Goal: Task Accomplishment & Management: Complete application form

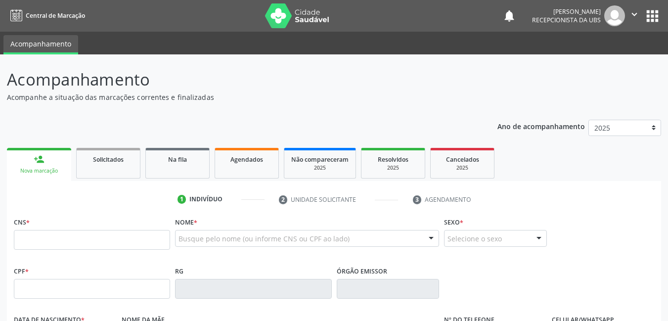
click at [150, 244] on input "text" at bounding box center [92, 240] width 156 height 20
type input "702 0098 7462 0383"
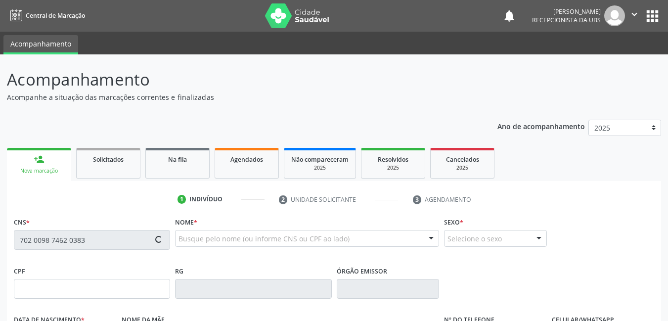
type input "18/01/1994"
type input "Maria Jose da Silva"
type input "(99) 99999-9999"
type input "025.363.964-60"
type input "192"
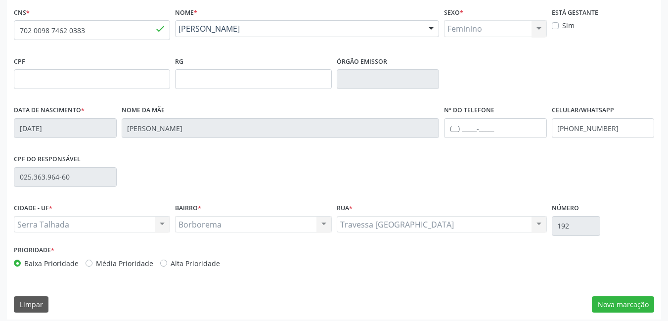
scroll to position [215, 0]
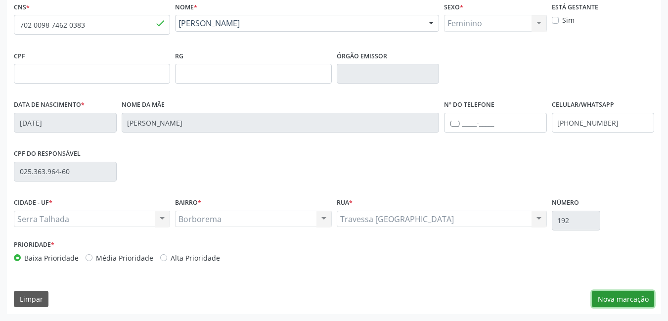
click at [636, 299] on button "Nova marcação" at bounding box center [622, 299] width 62 height 17
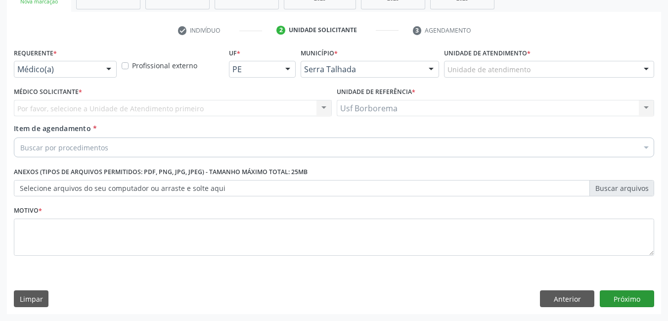
scroll to position [169, 0]
click at [230, 282] on div "Requerente * Médico(a) Médico(a) Enfermeiro(a) Paciente Nenhum resultado encont…" at bounding box center [334, 179] width 654 height 268
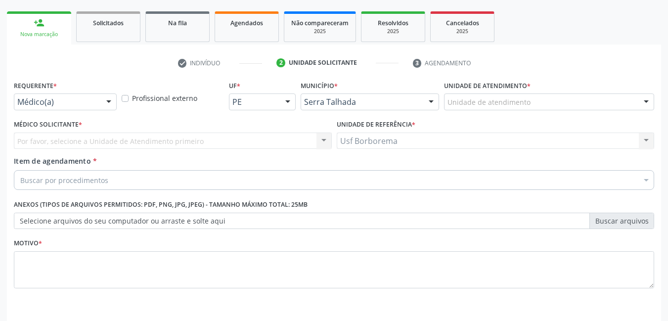
scroll to position [21, 0]
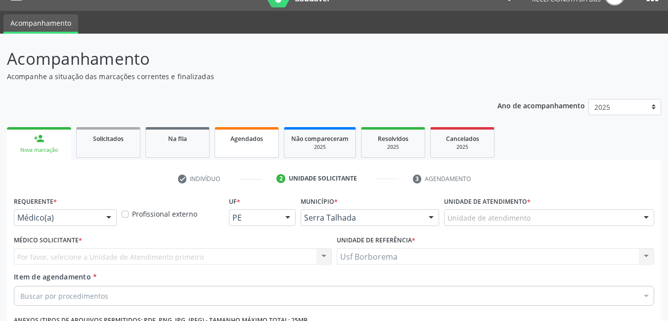
click at [228, 152] on link "Agendados" at bounding box center [246, 142] width 64 height 31
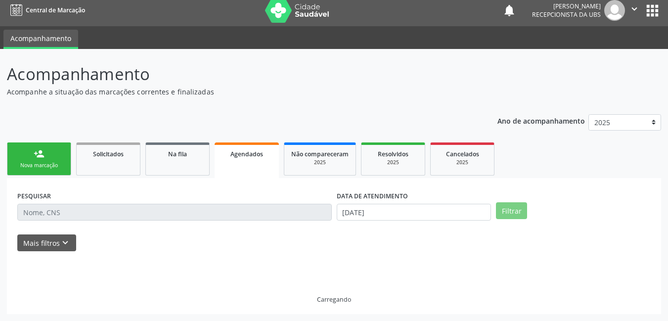
scroll to position [5, 0]
click at [228, 152] on div "Agendados" at bounding box center [246, 153] width 50 height 10
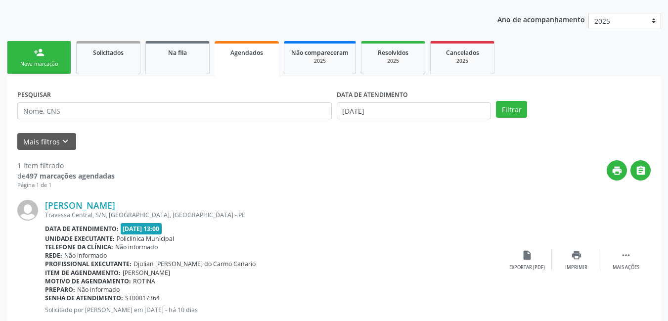
scroll to position [134, 0]
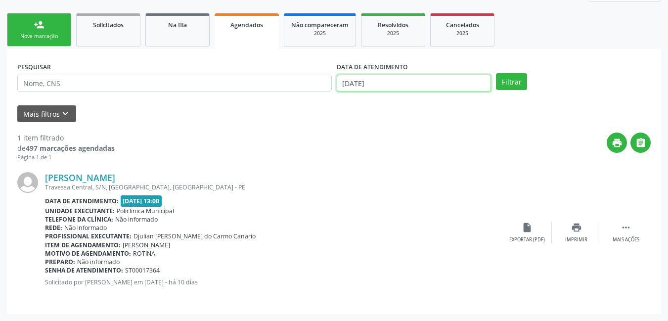
click at [367, 87] on input "[DATE]" at bounding box center [414, 83] width 155 height 17
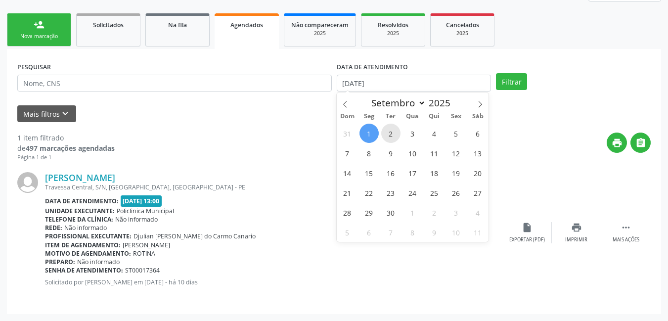
click at [389, 133] on span "2" at bounding box center [390, 133] width 19 height 19
type input "[DATE]"
click at [502, 85] on button "Filtrar" at bounding box center [511, 81] width 31 height 17
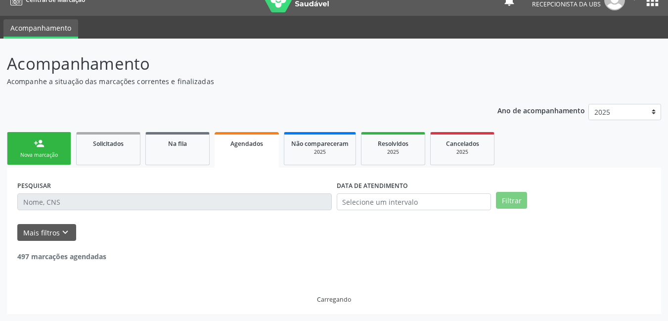
scroll to position [16, 0]
click at [502, 85] on header "Acompanhamento Acompanhe a situação das marcações correntes e finalizadas Relat…" at bounding box center [334, 68] width 654 height 35
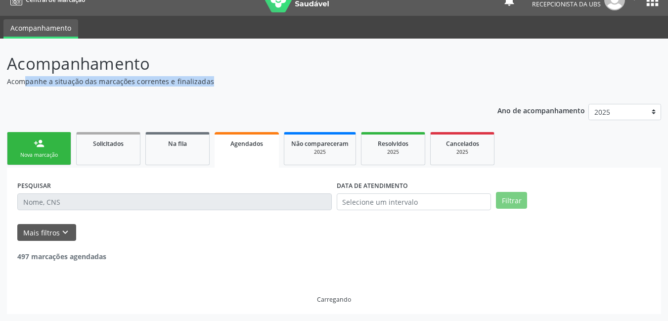
click at [502, 85] on header "Acompanhamento Acompanhe a situação das marcações correntes e finalizadas Relat…" at bounding box center [334, 68] width 654 height 35
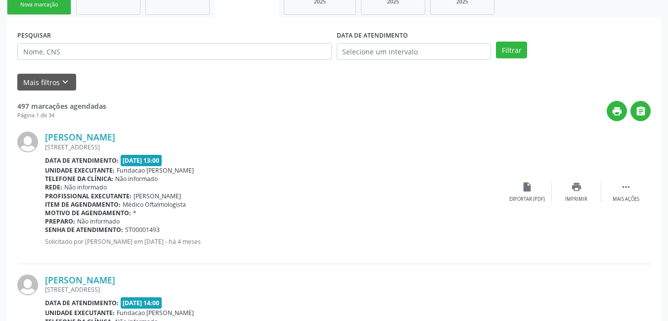
scroll to position [184, 0]
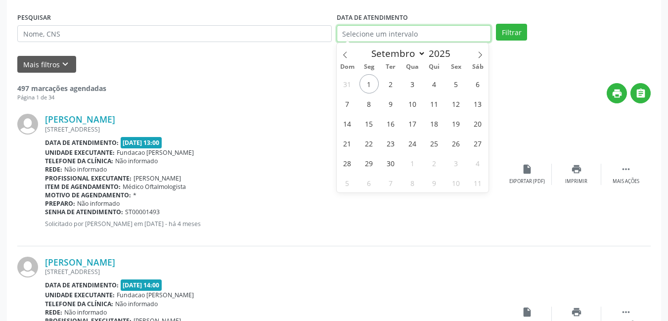
click at [376, 37] on input "text" at bounding box center [414, 33] width 155 height 17
click at [384, 83] on span "2" at bounding box center [390, 83] width 19 height 19
type input "[DATE]"
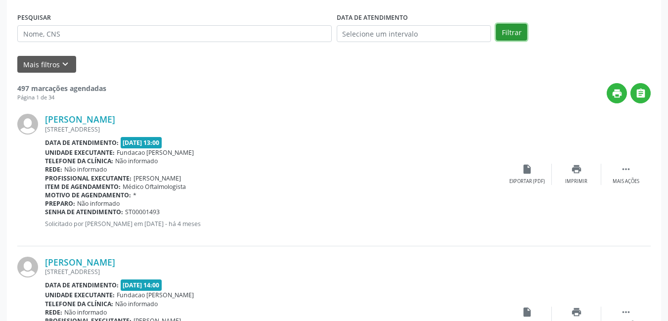
click at [519, 30] on button "Filtrar" at bounding box center [511, 32] width 31 height 17
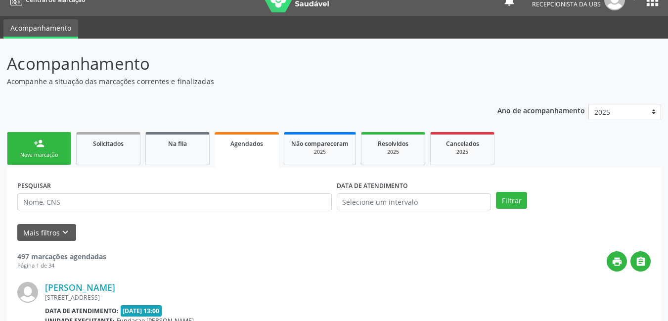
click at [519, 30] on ul "Acompanhamento" at bounding box center [334, 27] width 668 height 23
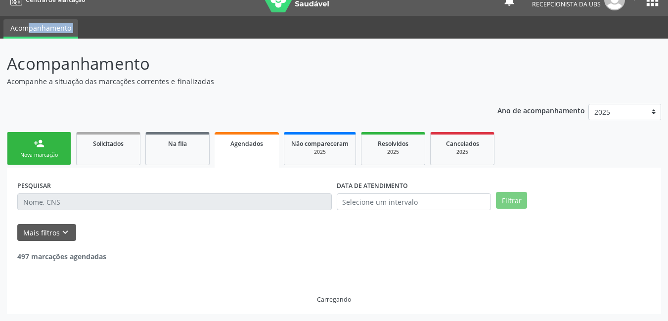
click at [519, 30] on ul "Acompanhamento" at bounding box center [334, 27] width 668 height 23
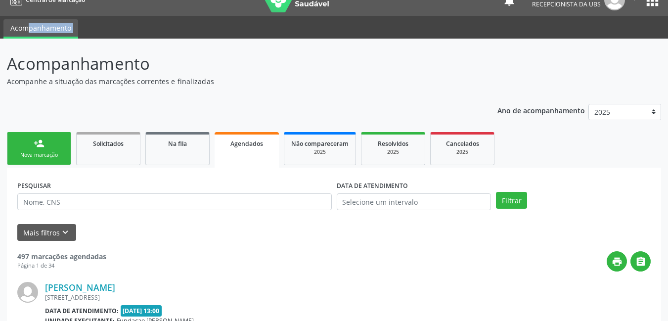
scroll to position [184, 0]
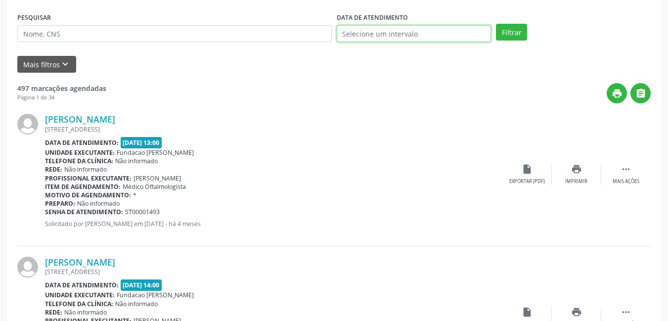
click at [378, 35] on input "text" at bounding box center [414, 33] width 155 height 17
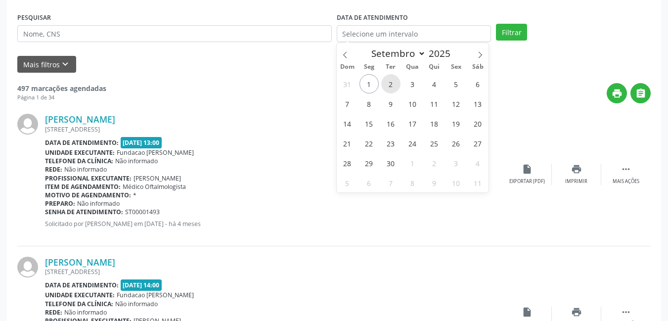
click at [385, 85] on span "2" at bounding box center [390, 83] width 19 height 19
type input "[DATE]"
click at [385, 85] on span "2" at bounding box center [390, 83] width 19 height 19
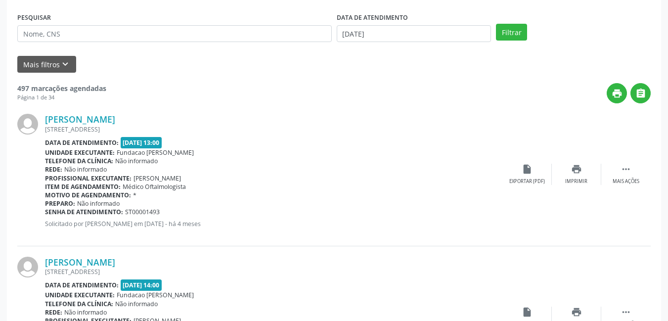
click at [384, 86] on div "print " at bounding box center [378, 93] width 544 height 20
click at [507, 36] on button "Filtrar" at bounding box center [511, 32] width 31 height 17
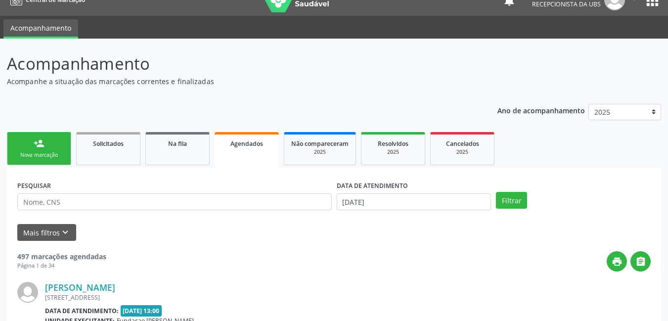
click at [507, 36] on ul "Acompanhamento" at bounding box center [334, 27] width 668 height 23
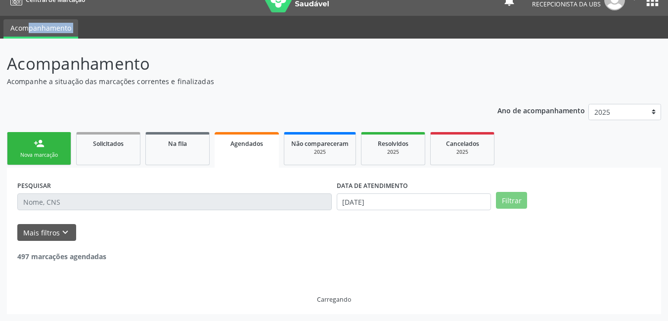
click at [507, 36] on ul "Acompanhamento" at bounding box center [334, 27] width 668 height 23
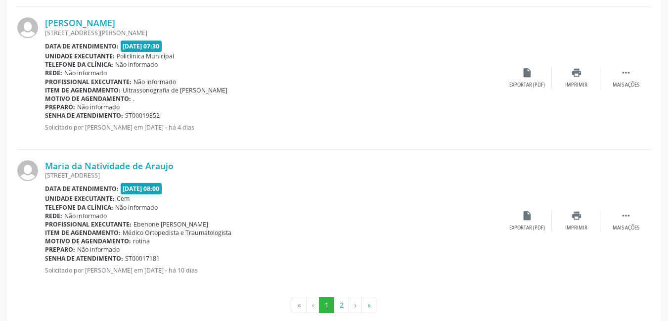
scroll to position [2157, 0]
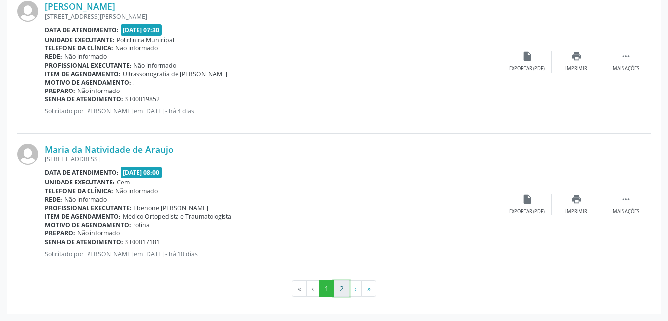
click at [341, 290] on button "2" at bounding box center [341, 288] width 15 height 17
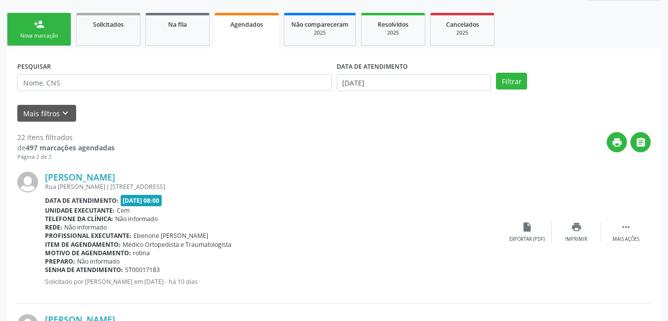
scroll to position [29, 0]
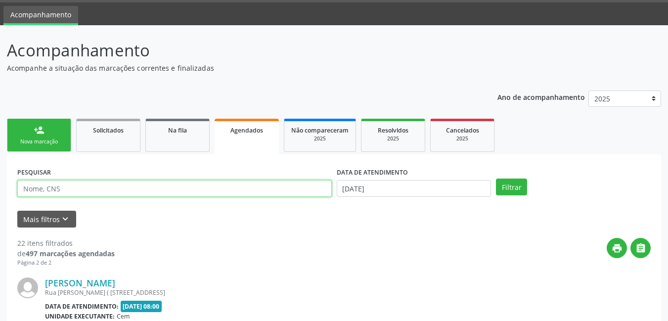
click at [147, 189] on input "text" at bounding box center [174, 188] width 314 height 17
type input "sebastiao"
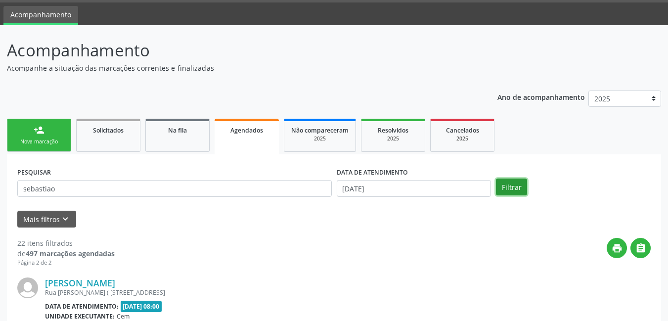
click at [511, 192] on button "Filtrar" at bounding box center [511, 186] width 31 height 17
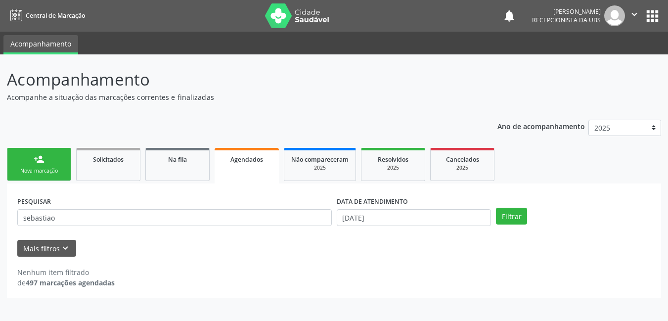
scroll to position [0, 0]
click at [17, 167] on div "Nova marcação" at bounding box center [38, 170] width 49 height 7
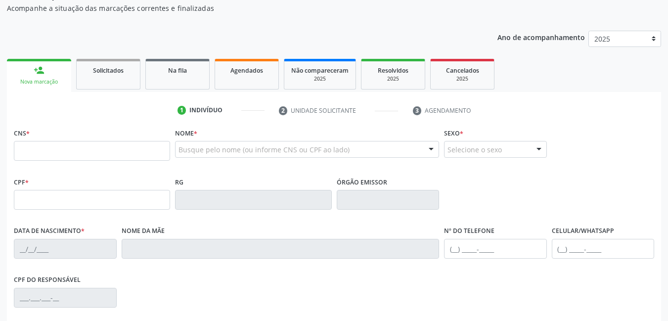
scroll to position [99, 0]
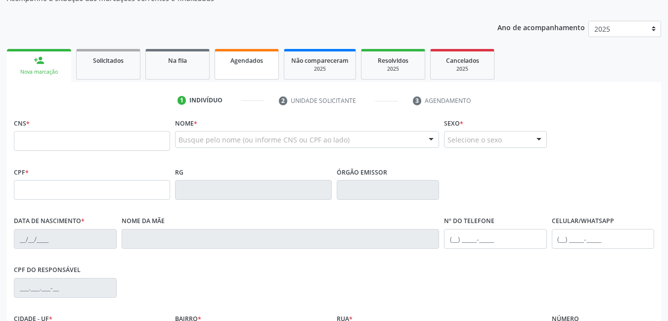
click at [259, 72] on link "Agendados" at bounding box center [246, 64] width 64 height 31
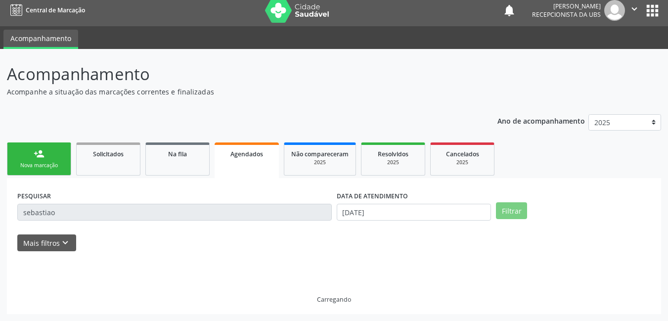
scroll to position [5, 0]
click at [259, 73] on p "Acompanhamento" at bounding box center [236, 74] width 458 height 25
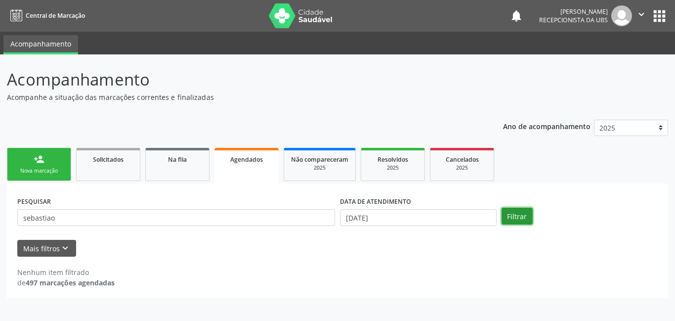
click at [518, 220] on button "Filtrar" at bounding box center [517, 216] width 31 height 17
click at [367, 213] on input "[DATE]" at bounding box center [418, 217] width 157 height 17
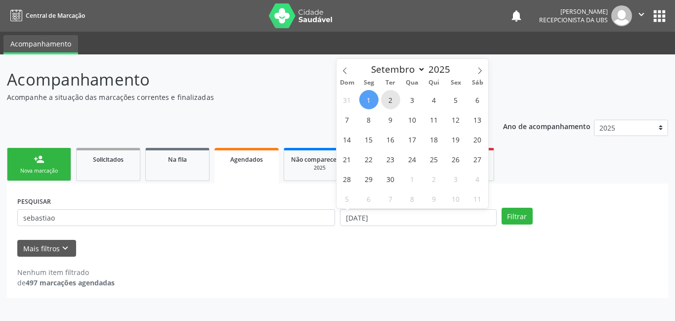
click at [384, 102] on span "2" at bounding box center [390, 99] width 19 height 19
type input "[DATE]"
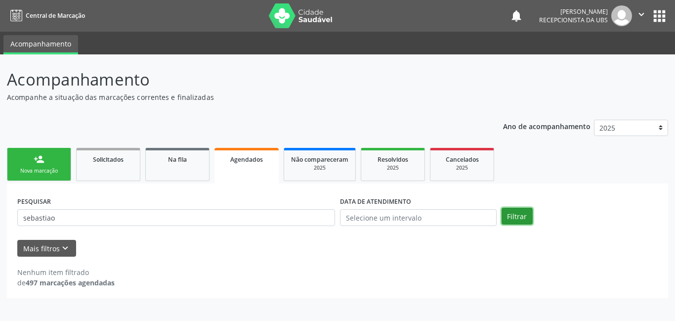
click at [513, 215] on button "Filtrar" at bounding box center [517, 216] width 31 height 17
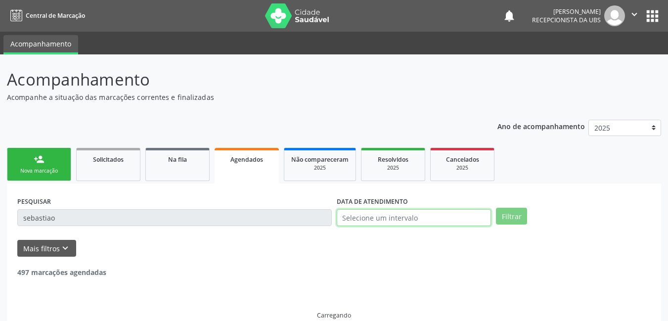
click at [454, 218] on input "text" at bounding box center [414, 217] width 155 height 17
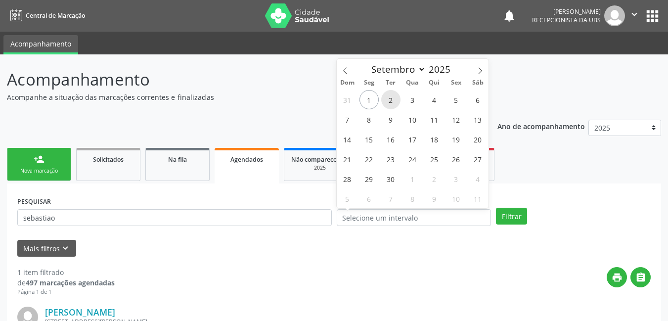
click at [386, 105] on span "2" at bounding box center [390, 99] width 19 height 19
type input "[DATE]"
click at [386, 105] on span "2" at bounding box center [390, 99] width 19 height 19
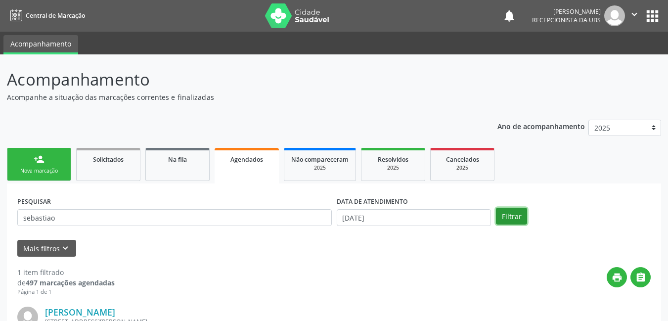
click at [511, 218] on button "Filtrar" at bounding box center [511, 216] width 31 height 17
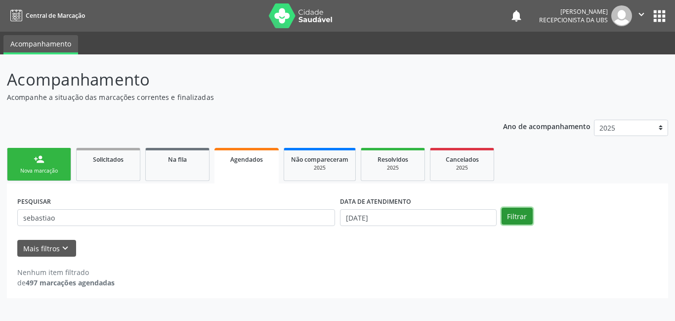
click at [514, 217] on button "Filtrar" at bounding box center [517, 216] width 31 height 17
click at [262, 173] on link "Agendados" at bounding box center [246, 166] width 64 height 36
drag, startPoint x: 262, startPoint y: 173, endPoint x: 235, endPoint y: 171, distance: 27.2
click at [260, 172] on link "Agendados" at bounding box center [246, 166] width 64 height 36
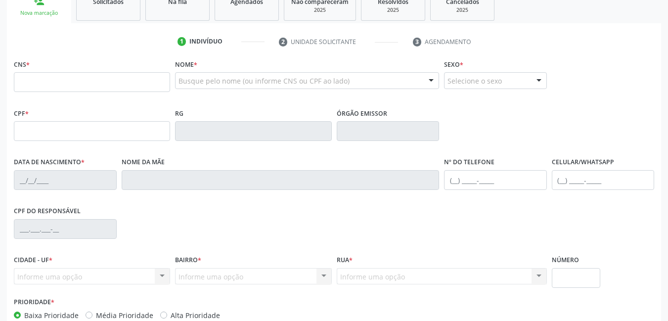
scroll to position [49, 0]
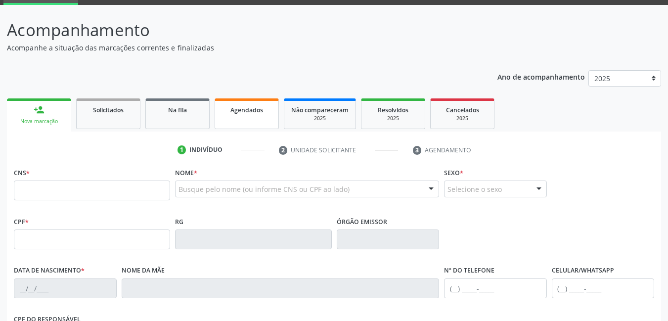
click at [251, 121] on link "Agendados" at bounding box center [246, 113] width 64 height 31
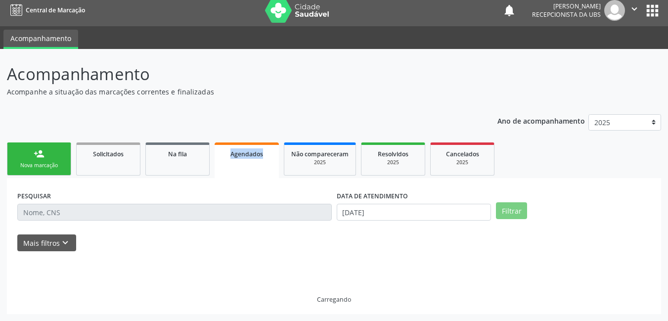
scroll to position [5, 0]
drag, startPoint x: 229, startPoint y: 113, endPoint x: 251, endPoint y: 121, distance: 23.1
click at [251, 121] on div "Ano de acompanhamento 2025 2024 person_add Nova marcação Solicitados Na fila Ag…" at bounding box center [334, 210] width 654 height 207
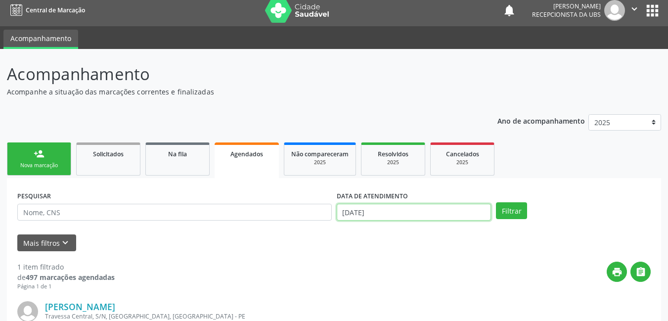
click at [355, 210] on input "[DATE]" at bounding box center [414, 212] width 155 height 17
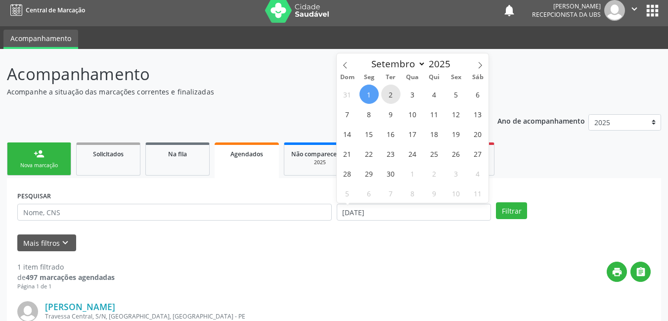
click at [394, 99] on span "2" at bounding box center [390, 93] width 19 height 19
type input "[DATE]"
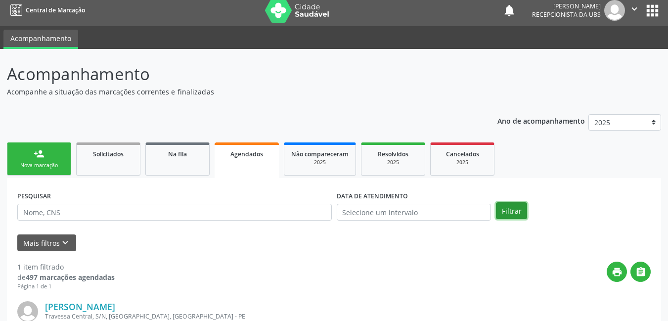
click at [508, 210] on button "Filtrar" at bounding box center [511, 210] width 31 height 17
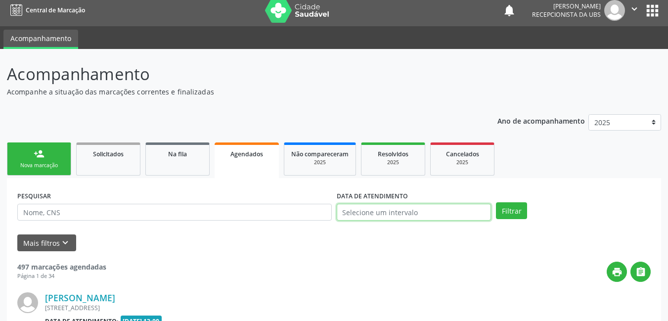
click at [385, 208] on input "text" at bounding box center [414, 212] width 155 height 17
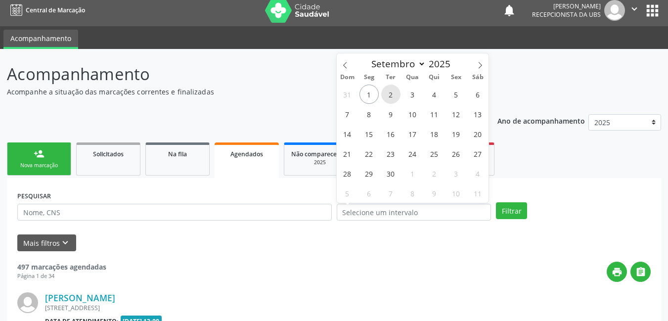
click at [385, 93] on span "2" at bounding box center [390, 93] width 19 height 19
type input "[DATE]"
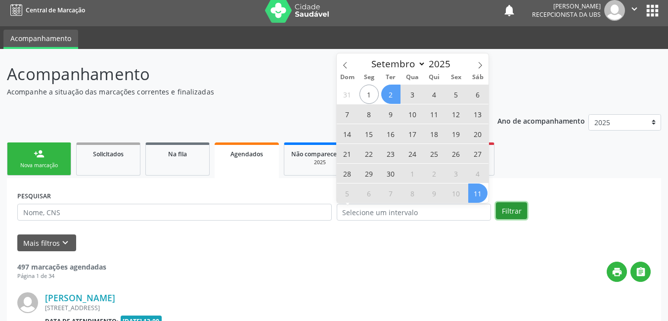
click at [513, 209] on button "Filtrar" at bounding box center [511, 210] width 31 height 17
select select "8"
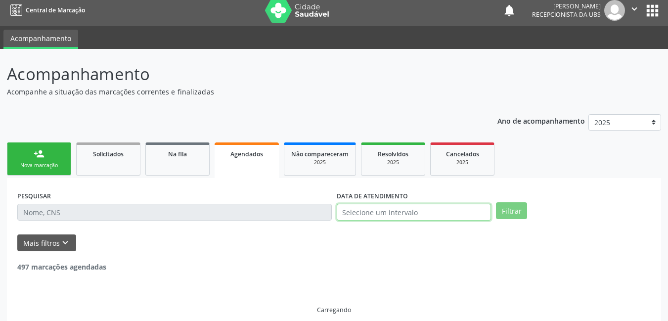
click at [463, 210] on input "text" at bounding box center [414, 212] width 155 height 17
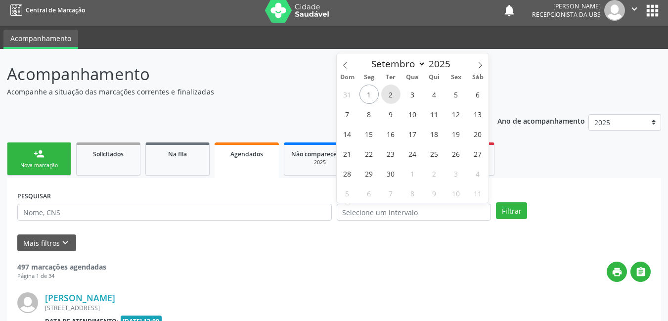
click at [396, 97] on span "2" at bounding box center [390, 93] width 19 height 19
type input "[DATE]"
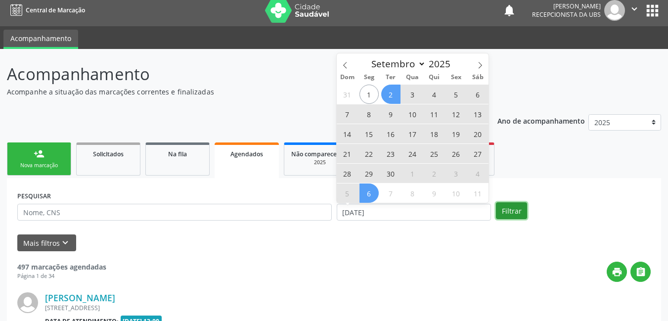
select select "8"
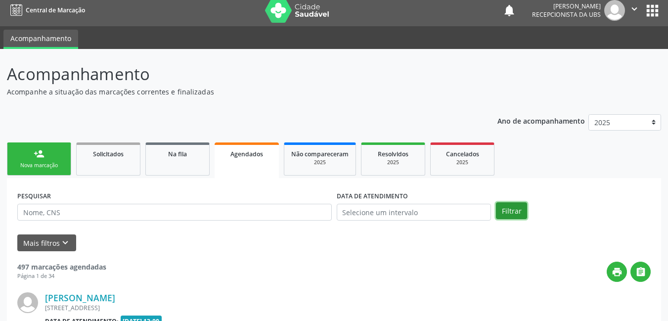
click at [509, 214] on button "Filtrar" at bounding box center [511, 210] width 31 height 17
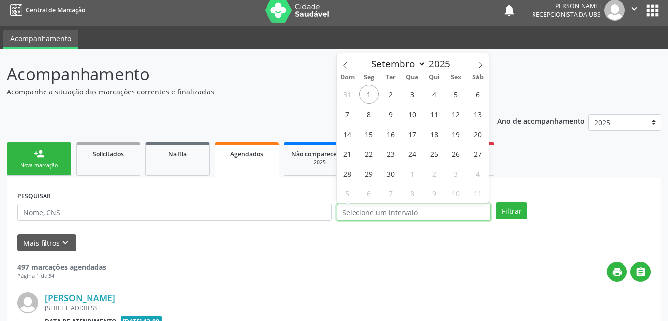
click at [422, 217] on input "text" at bounding box center [414, 212] width 155 height 17
click at [386, 89] on span "2" at bounding box center [390, 93] width 19 height 19
type input "[DATE]"
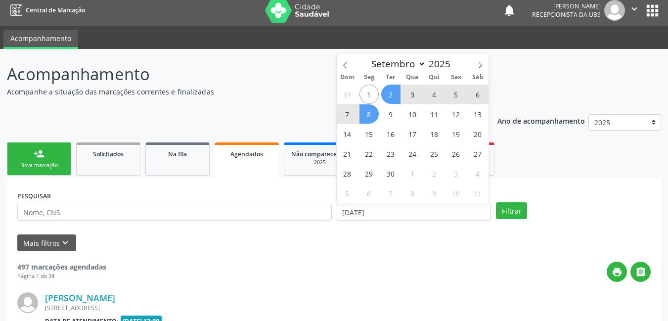
click at [367, 112] on span "8" at bounding box center [368, 113] width 19 height 19
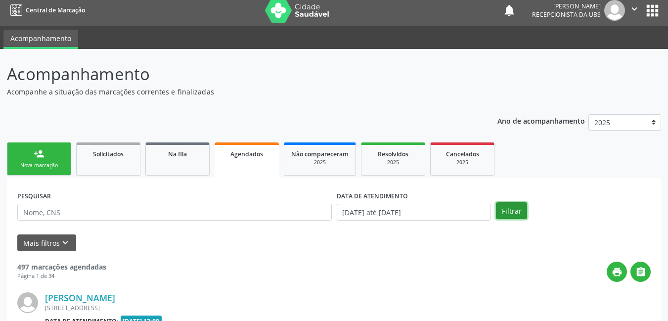
click at [507, 206] on button "Filtrar" at bounding box center [511, 210] width 31 height 17
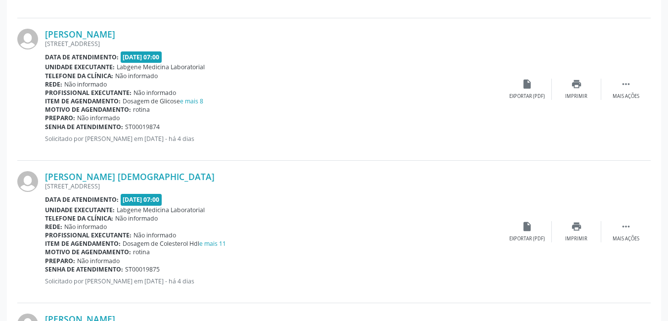
scroll to position [1136, 0]
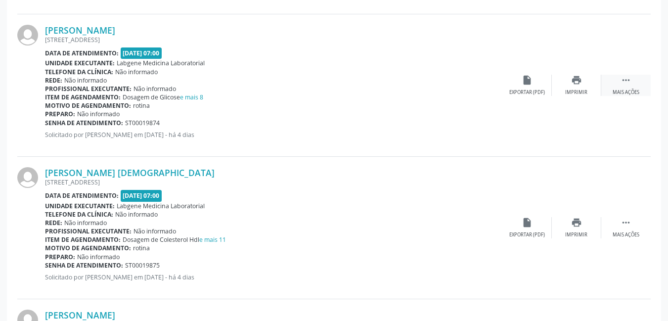
click at [623, 83] on icon "" at bounding box center [625, 80] width 11 height 11
click at [576, 86] on div "edit Editar" at bounding box center [575, 85] width 49 height 21
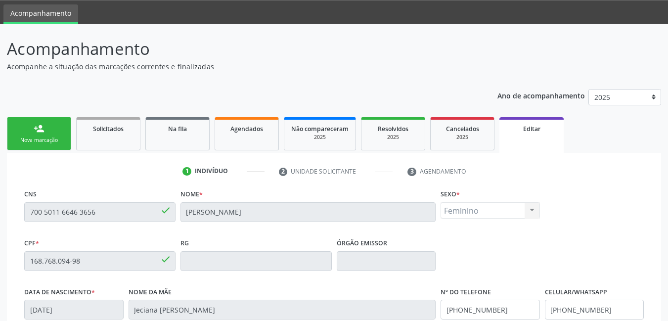
scroll to position [0, 0]
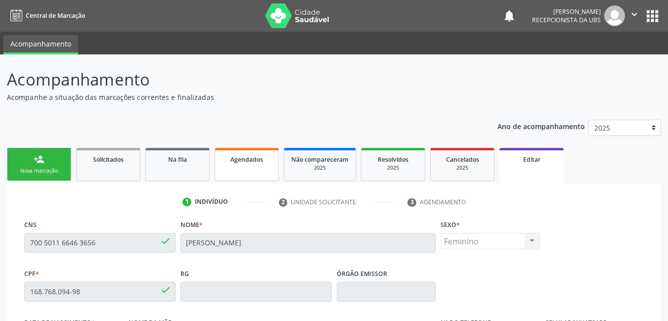
click at [252, 166] on link "Agendados" at bounding box center [246, 164] width 64 height 33
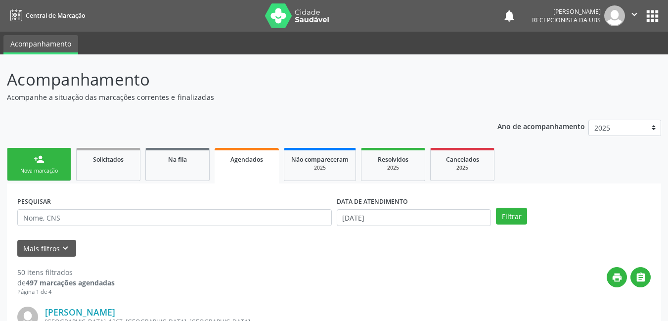
click at [252, 166] on link "Agendados" at bounding box center [246, 166] width 64 height 36
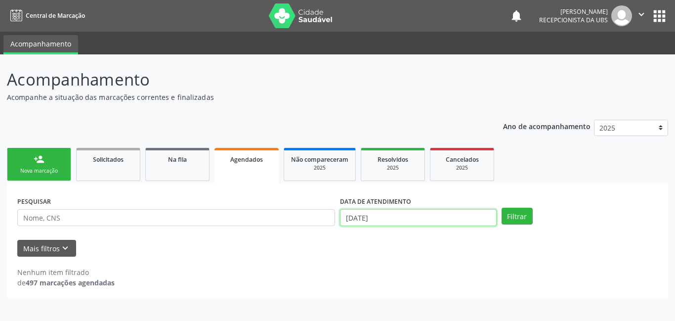
click at [404, 221] on input "[DATE]" at bounding box center [418, 217] width 157 height 17
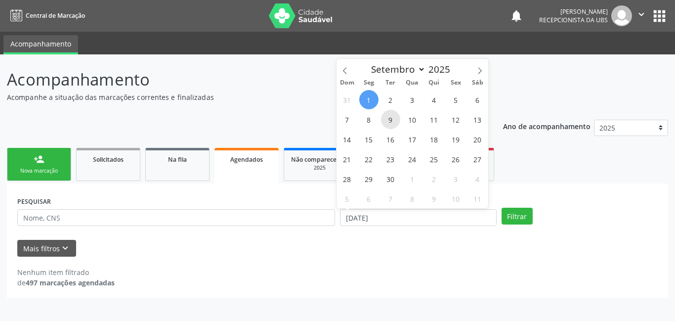
click at [395, 119] on span "9" at bounding box center [390, 119] width 19 height 19
type input "09/09/2025"
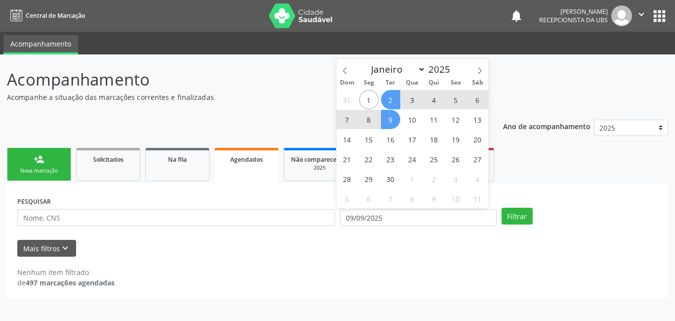
click at [392, 99] on span "2" at bounding box center [390, 99] width 19 height 19
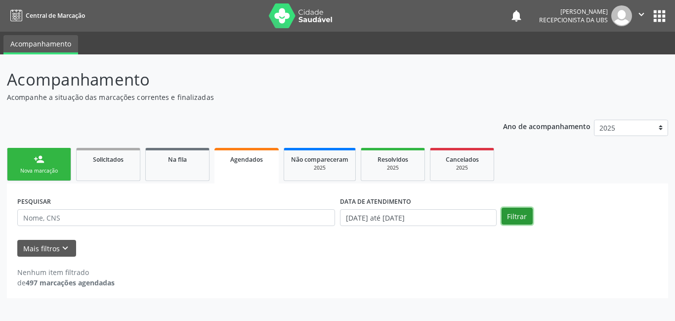
click at [517, 218] on button "Filtrar" at bounding box center [517, 216] width 31 height 17
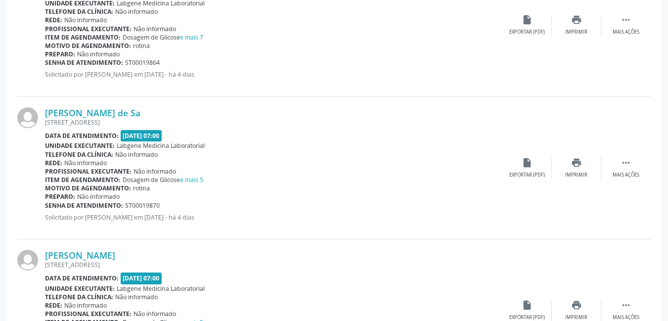
scroll to position [461, 0]
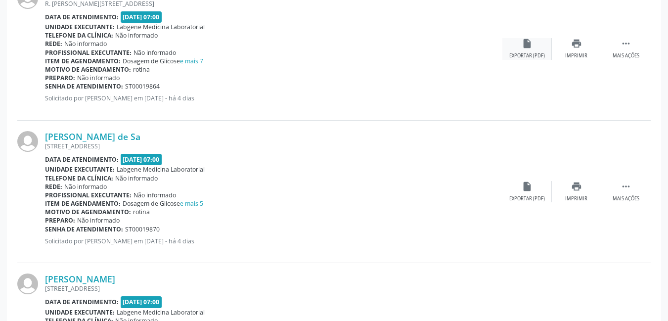
click at [525, 39] on icon "insert_drive_file" at bounding box center [526, 43] width 11 height 11
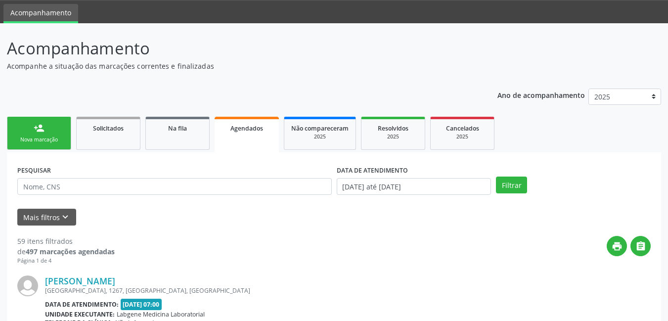
scroll to position [0, 0]
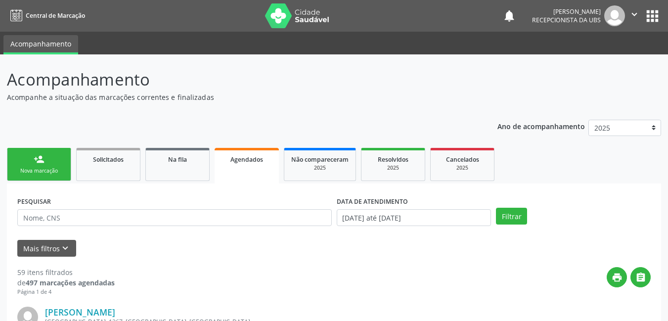
click at [37, 164] on div "person_add" at bounding box center [39, 159] width 11 height 11
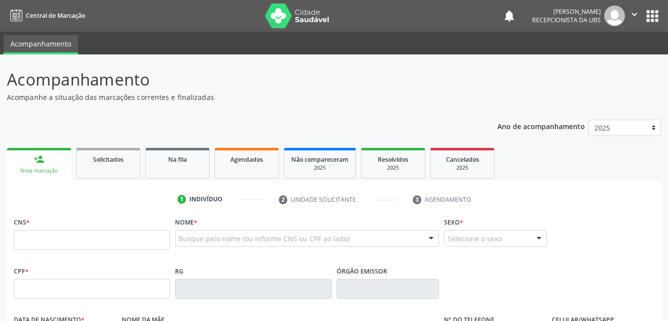
click at [36, 165] on link "person_add Nova marcação" at bounding box center [39, 164] width 64 height 33
drag, startPoint x: 36, startPoint y: 165, endPoint x: 48, endPoint y: 213, distance: 50.0
click at [36, 166] on link "person_add Nova marcação" at bounding box center [39, 164] width 64 height 33
paste input "898 0058 0185 1307"
type input "898 0058 0185 1307"
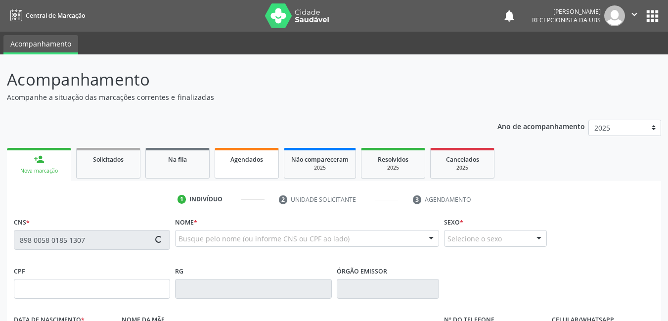
type input "13/08/2017"
type input "Josicleide Lima dos Santos"
type input "(87) 99999-9999"
type input "728.823.524-68"
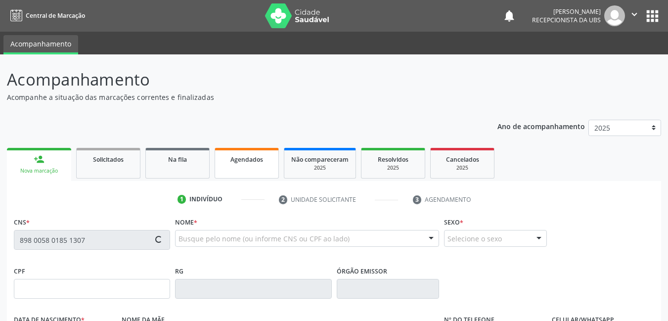
type input "505"
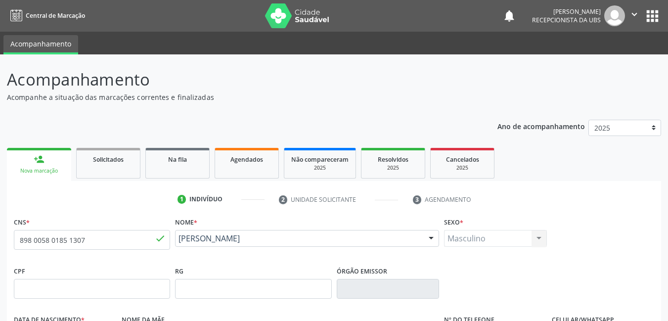
click at [59, 168] on div "Nova marcação" at bounding box center [39, 170] width 50 height 7
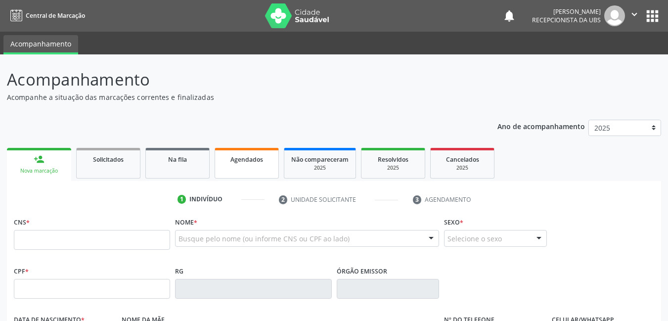
click at [256, 164] on link "Agendados" at bounding box center [246, 163] width 64 height 31
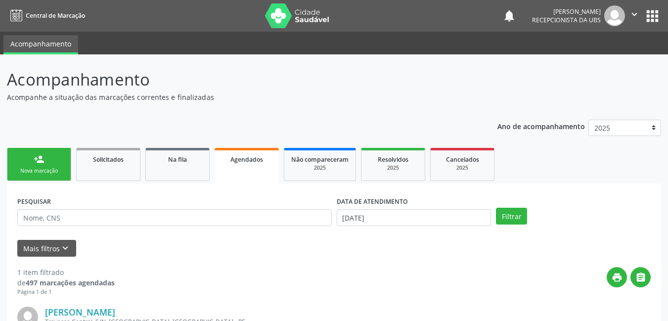
click at [30, 178] on link "person_add Nova marcação" at bounding box center [39, 164] width 64 height 33
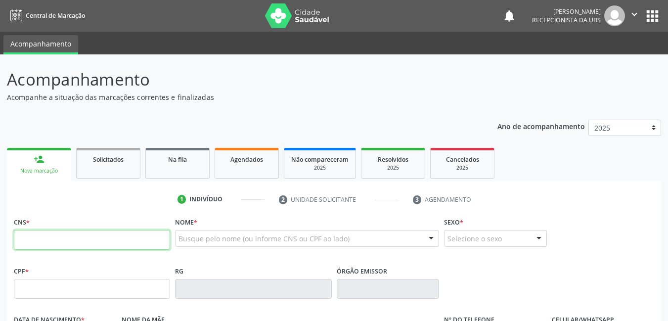
click at [46, 245] on input "text" at bounding box center [92, 240] width 156 height 20
click at [167, 238] on input "706 4" at bounding box center [92, 240] width 156 height 20
type input "706 4051 2678 0085"
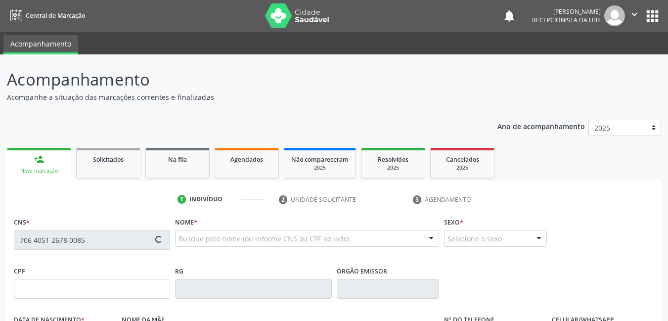
type input "08/12/1955"
type input "Maria da Conceiçao"
type input "(87) 99999-9998"
type input "142"
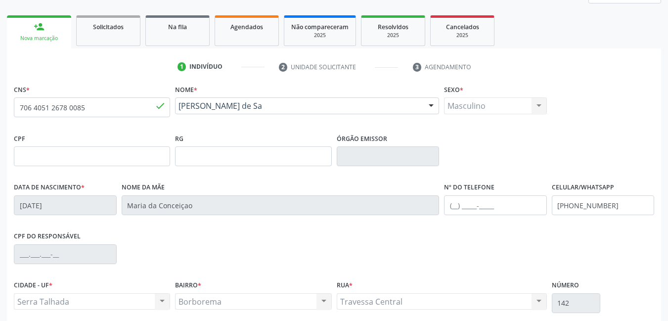
scroll to position [116, 0]
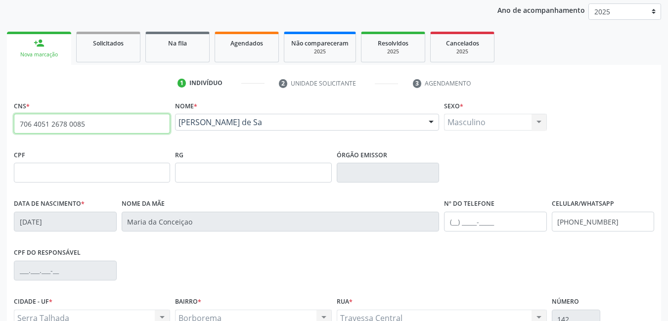
click at [150, 121] on input "706 4051 2678 0085" at bounding box center [92, 124] width 156 height 20
type input "7"
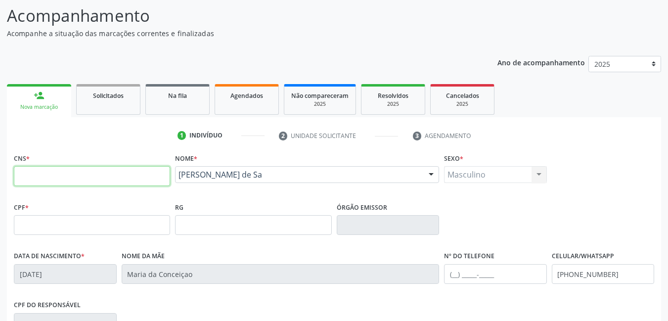
scroll to position [0, 0]
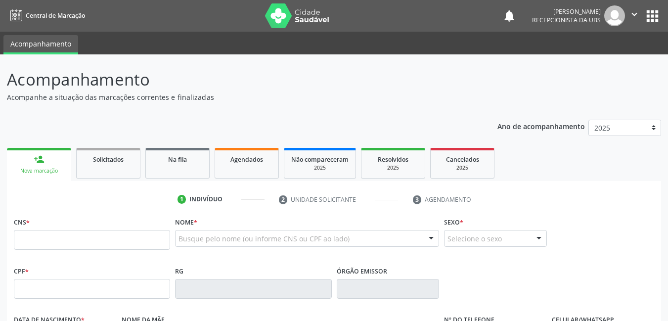
drag, startPoint x: 44, startPoint y: 12, endPoint x: 262, endPoint y: 0, distance: 217.7
drag, startPoint x: 262, startPoint y: 0, endPoint x: 496, endPoint y: 83, distance: 248.3
click at [496, 83] on header "Acompanhamento Acompanhe a situação das marcações correntes e finalizadas Relat…" at bounding box center [334, 84] width 654 height 35
click at [253, 161] on span "Agendados" at bounding box center [246, 159] width 33 height 8
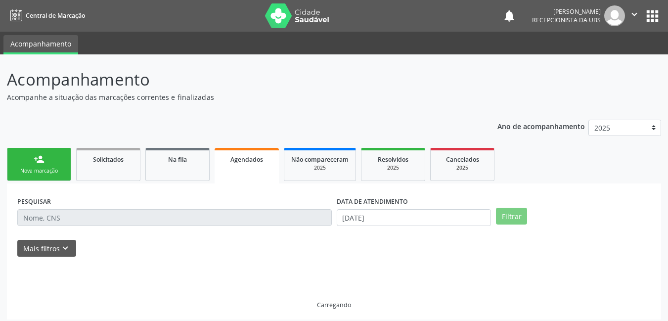
click at [253, 161] on span "Agendados" at bounding box center [246, 159] width 33 height 8
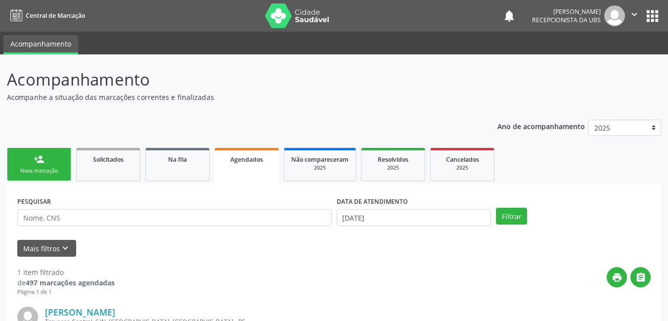
scroll to position [134, 0]
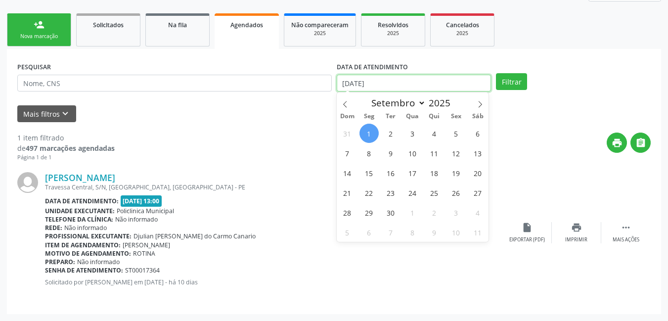
click at [420, 86] on input "[DATE]" at bounding box center [414, 83] width 155 height 17
click at [391, 135] on span "2" at bounding box center [390, 133] width 19 height 19
type input "[DATE]"
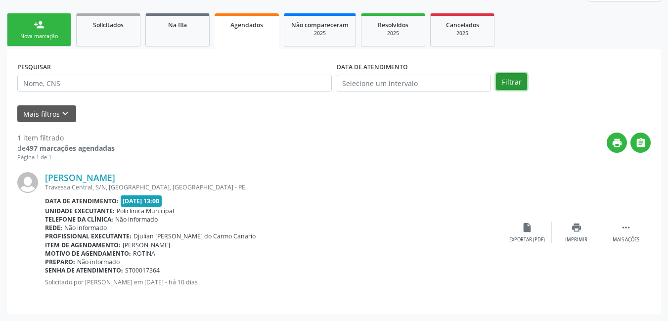
click at [518, 82] on button "Filtrar" at bounding box center [511, 81] width 31 height 17
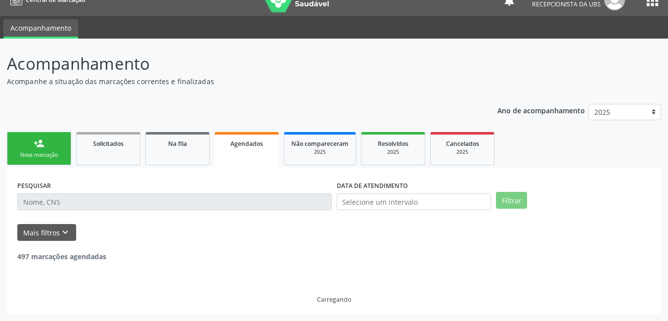
click at [518, 84] on header "Acompanhamento Acompanhe a situação das marcações correntes e finalizadas Relat…" at bounding box center [334, 68] width 654 height 35
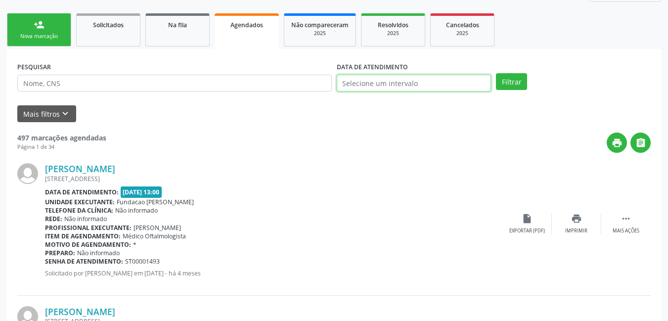
click at [394, 87] on input "text" at bounding box center [414, 83] width 155 height 17
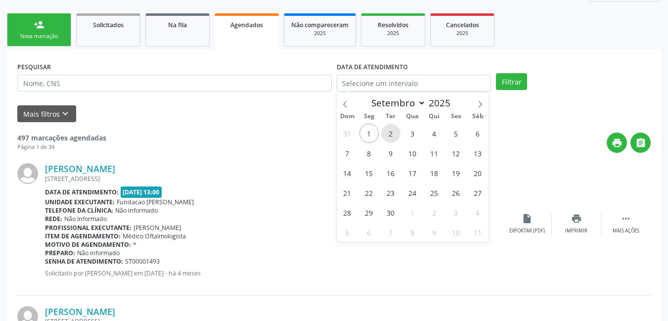
click at [384, 133] on span "2" at bounding box center [390, 133] width 19 height 19
type input "[DATE]"
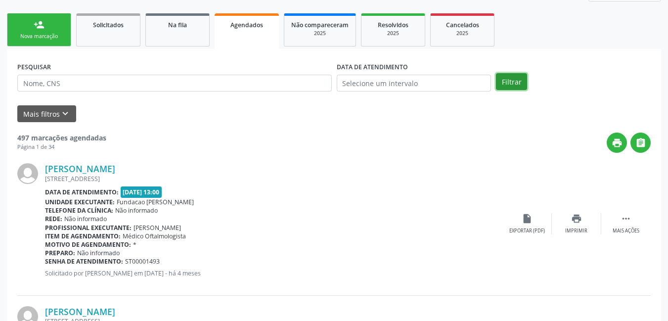
click at [516, 84] on button "Filtrar" at bounding box center [511, 81] width 31 height 17
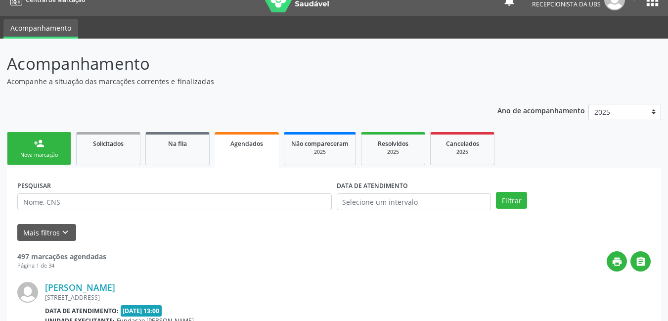
click at [515, 84] on header "Acompanhamento Acompanhe a situação das marcações correntes e finalizadas Relat…" at bounding box center [334, 68] width 654 height 35
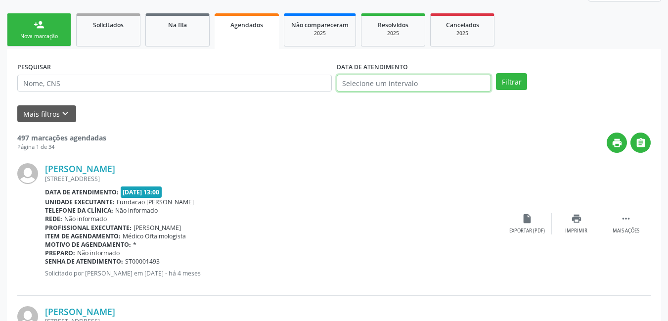
click at [375, 84] on input "text" at bounding box center [414, 83] width 155 height 17
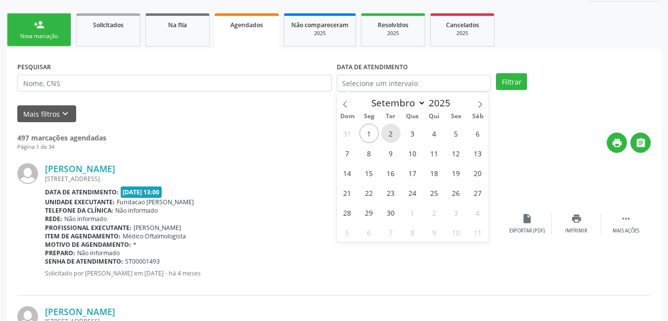
click at [383, 132] on span "2" at bounding box center [390, 133] width 19 height 19
type input "02/09/2025"
click at [383, 132] on span "2" at bounding box center [390, 133] width 19 height 19
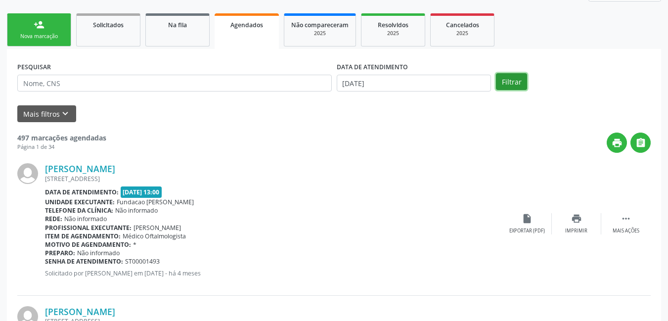
click at [504, 83] on button "Filtrar" at bounding box center [511, 81] width 31 height 17
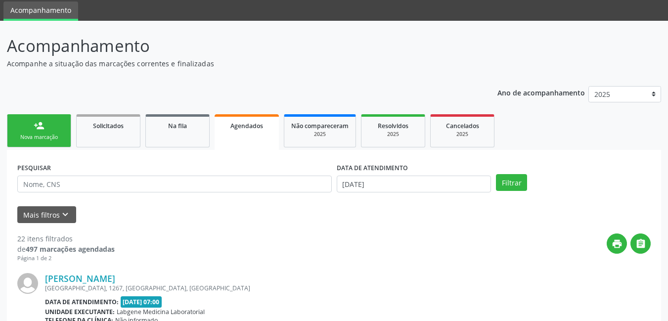
scroll to position [0, 0]
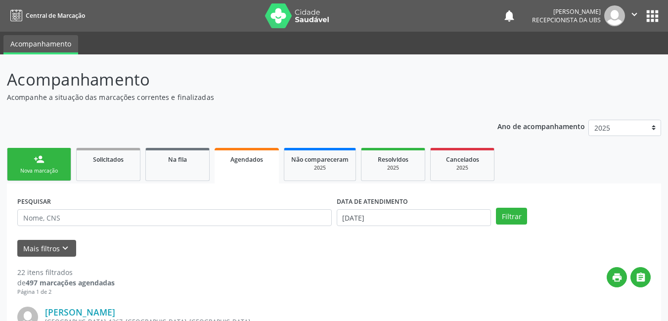
drag, startPoint x: 26, startPoint y: 179, endPoint x: 33, endPoint y: 170, distance: 11.0
click at [26, 178] on link "person_add Nova marcação" at bounding box center [39, 164] width 64 height 33
click at [31, 170] on div "Nova marcação" at bounding box center [38, 170] width 49 height 7
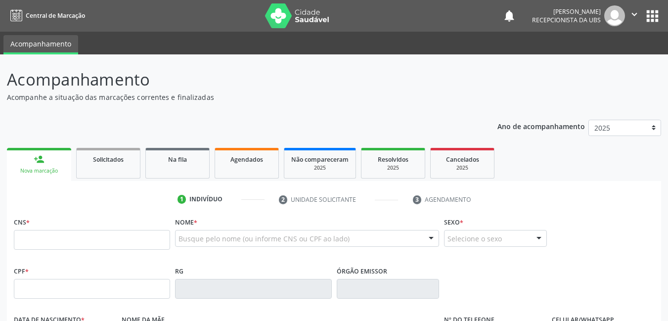
click at [34, 165] on link "person_add Nova marcação" at bounding box center [39, 164] width 64 height 33
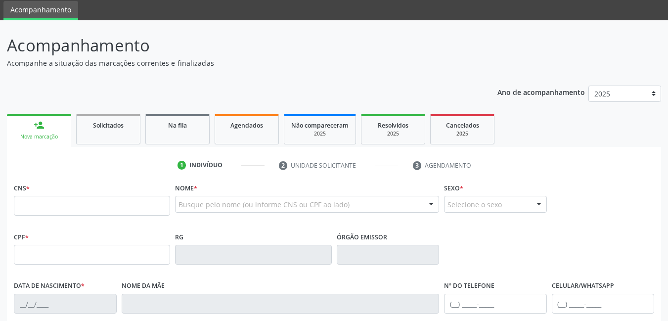
scroll to position [49, 0]
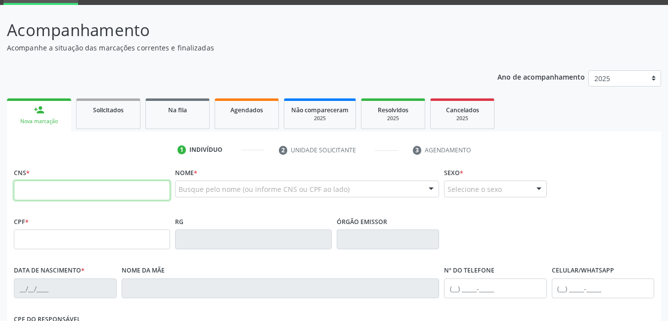
click at [80, 191] on input "text" at bounding box center [92, 190] width 156 height 20
click at [124, 195] on input "text" at bounding box center [92, 190] width 156 height 20
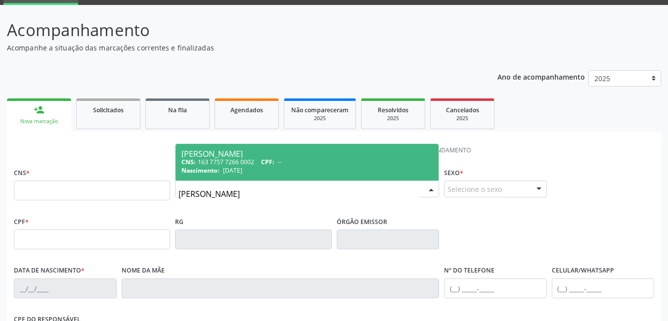
click at [254, 195] on input "maria penha lima" at bounding box center [298, 194] width 240 height 20
click at [265, 196] on input "maria penha" at bounding box center [298, 194] width 240 height 20
type input "m"
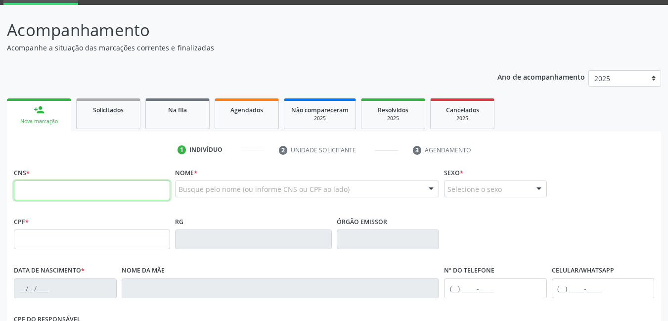
paste input "705 0050 2604 7950"
type input "705 0050 2604 7950"
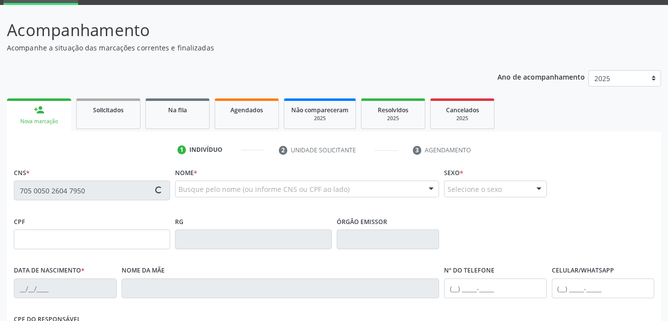
type input "041.153.274-05"
type input "20/03/1978"
type input "Maura Alves de Lima"
type input "(87) 98137-8212"
type input "656.636.164-20"
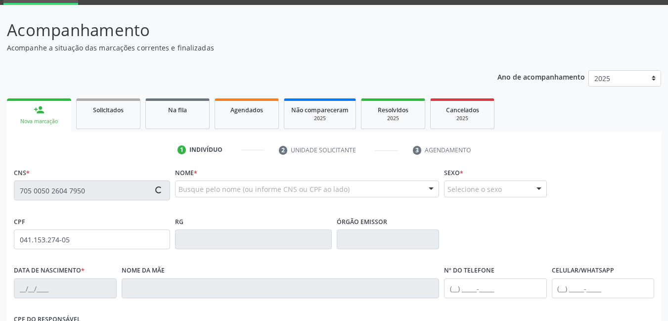
type input "819"
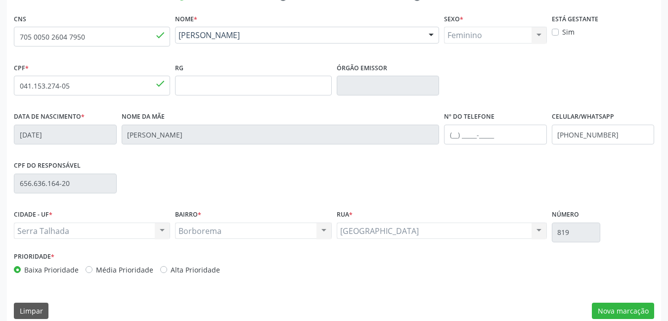
scroll to position [215, 0]
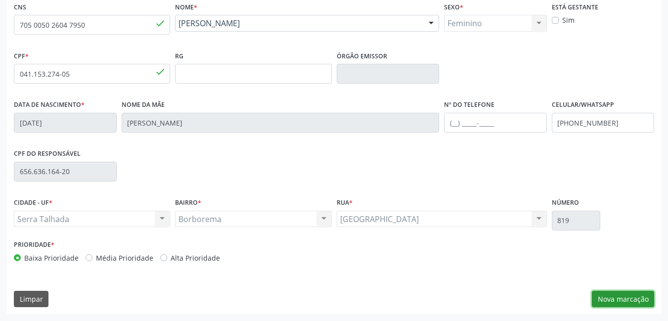
click at [602, 294] on button "Nova marcação" at bounding box center [622, 299] width 62 height 17
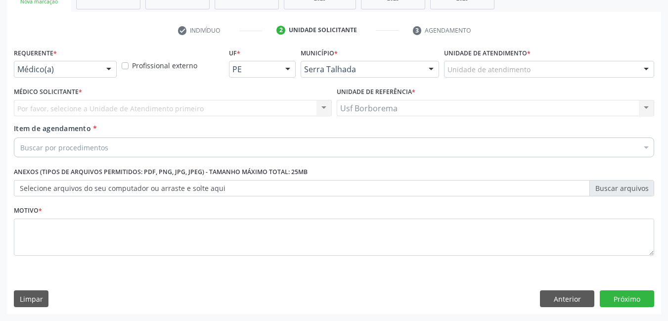
scroll to position [169, 0]
click at [537, 73] on div "Unidade de atendimento" at bounding box center [549, 69] width 210 height 17
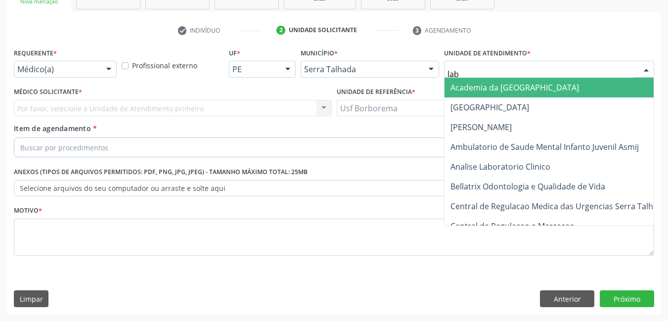
type input "labg"
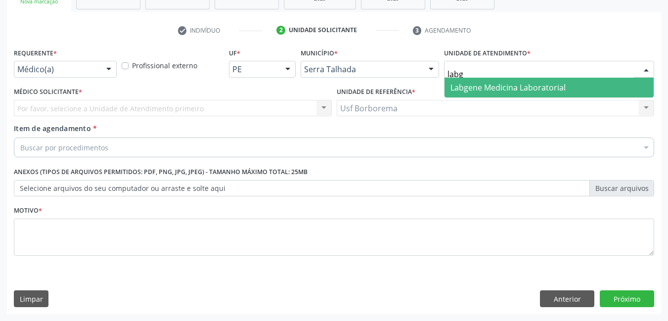
click at [463, 83] on span "Labgene Medicina Laboratorial" at bounding box center [507, 87] width 115 height 11
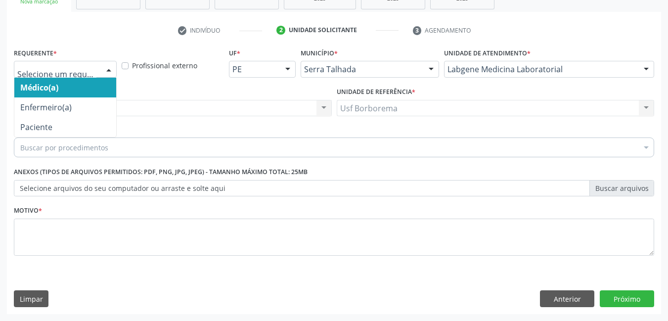
drag, startPoint x: 95, startPoint y: 61, endPoint x: 95, endPoint y: 74, distance: 12.4
click at [95, 63] on div at bounding box center [65, 69] width 103 height 17
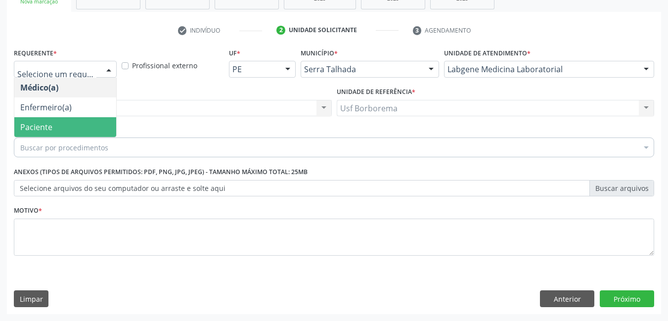
click at [77, 128] on span "Paciente" at bounding box center [65, 127] width 102 height 20
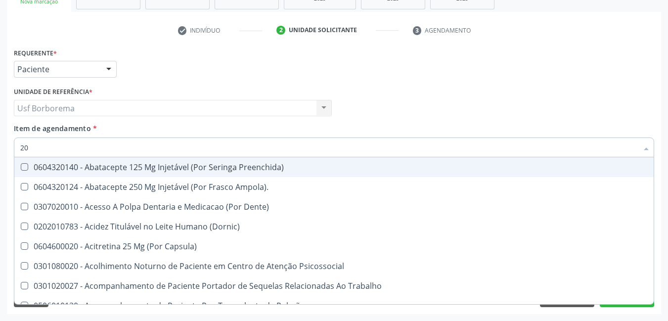
type input "2"
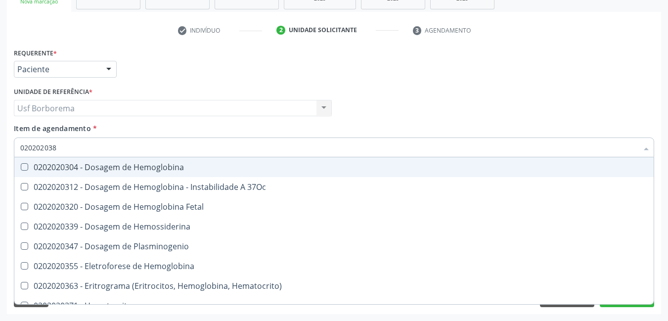
type input "0202020380"
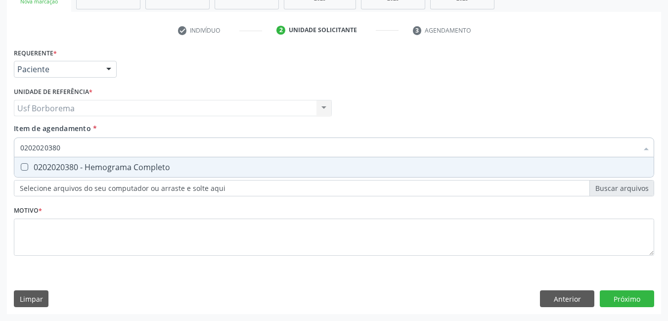
click at [105, 169] on div "0202020380 - Hemograma Completo" at bounding box center [333, 167] width 627 height 8
checkbox Completo "true"
click at [105, 150] on input "0202020380" at bounding box center [328, 147] width 617 height 20
type input "02020203"
checkbox Completo "false"
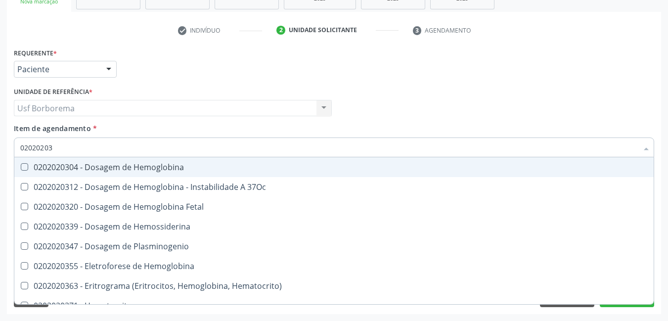
type input "0202020"
checkbox Completo "false"
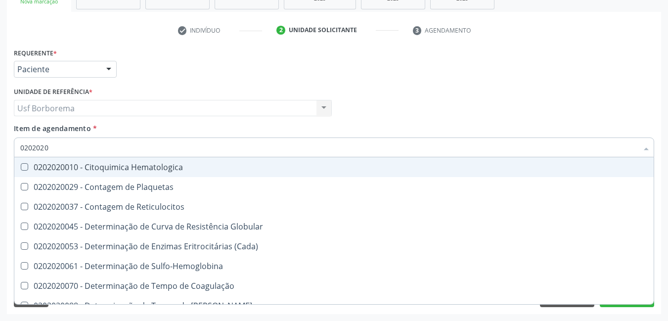
type input "020202"
checkbox Completo "false"
checkbox Leucograma "true"
type input "02020"
checkbox Completo "false"
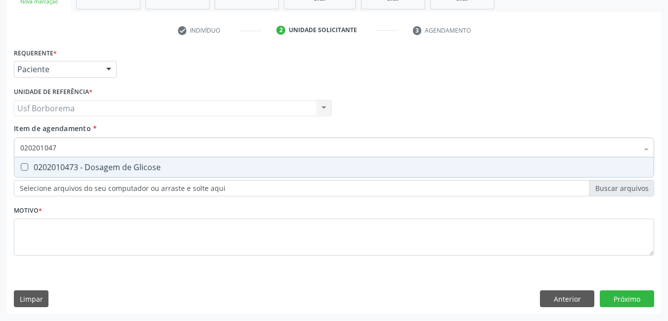
type input "0202010473"
click at [88, 166] on div "0202010473 - Dosagem de Glicose" at bounding box center [333, 167] width 627 height 8
checkbox Glicose "true"
click at [89, 148] on input "0202010473" at bounding box center [328, 147] width 617 height 20
type input "02020104"
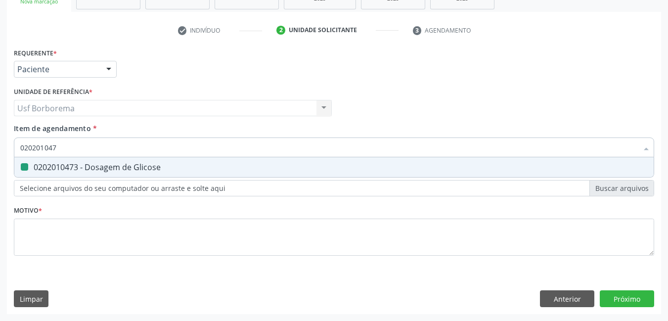
checkbox Glicose "false"
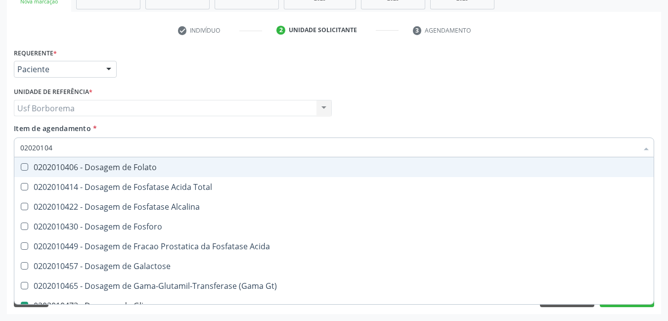
type input "0202010"
checkbox Glicose "false"
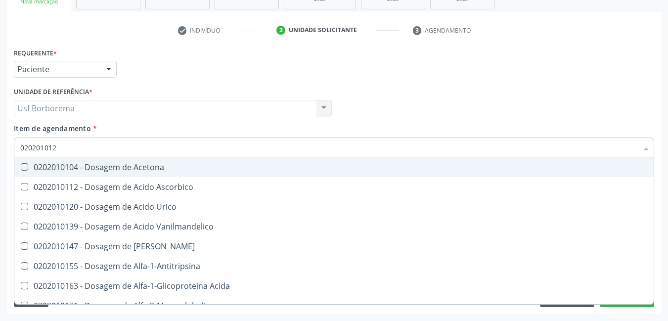
type input "0202010120"
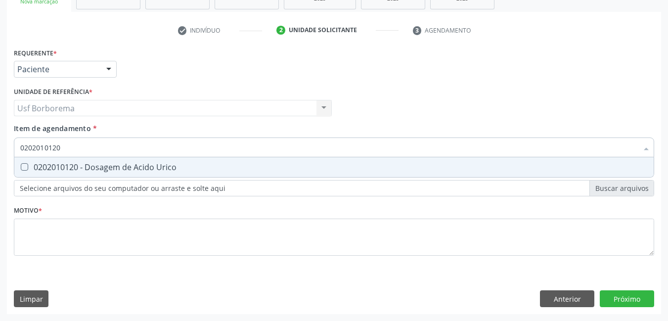
click at [111, 167] on div "0202010120 - Dosagem de Acido Urico" at bounding box center [333, 167] width 627 height 8
checkbox Urico "true"
click at [113, 146] on input "0202010120" at bounding box center [328, 147] width 617 height 20
type input "02020101"
checkbox Urico "false"
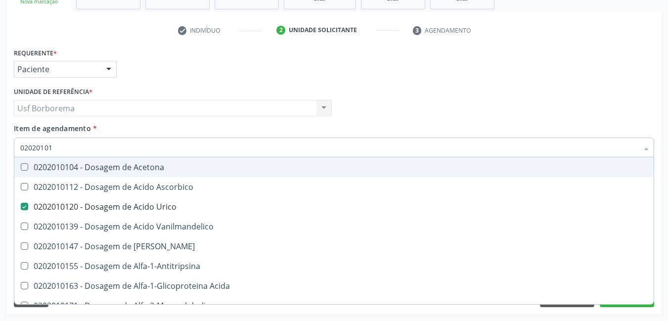
type input "0202010"
checkbox Urico "false"
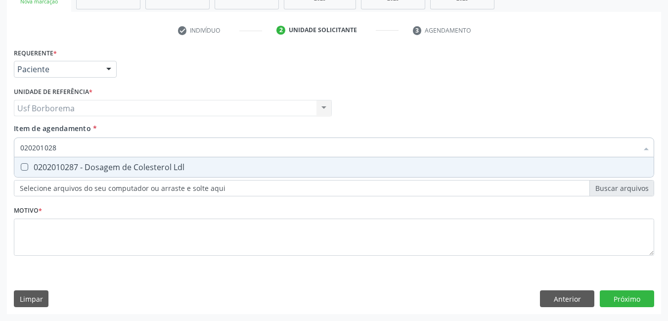
type input "0202010287"
click at [102, 165] on div "0202010287 - Dosagem de Colesterol Ldl" at bounding box center [333, 167] width 627 height 8
checkbox Ldl "true"
click at [104, 145] on input "0202010287" at bounding box center [328, 147] width 617 height 20
type input "02020102"
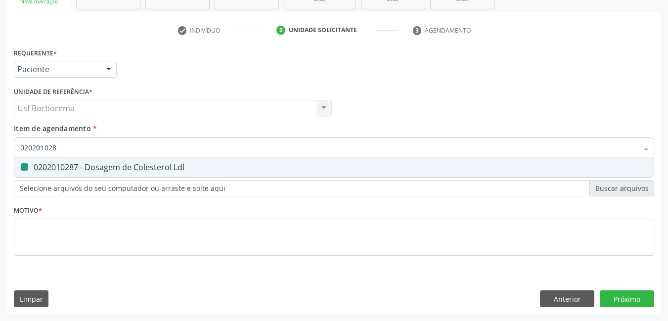
checkbox Ldl "false"
type input "0202010279"
click at [99, 169] on div "0202010279 - Dosagem de Colesterol Hdl" at bounding box center [333, 167] width 627 height 8
checkbox Hdl "true"
click at [96, 146] on input "0202010279" at bounding box center [328, 147] width 617 height 20
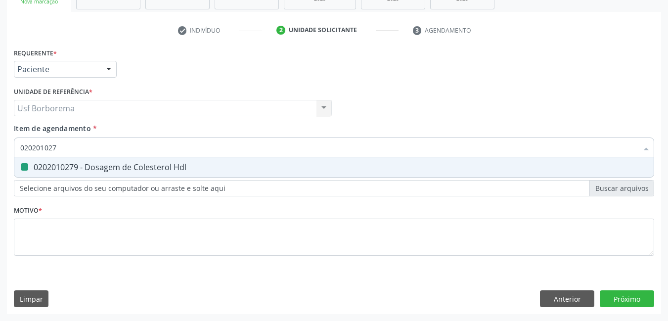
type input "02020102"
checkbox Hdl "false"
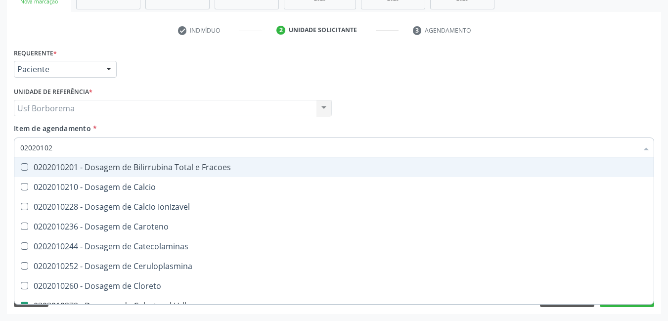
type input "0202010"
checkbox Hdl "false"
checkbox Ldl "false"
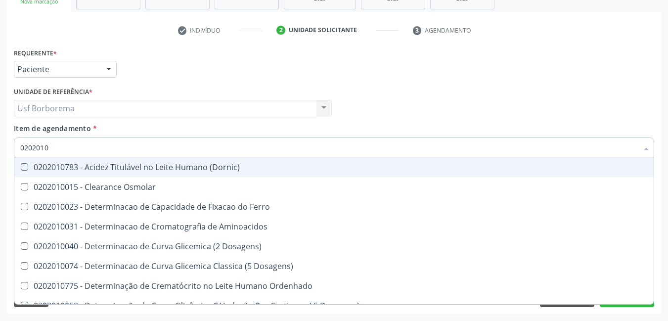
type input "02020102"
checkbox Dosagens\) "true"
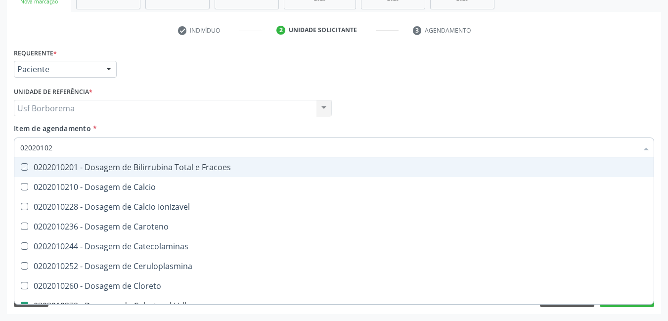
type input "020201028"
checkbox Fracoes "true"
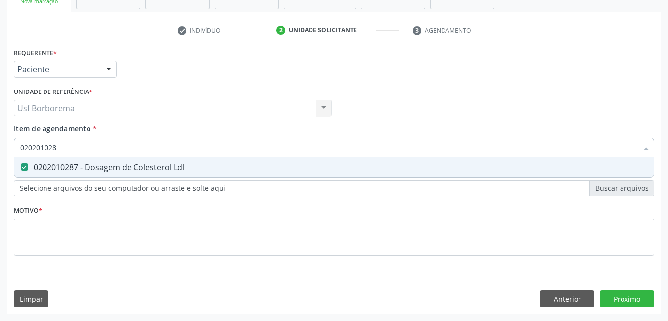
type input "02020102"
checkbox Ldl "false"
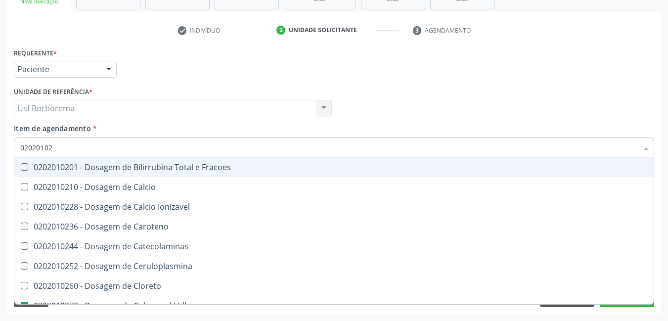
type input "020201028"
checkbox Fracoes "true"
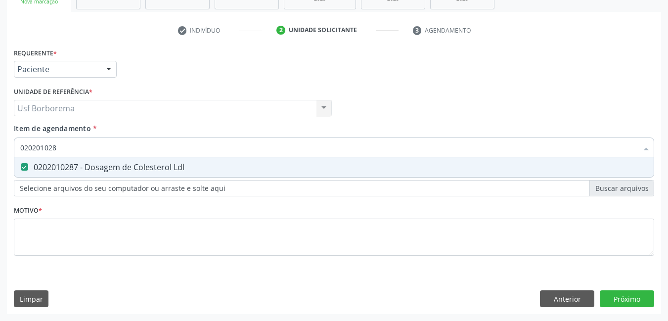
type input "02020102"
checkbox Ldl "false"
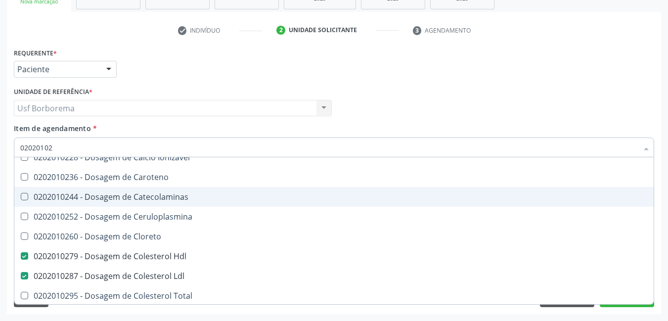
scroll to position [51, 0]
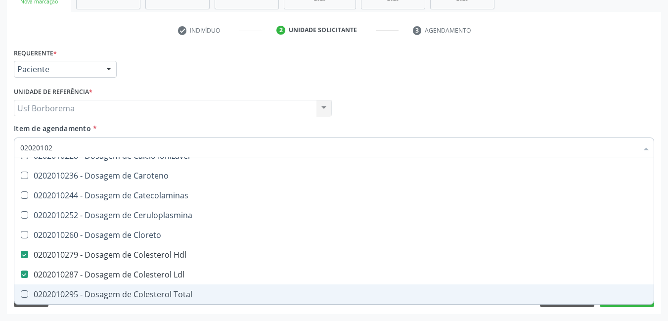
click at [125, 294] on div "0202010295 - Dosagem de Colesterol Total" at bounding box center [333, 294] width 627 height 8
checkbox Total "true"
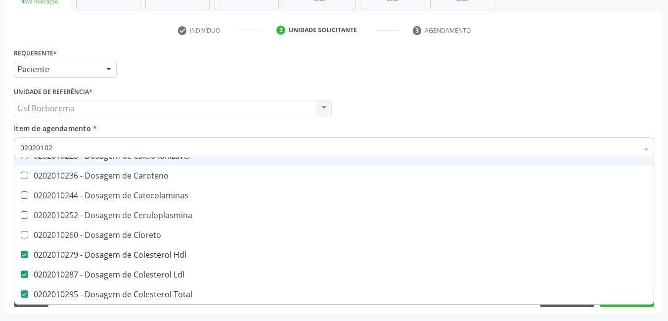
click at [83, 147] on input "02020102" at bounding box center [328, 147] width 617 height 20
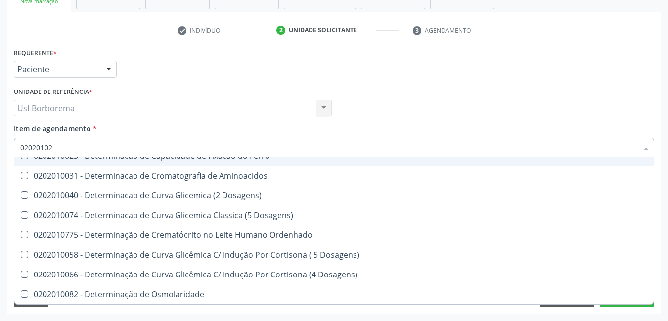
type input "0202010"
checkbox Dosagens\) "false"
checkbox Osmolaridade "false"
type input "020201"
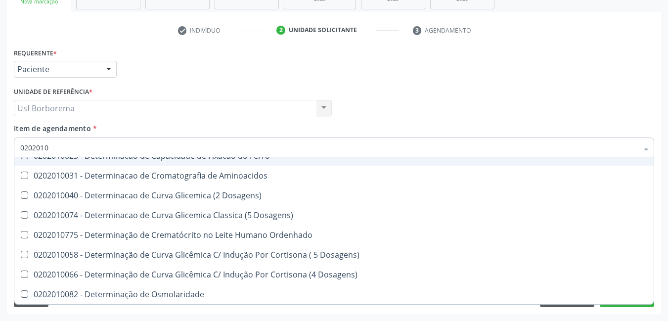
checkbox Urico "false"
checkbox Amonia "true"
checkbox Hdl "false"
checkbox Ldl "false"
checkbox Total "false"
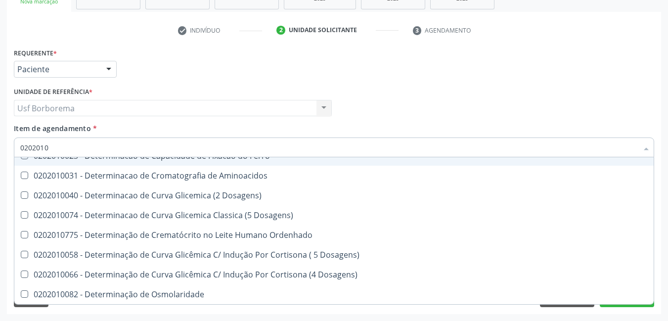
checkbox Latica "true"
checkbox Fracionadas\) "true"
checkbox Ferritina "true"
checkbox Glicose "false"
checkbox Nt-Probnp\) "true"
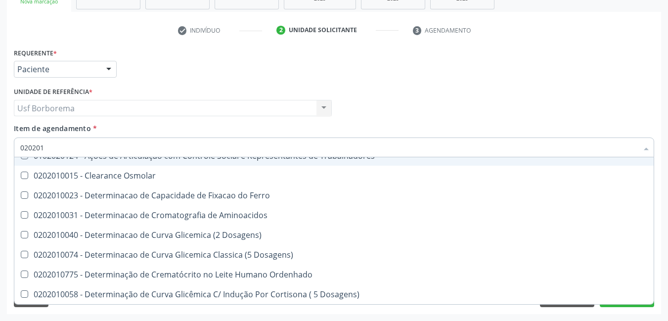
type input "02020"
checkbox Urico "false"
checkbox Hdl "false"
checkbox Ldl "false"
checkbox Total "false"
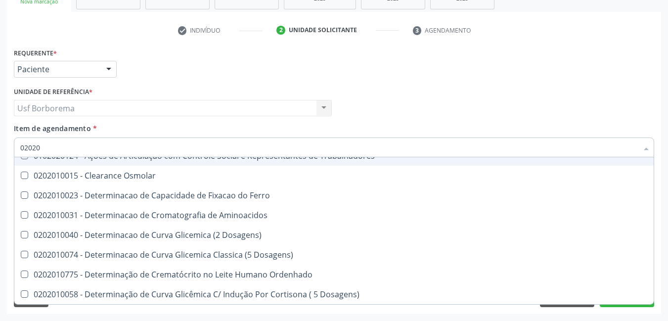
checkbox Glicose "false"
checkbox Trabalho "true"
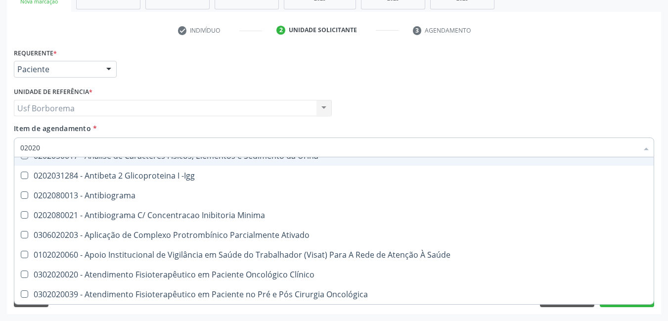
type input "020201"
checkbox Osmolar "true"
checkbox \(Pos-Pasteurização\) "true"
checkbox Molecular "true"
checkbox Parceria\) "true"
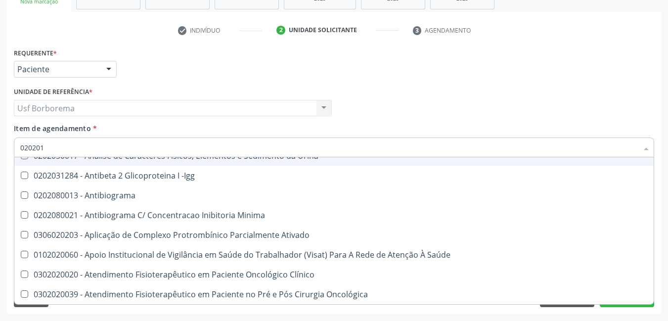
checkbox T3 "true"
checkbox Urico "false"
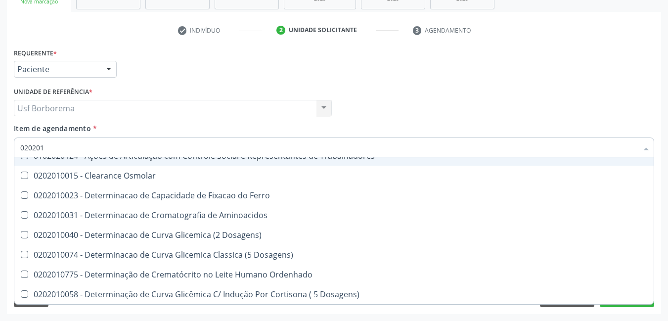
type input "0202010"
checkbox Ativada\) "true"
checkbox Urico "false"
checkbox Circulante "true"
checkbox III "true"
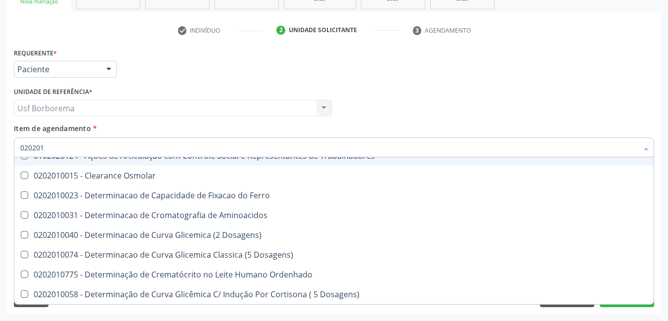
checkbox Fracoes "true"
checkbox Hdl "false"
checkbox Ldl "false"
checkbox Total "false"
checkbox II "true"
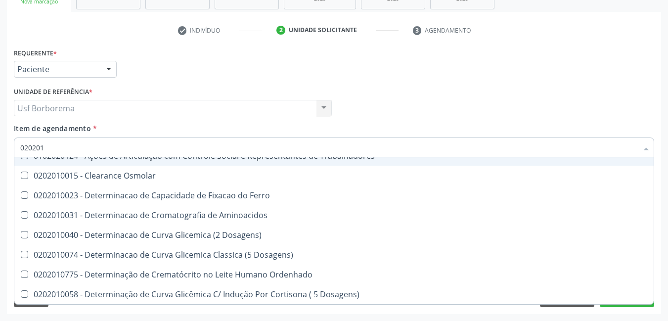
checkbox Glicose "false"
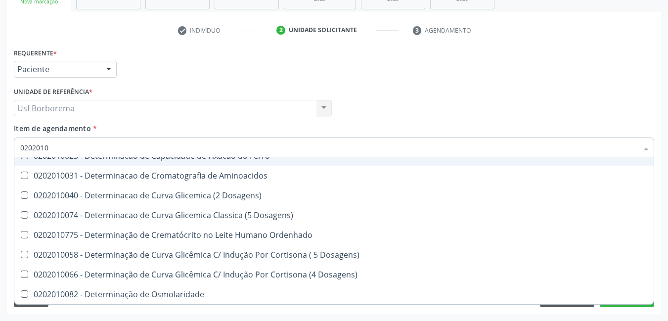
type input "020201"
checkbox Urico "false"
checkbox Amonia "true"
checkbox Hdl "false"
checkbox Ldl "false"
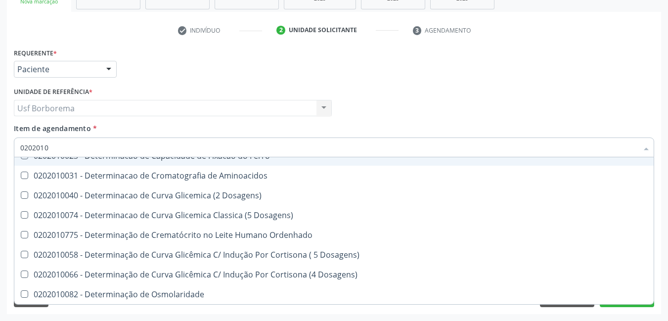
checkbox Total "false"
checkbox Latica "true"
checkbox Fracionadas\) "true"
checkbox Ferritina "true"
checkbox Glicose "false"
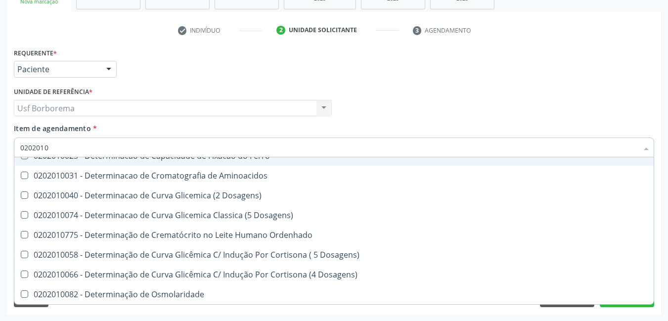
checkbox Nt-Probnp\) "true"
type input "0202010"
checkbox Urico "true"
checkbox Amonia "false"
checkbox Hdl "true"
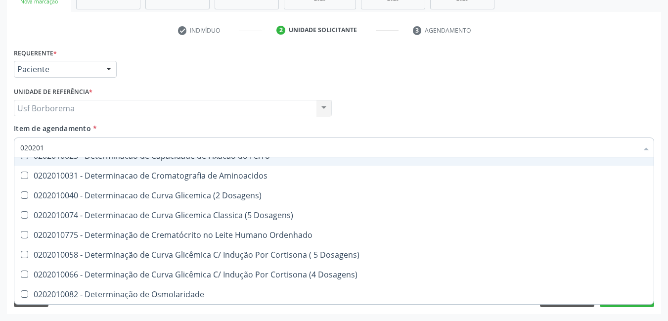
checkbox Ldl "true"
checkbox Total "true"
checkbox Latica "false"
checkbox Fracionadas\) "false"
checkbox Ferritina "false"
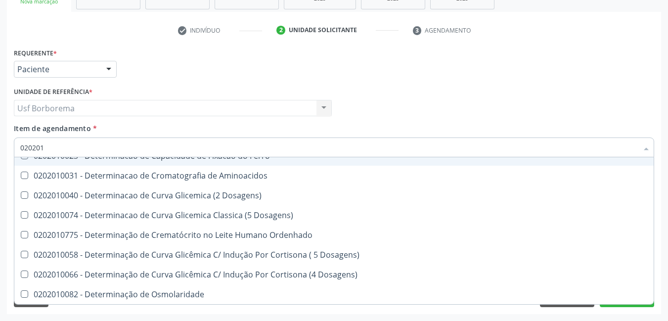
checkbox Glicose "true"
checkbox Nt-Probnp\) "false"
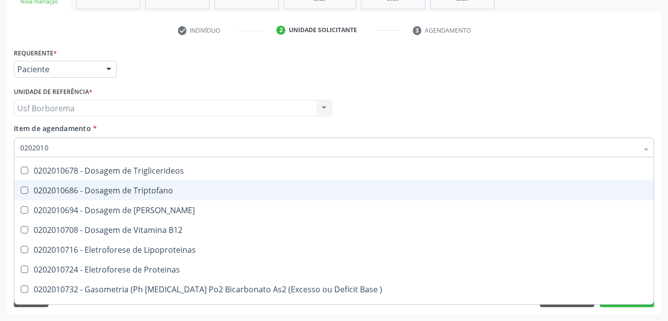
scroll to position [1306, 0]
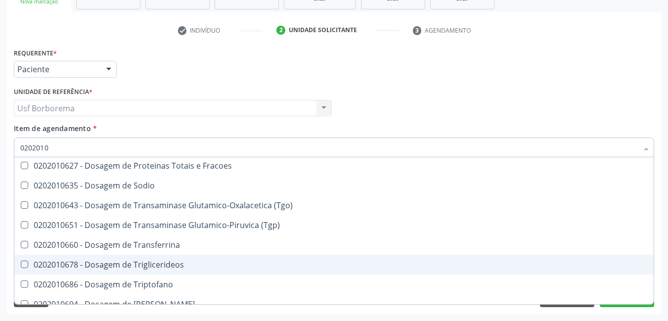
click at [202, 265] on div "0202010678 - Dosagem de Triglicerideos" at bounding box center [333, 264] width 627 height 8
checkbox Triglicerideos "true"
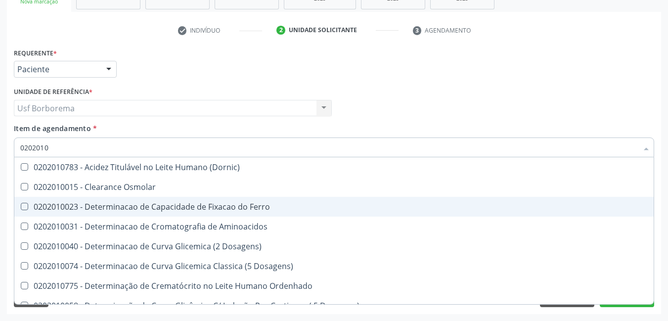
scroll to position [120, 0]
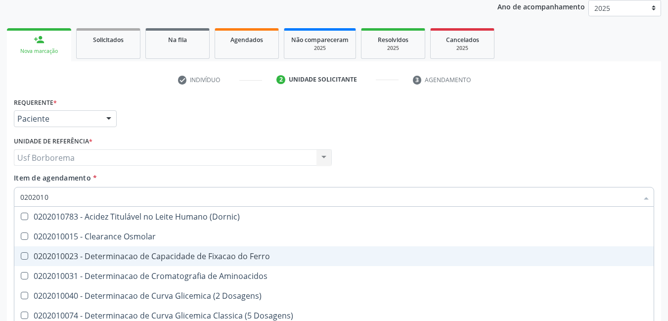
drag, startPoint x: 152, startPoint y: 195, endPoint x: 150, endPoint y: 185, distance: 10.0
click at [152, 192] on input "0202010" at bounding box center [328, 197] width 617 height 20
type input "020201"
checkbox Urico "false"
checkbox Amonia "true"
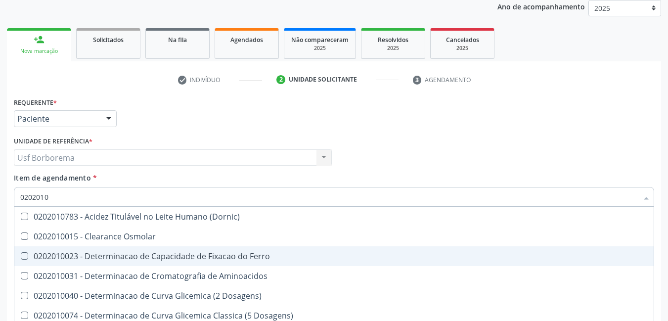
checkbox Hdl "false"
checkbox Ldl "false"
checkbox Total "false"
checkbox Latica "true"
checkbox Fracionadas\) "true"
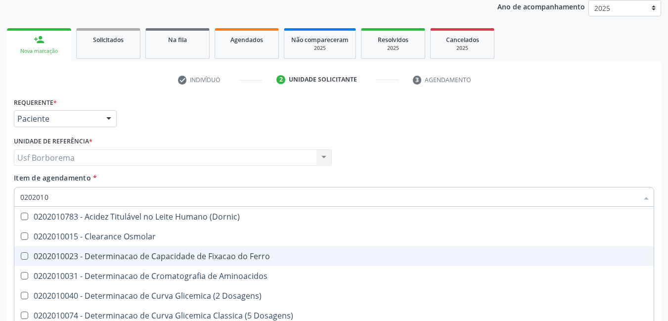
checkbox Ferritina "true"
checkbox Glicose "false"
checkbox Nt-Probnp\) "true"
checkbox Triglicerideos "false"
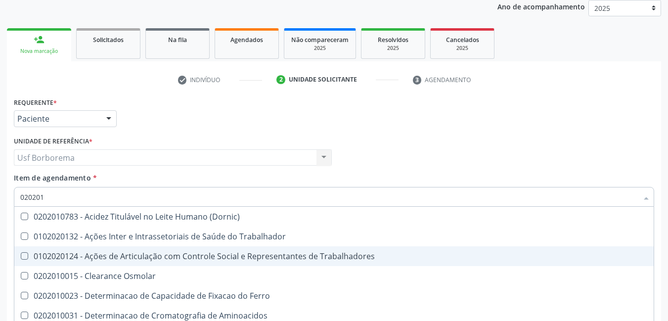
type input "02020"
checkbox Urico "false"
checkbox Hdl "false"
checkbox Ldl "false"
checkbox Total "false"
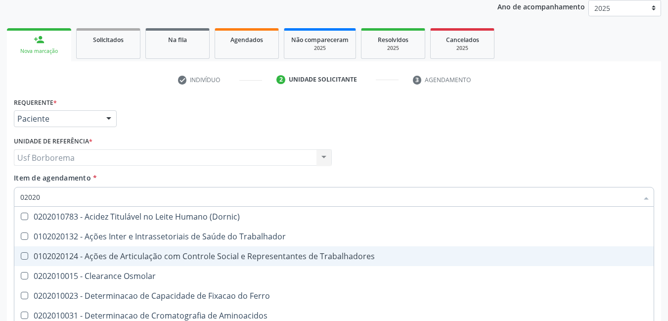
checkbox Glicose "false"
checkbox Triglicerideos "false"
checkbox Trabalho "true"
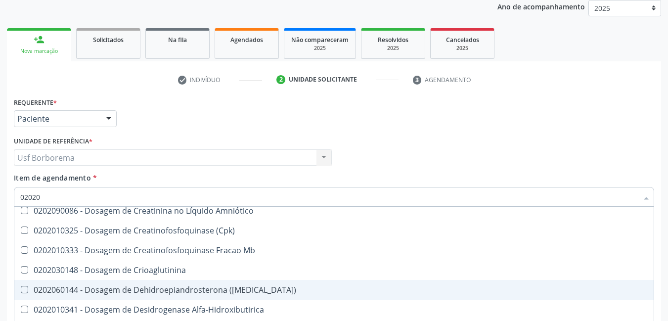
scroll to position [2767, 0]
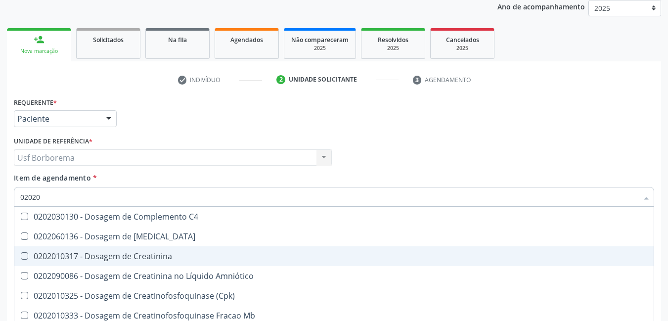
click at [178, 257] on div "0202010317 - Dosagem de Creatinina" at bounding box center [398, 256] width 756 height 8
checkbox Creatinina "true"
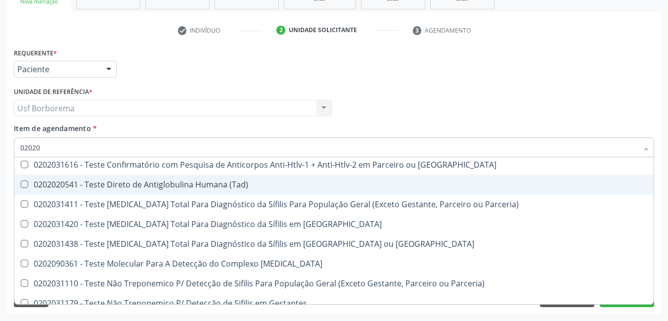
scroll to position [9331, 0]
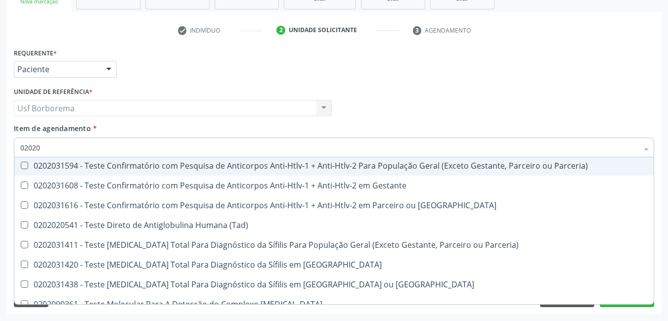
click at [96, 143] on input "02020" at bounding box center [328, 147] width 617 height 20
type input "0202060250"
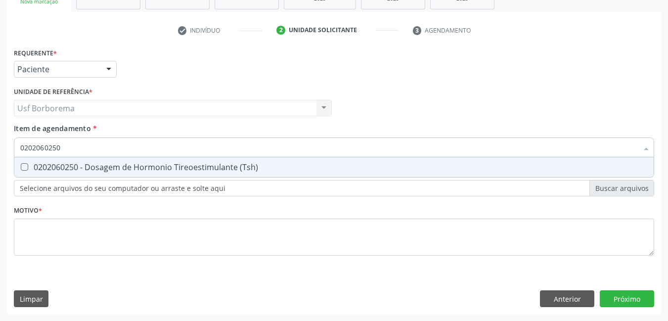
scroll to position [0, 0]
click at [128, 169] on div "0202060250 - Dosagem de Hormonio Tireoestimulante (Tsh)" at bounding box center [333, 167] width 627 height 8
checkbox \(Tsh\) "true"
click at [130, 152] on input "0202060250" at bounding box center [328, 147] width 617 height 20
type input "02020602"
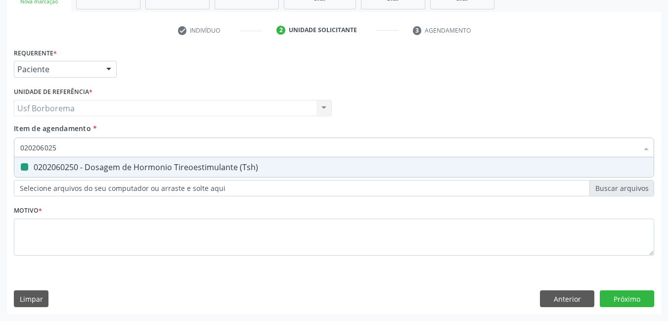
checkbox \(Tsh\) "false"
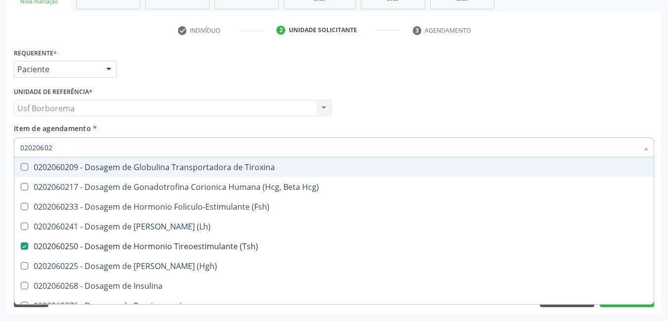
type input "0202060"
checkbox \(Tsh\) "false"
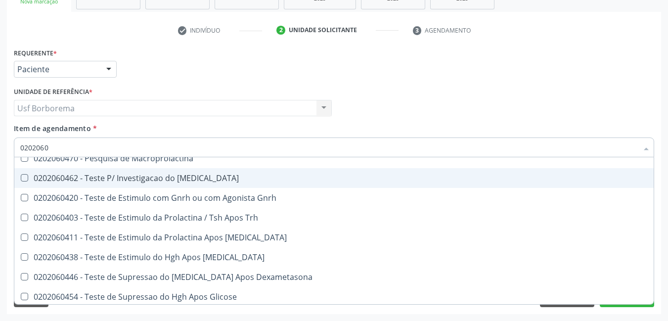
scroll to position [782, 0]
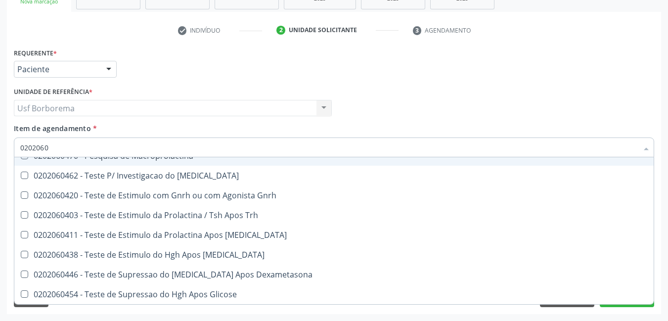
click at [93, 148] on input "0202060" at bounding box center [328, 147] width 617 height 20
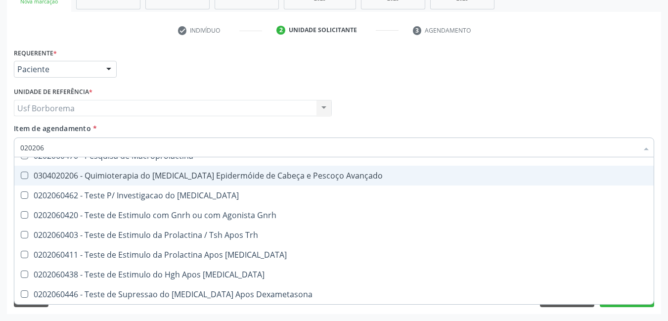
type input "02020"
checkbox \(Tsh\) "false"
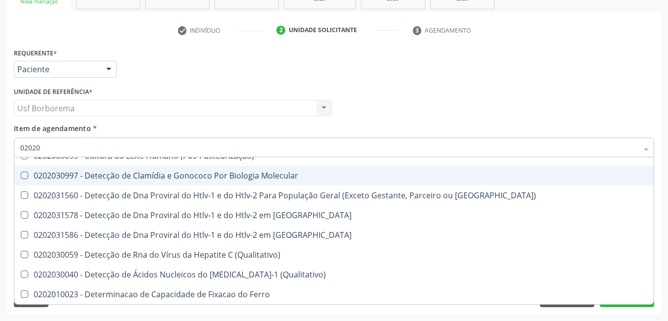
type input "0202"
checkbox Urico "false"
checkbox Igm "true"
checkbox Hdl "false"
checkbox Ldl "false"
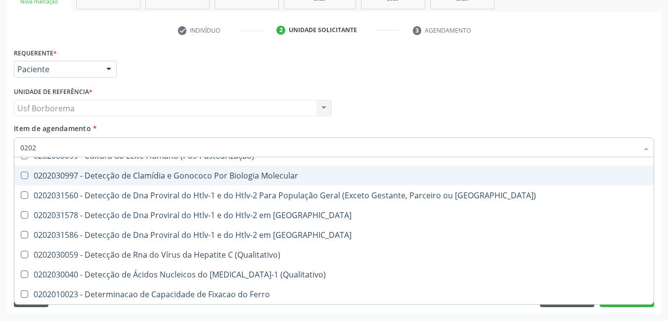
checkbox Total "false"
checkbox Creatinina "false"
checkbox Estriol "true"
checkbox Estrona "true"
checkbox Etossuximida "true"
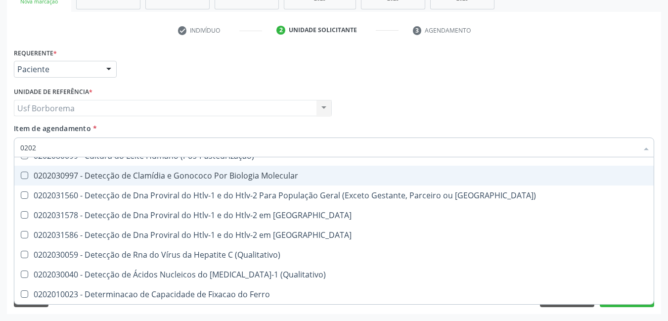
checkbox Viii "true"
checkbox Glicose "false"
checkbox \(Tsh\) "false"
checkbox Lactato "true"
checkbox Piruvato "true"
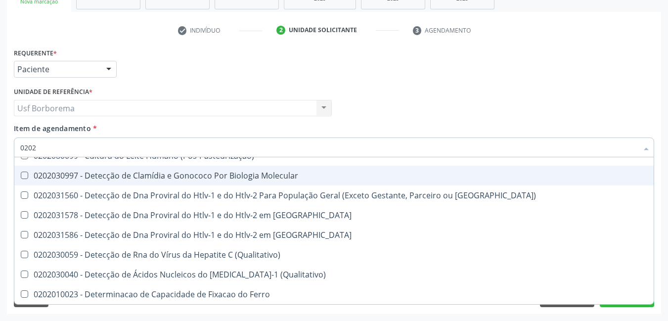
checkbox Triglicerideos "false"
checkbox Pallidum "true"
checkbox Completo "false"
checkbox Pylori "true"
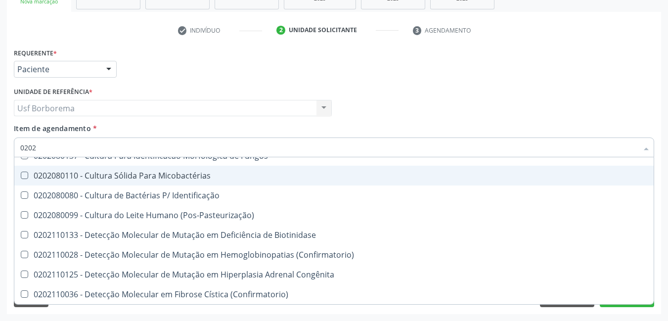
type input "020"
checkbox Urico "false"
checkbox Hdl "false"
checkbox Ldl "false"
checkbox Total "false"
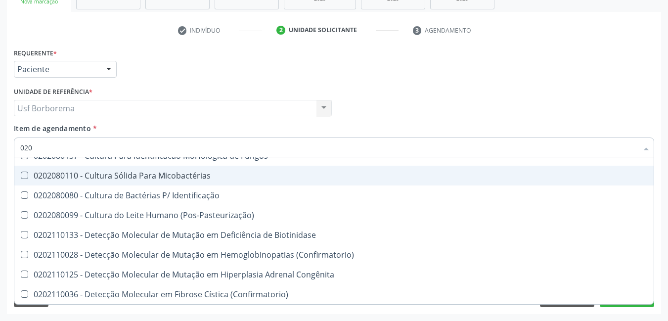
checkbox Creatinina "false"
checkbox Glicose "false"
checkbox \(Tsh\) "false"
checkbox Triglicerideos "false"
checkbox Completo "false"
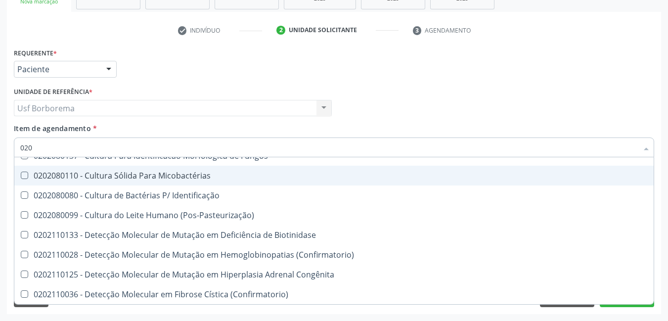
checkbox Fezes "true"
checkbox Impactado\) "true"
checkbox Exostoses "true"
checkbox Bucomaxilofacial "true"
checkbox Bilateral "true"
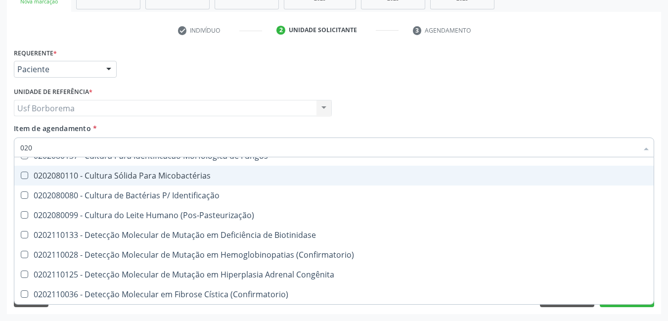
checkbox Boston "true"
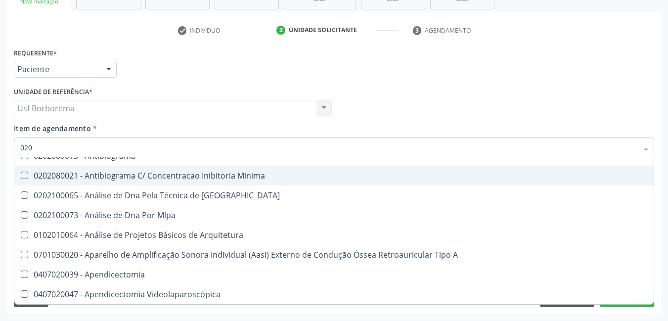
type input "02"
checkbox Urico "false"
checkbox Hdl "false"
checkbox Ldl "false"
checkbox Total "false"
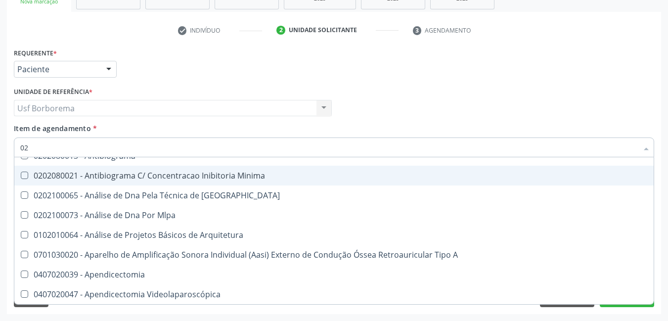
checkbox Creatinina "false"
checkbox Glicose "false"
checkbox \(Tsh\) "false"
checkbox Triglicerideos "false"
checkbox Endocardico "true"
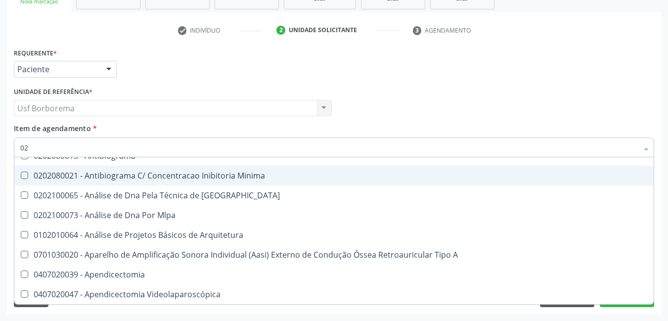
checkbox Tendao "true"
checkbox Amniótico "true"
checkbox Espermograma "true"
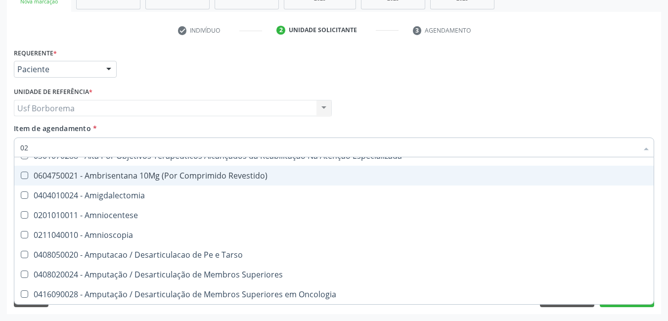
click at [84, 141] on input "02" at bounding box center [328, 147] width 617 height 20
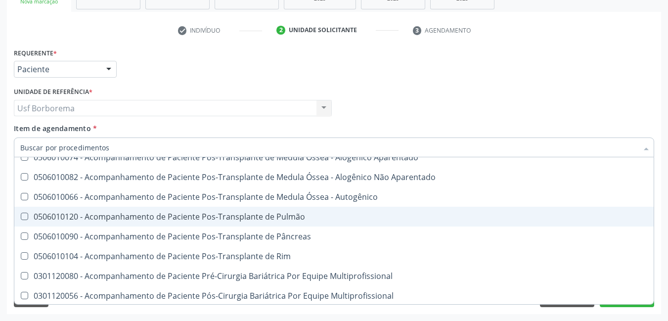
scroll to position [823, 0]
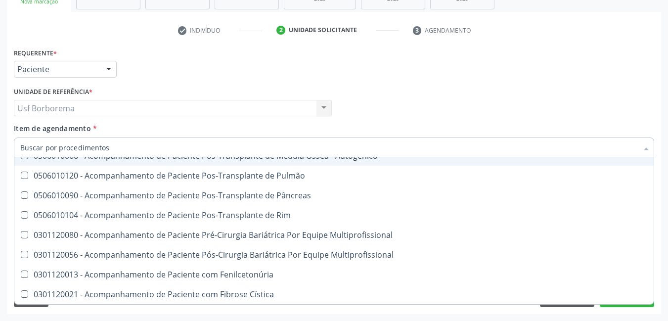
click at [36, 149] on input "Item de agendamento *" at bounding box center [328, 147] width 617 height 20
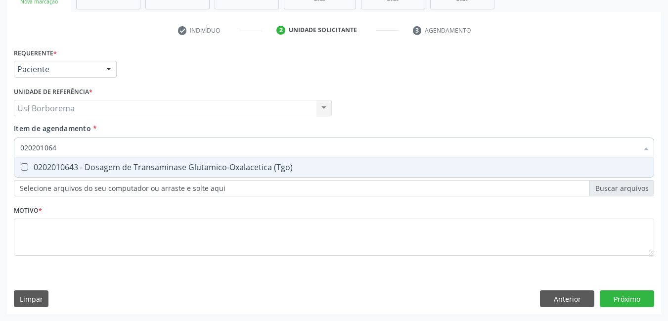
scroll to position [0, 0]
drag, startPoint x: 85, startPoint y: 168, endPoint x: 88, endPoint y: 161, distance: 8.6
click at [85, 168] on div "0202010643 - Dosagem de Transaminase Glutamico-Oxalacetica (Tgo)" at bounding box center [333, 167] width 627 height 8
click at [93, 146] on input "0202010643" at bounding box center [328, 147] width 617 height 20
click at [137, 171] on div "0202010651 - Dosagem de Transaminase Glutamico-Piruvica (Tgp)" at bounding box center [333, 167] width 627 height 8
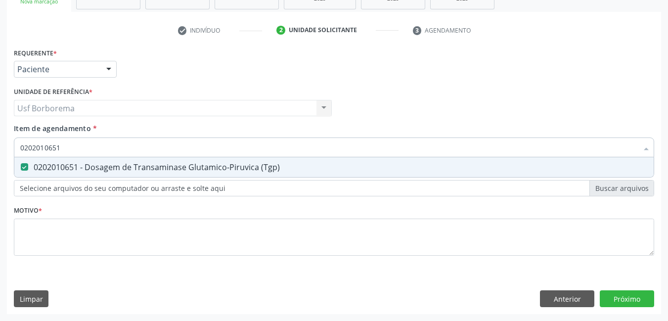
click at [140, 145] on input "0202010651" at bounding box center [328, 147] width 617 height 20
click at [151, 165] on div "0202050017 - Analise de Caracteres Fisicos, Elementos e Sedimento da Urina" at bounding box center [333, 167] width 627 height 8
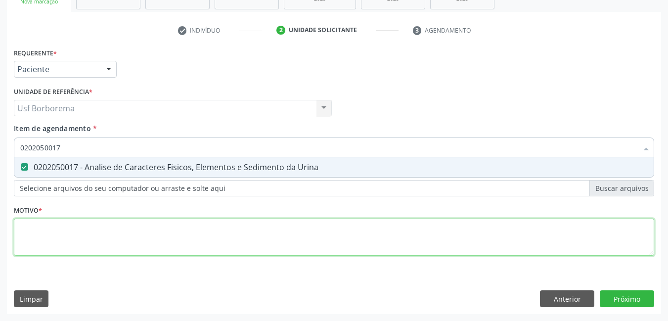
click at [165, 236] on div "Requerente * Paciente Médico(a) Enfermeiro(a) Paciente Nenhum resultado encontr…" at bounding box center [334, 157] width 640 height 224
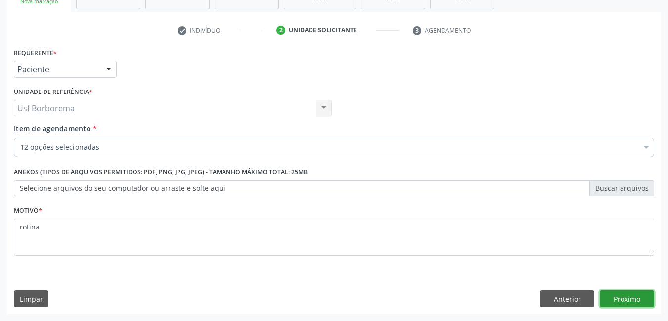
click at [624, 305] on button "Próximo" at bounding box center [626, 298] width 54 height 17
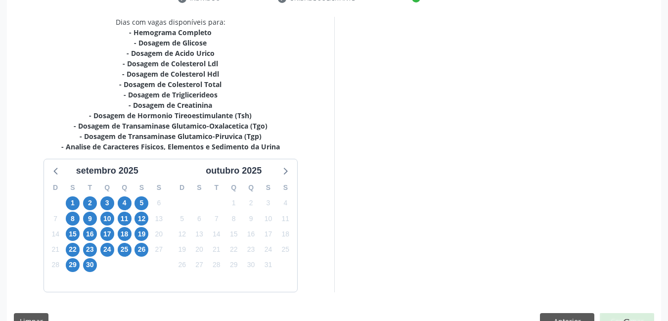
scroll to position [223, 0]
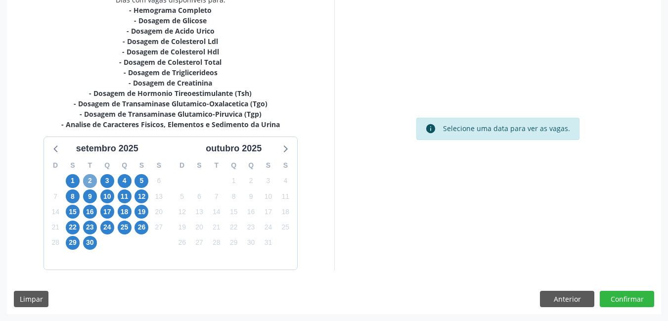
click at [88, 179] on span "2" at bounding box center [90, 181] width 14 height 14
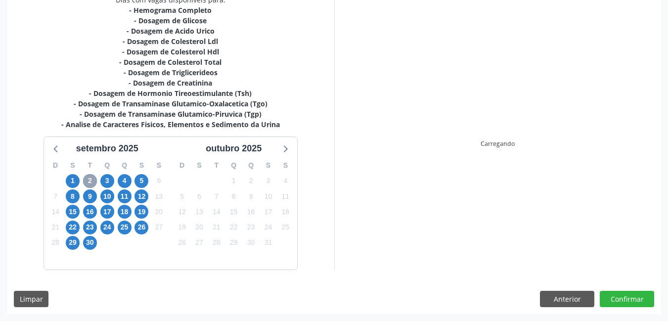
click at [88, 179] on span "2" at bounding box center [90, 181] width 14 height 14
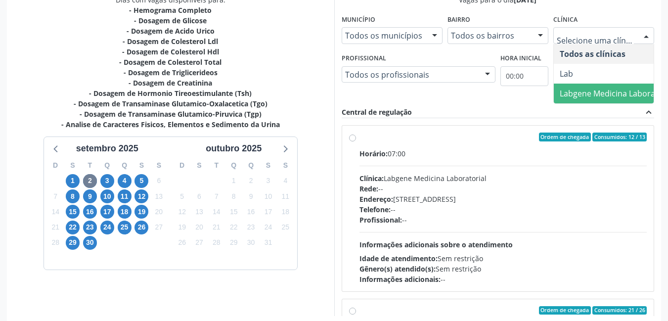
click at [575, 89] on span "Labgene Medicina Laboratorial" at bounding box center [616, 93] width 115 height 11
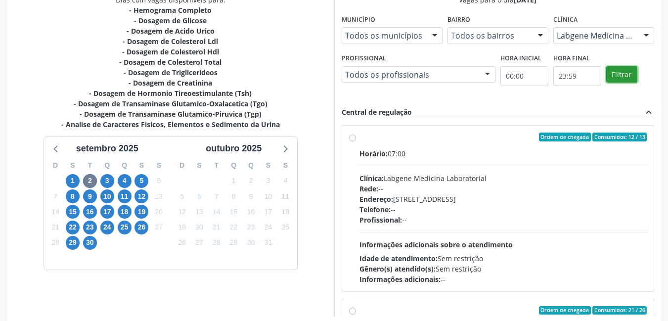
click at [609, 73] on button "Filtrar" at bounding box center [621, 74] width 31 height 17
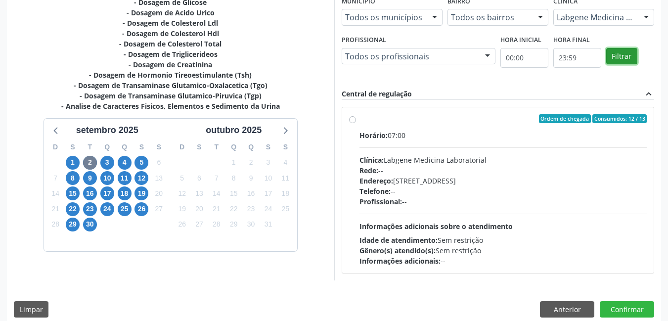
scroll to position [252, 0]
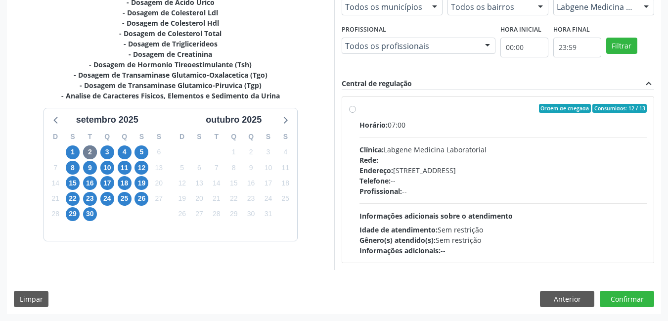
drag, startPoint x: 354, startPoint y: 112, endPoint x: 360, endPoint y: 113, distance: 6.0
click at [359, 112] on label "Ordem de chegada Consumidos: 12 / 13 Horário: 07:00 Clínica: Labgene Medicina L…" at bounding box center [503, 180] width 288 height 152
click at [355, 112] on input "Ordem de chegada Consumidos: 12 / 13 Horário: 07:00 Clínica: Labgene Medicina L…" at bounding box center [352, 108] width 7 height 9
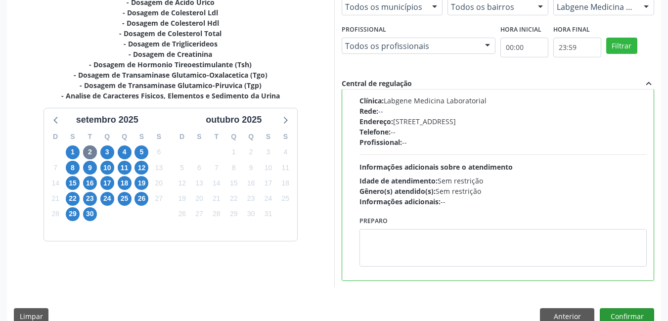
scroll to position [270, 0]
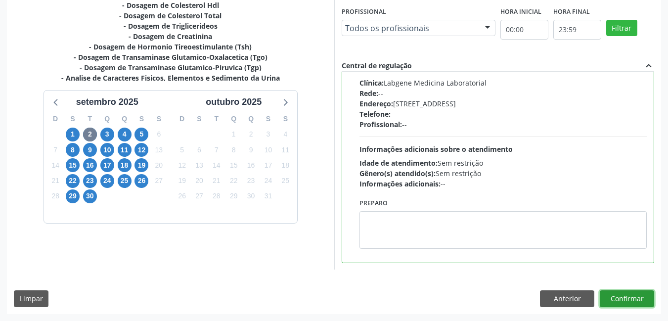
click at [625, 295] on button "Confirmar" at bounding box center [626, 298] width 54 height 17
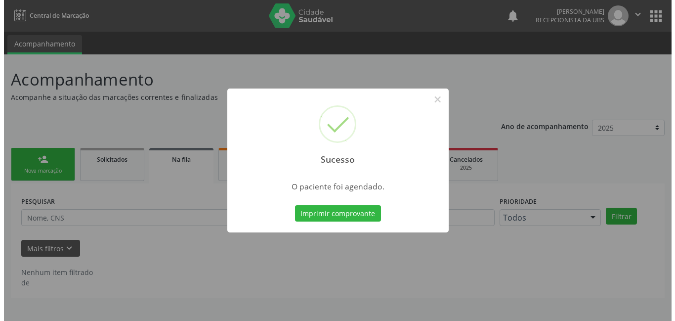
scroll to position [0, 0]
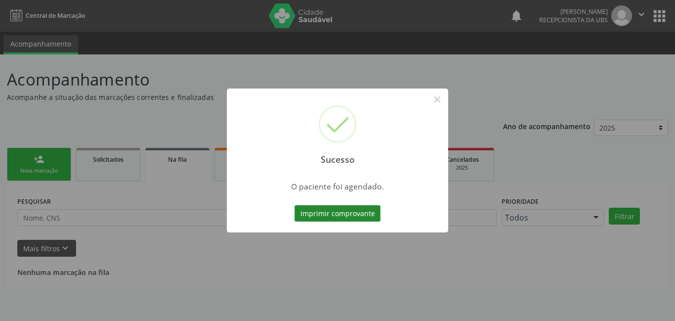
click at [348, 214] on button "Imprimir comprovante" at bounding box center [337, 213] width 86 height 17
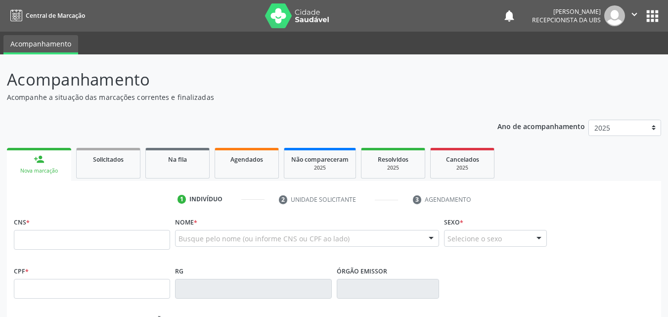
click at [112, 244] on input "text" at bounding box center [92, 240] width 156 height 20
type input "702 0098 7462 0383"
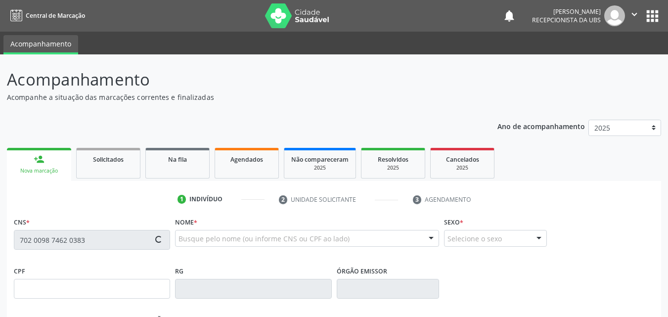
type input "[DATE]"
type input "[PERSON_NAME]"
type input "(99) 99999-9999"
type input "025.363.964-60"
type input "192"
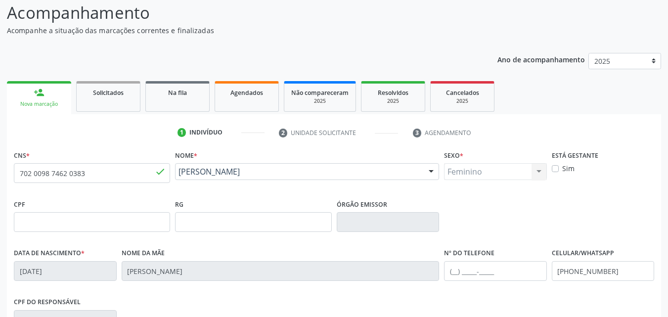
scroll to position [219, 0]
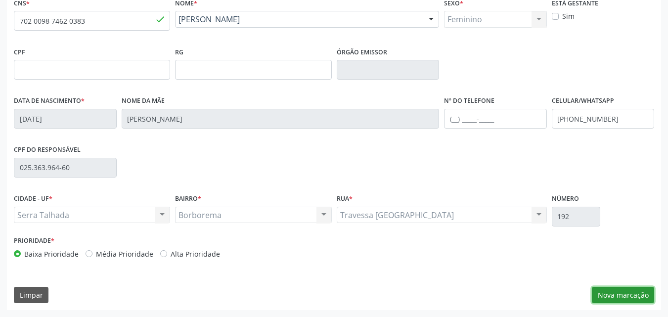
click at [614, 293] on button "Nova marcação" at bounding box center [622, 295] width 62 height 17
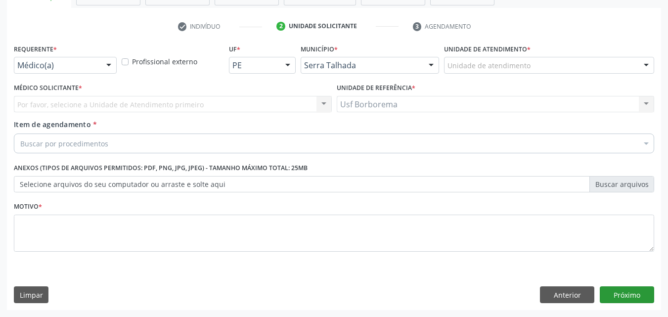
scroll to position [173, 0]
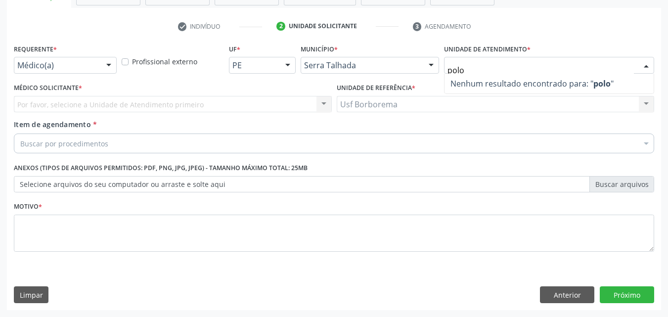
type input "pol"
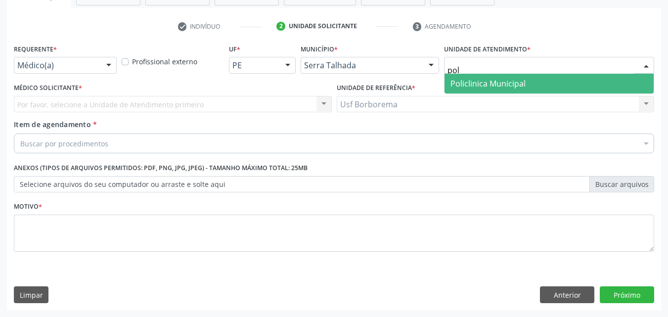
click at [526, 79] on span "Policlinica Municipal" at bounding box center [548, 84] width 209 height 20
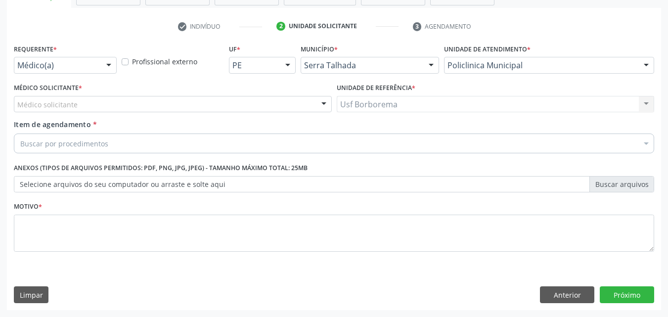
click at [105, 107] on div "Médico solicitante" at bounding box center [173, 104] width 318 height 17
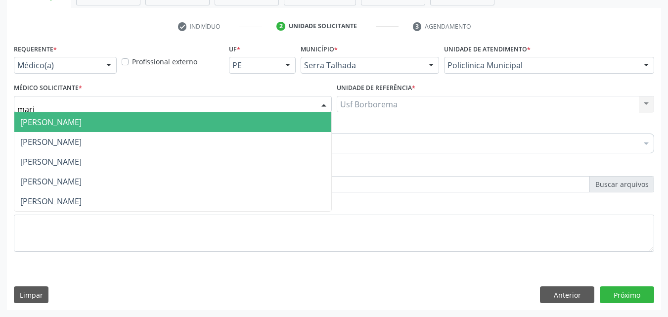
type input "maria"
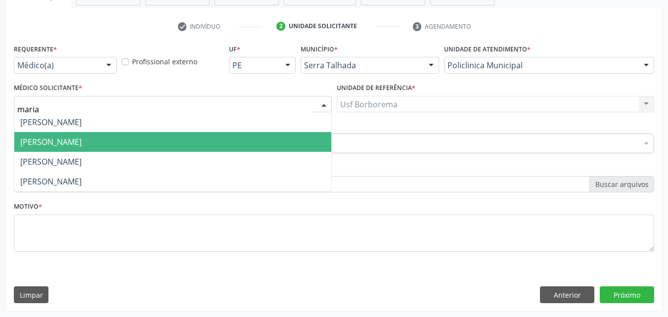
click at [82, 136] on span "Maria Augusta Soares Sobreira Machado" at bounding box center [50, 141] width 61 height 11
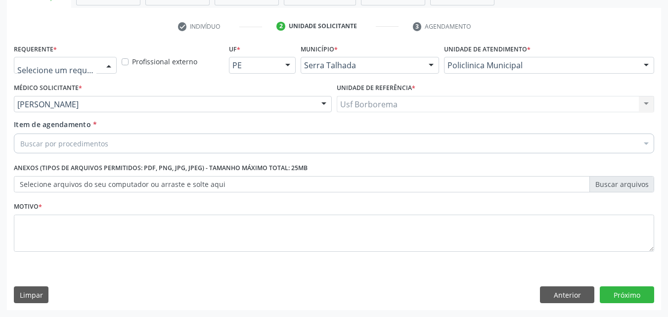
click at [96, 66] on div at bounding box center [65, 65] width 103 height 17
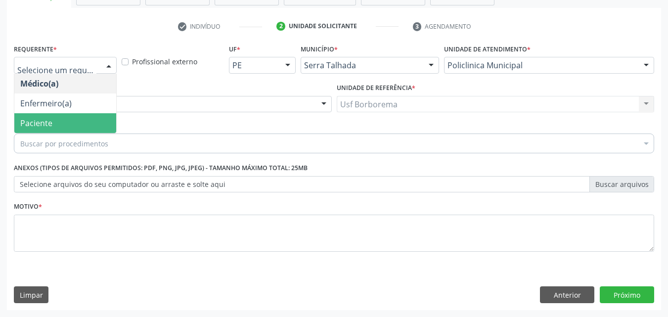
click at [93, 119] on span "Paciente" at bounding box center [65, 123] width 102 height 20
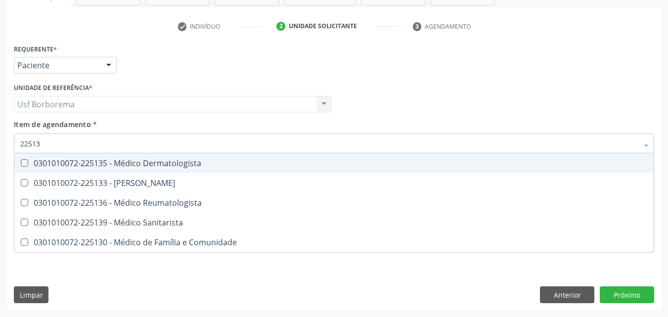
type input "225133"
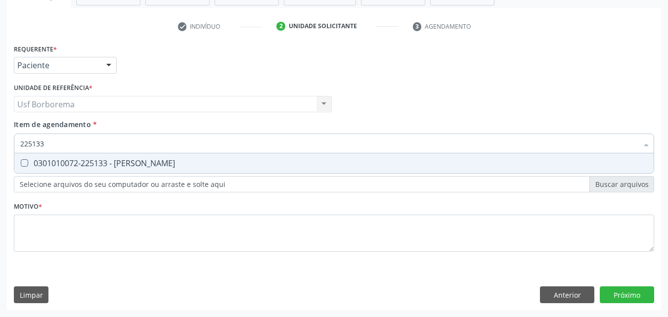
click at [120, 160] on div "0301010072-225133 - Médico Psiquiatra" at bounding box center [333, 163] width 627 height 8
checkbox Psiquiatra "true"
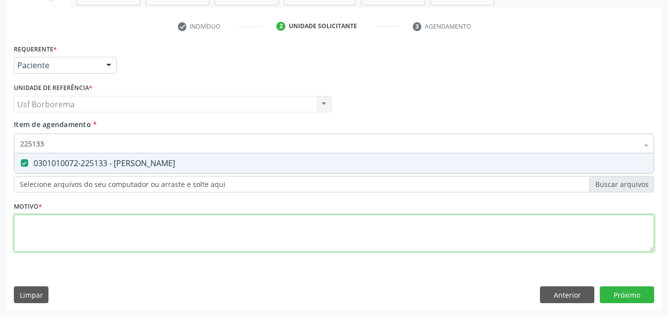
click at [119, 244] on div "Requerente * Paciente Médico(a) Enfermeiro(a) Paciente Nenhum resultado encontr…" at bounding box center [334, 154] width 640 height 224
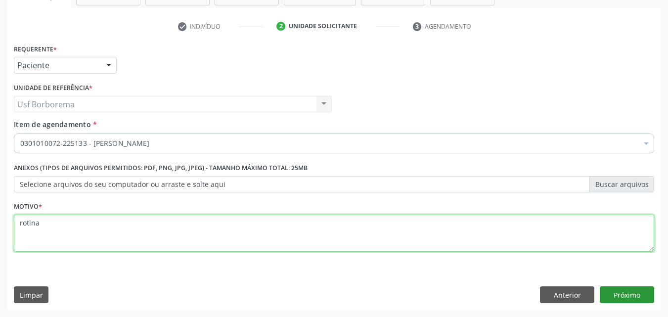
type textarea "rotina"
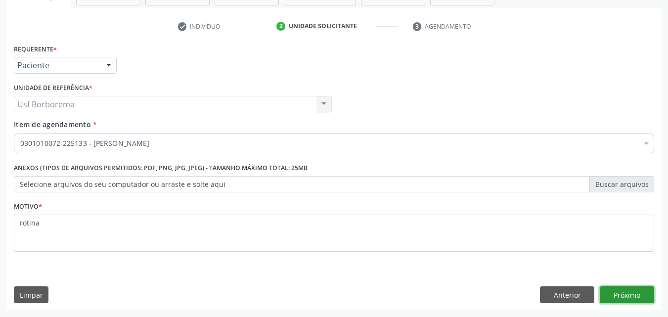
click at [608, 289] on button "Próximo" at bounding box center [626, 294] width 54 height 17
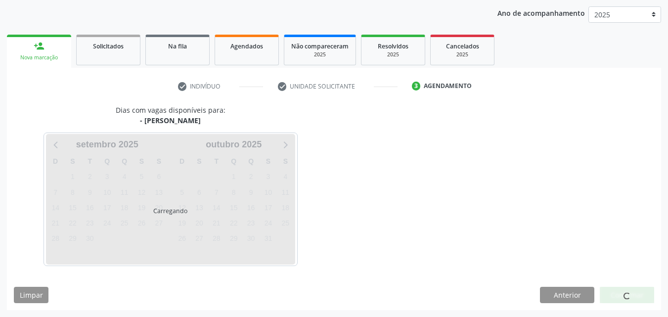
scroll to position [113, 0]
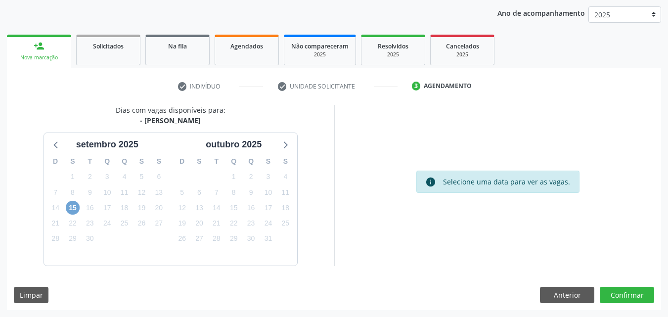
click at [73, 207] on span "15" at bounding box center [73, 208] width 14 height 14
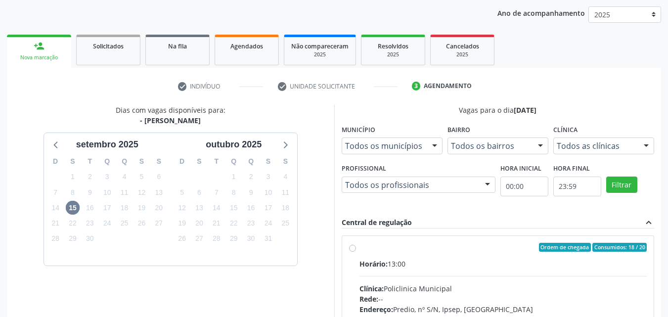
click at [628, 153] on div "Todos as clínicas" at bounding box center [603, 145] width 101 height 17
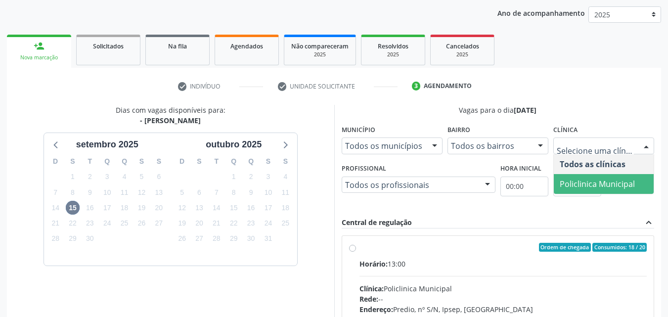
click at [626, 182] on span "Policlinica Municipal" at bounding box center [596, 183] width 75 height 11
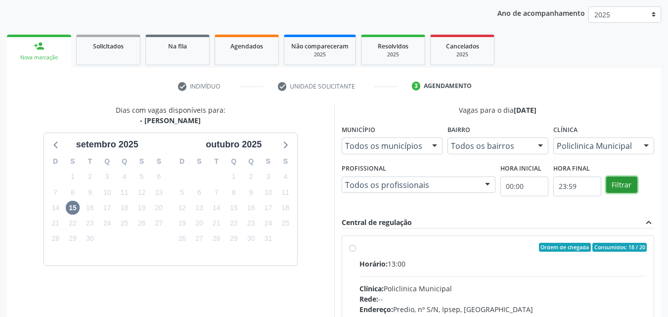
click at [623, 180] on button "Filtrar" at bounding box center [621, 184] width 31 height 17
click at [622, 180] on button "Filtrar" at bounding box center [621, 184] width 31 height 17
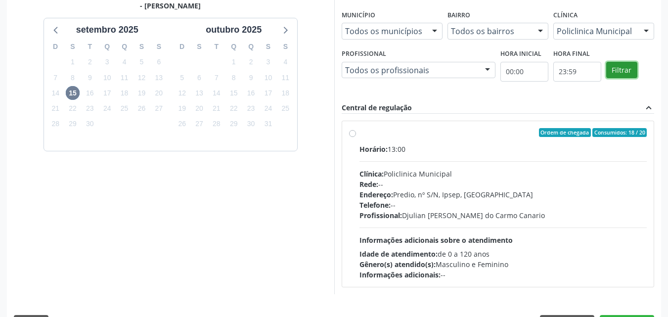
scroll to position [256, 0]
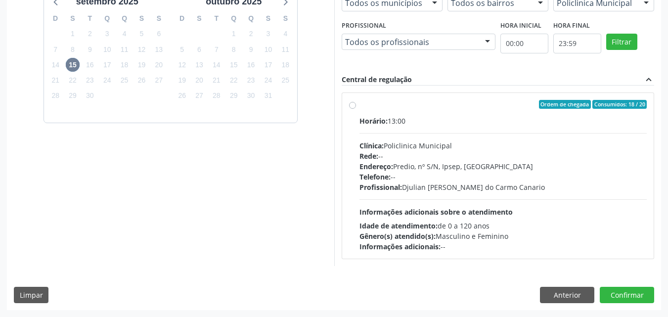
click at [359, 108] on label "Ordem de chegada Consumidos: 18 / 20 Horário: 13:00 Clínica: Policlinica Munici…" at bounding box center [503, 176] width 288 height 152
click at [353, 108] on input "Ordem de chegada Consumidos: 18 / 20 Horário: 13:00 Clínica: Policlinica Munici…" at bounding box center [352, 104] width 7 height 9
radio input "true"
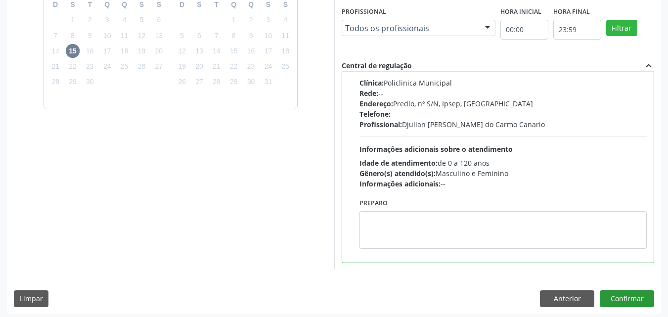
scroll to position [274, 0]
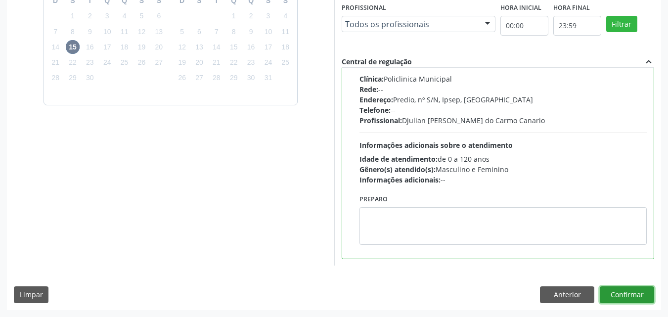
click at [624, 289] on button "Confirmar" at bounding box center [626, 294] width 54 height 17
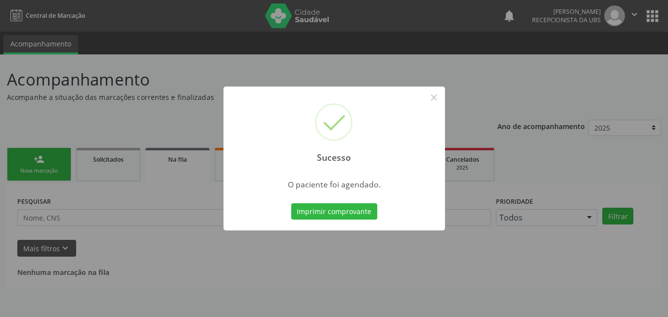
scroll to position [0, 0]
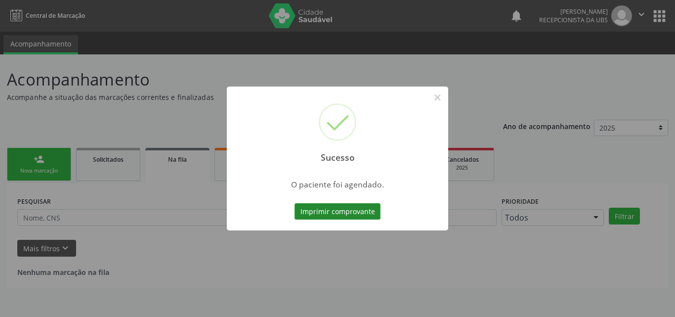
click at [370, 210] on button "Imprimir comprovante" at bounding box center [337, 211] width 86 height 17
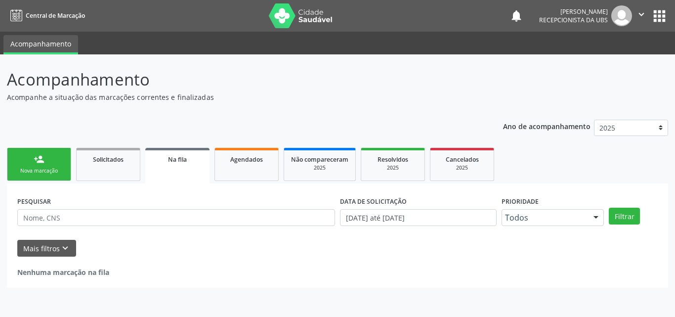
click at [53, 166] on link "person_add Nova marcação" at bounding box center [39, 164] width 64 height 33
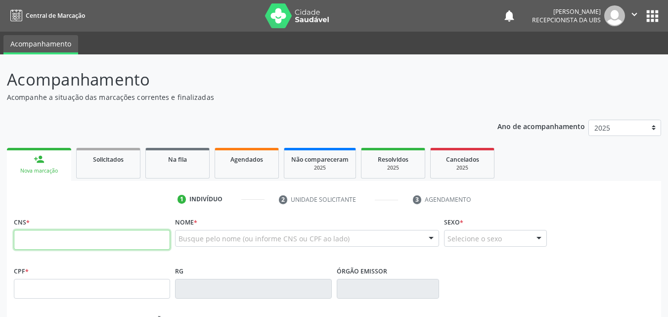
click at [71, 235] on input "text" at bounding box center [92, 240] width 156 height 20
type input "700 0079 2988 1908"
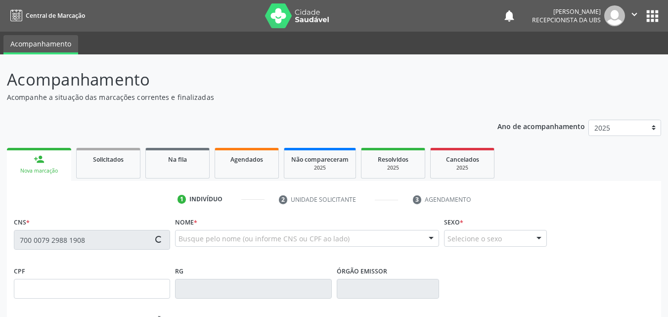
type input "03/08/1989"
type input "Maria Jose de Magalhaes"
type input "(99) 99999-9999"
type input "025.363.964-60"
type input "192"
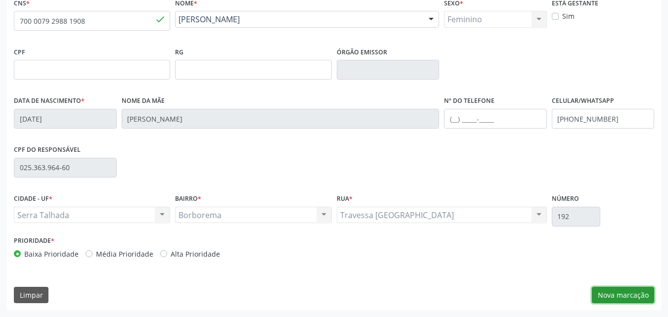
click at [644, 293] on button "Nova marcação" at bounding box center [622, 295] width 62 height 17
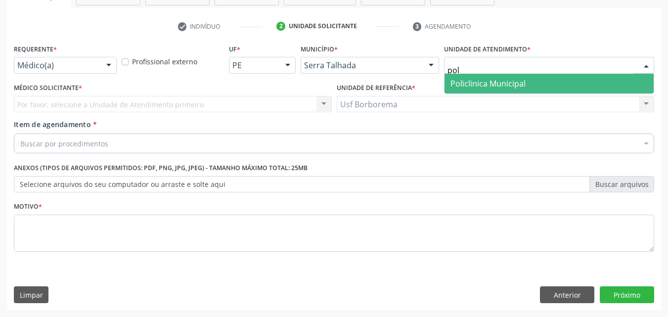
type input "poli"
click at [456, 80] on span "Policlinica Municipal" at bounding box center [487, 83] width 75 height 11
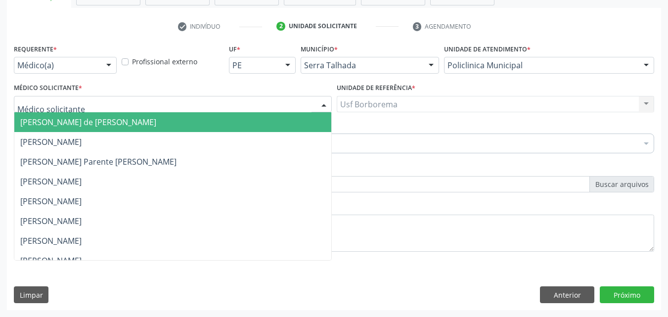
click at [238, 107] on div at bounding box center [173, 104] width 318 height 17
type input "n"
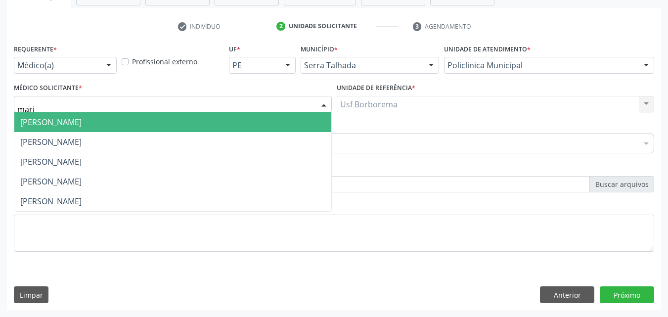
type input "maria"
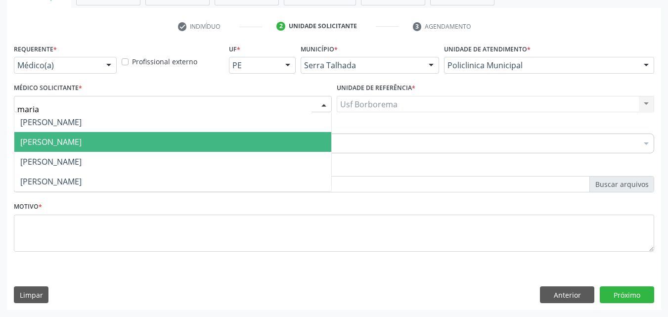
click at [243, 144] on span "Maria Augusta Soares Sobreira Machado" at bounding box center [172, 142] width 317 height 20
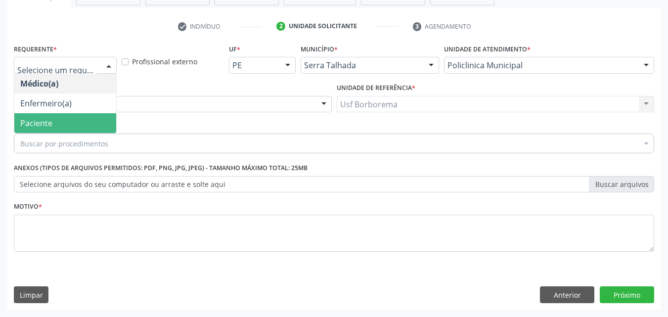
click at [88, 122] on span "Paciente" at bounding box center [65, 123] width 102 height 20
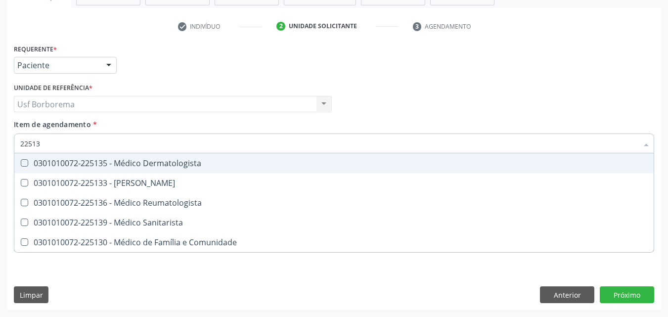
type input "225133"
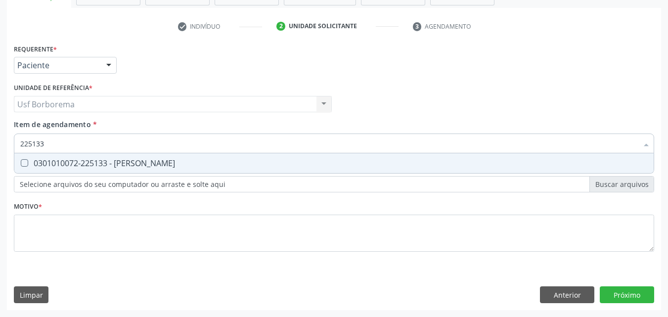
drag, startPoint x: 172, startPoint y: 162, endPoint x: 176, endPoint y: 189, distance: 27.5
click at [172, 163] on div "0301010072-225133 - Médico Psiquiatra" at bounding box center [333, 163] width 627 height 8
checkbox Psiquiatra "true"
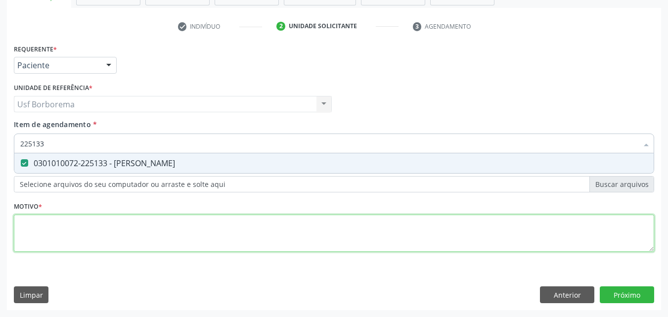
click at [174, 232] on div "Requerente * Paciente Médico(a) Enfermeiro(a) Paciente Nenhum resultado encontr…" at bounding box center [334, 154] width 640 height 224
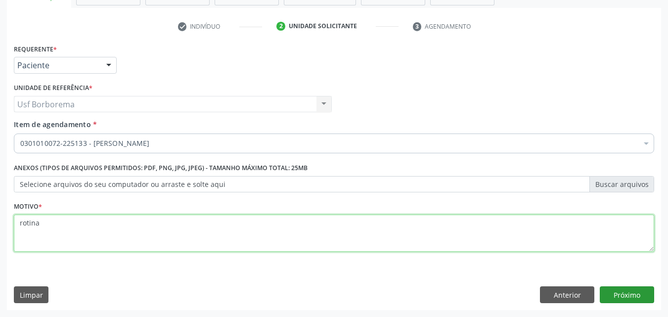
type textarea "rotina"
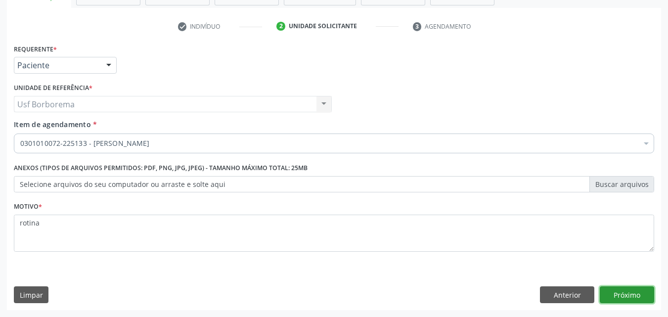
click at [611, 297] on button "Próximo" at bounding box center [626, 294] width 54 height 17
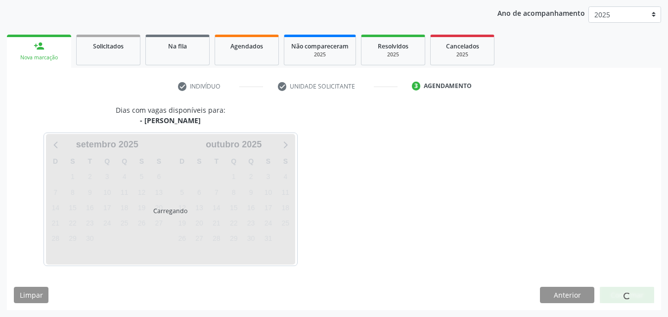
scroll to position [113, 0]
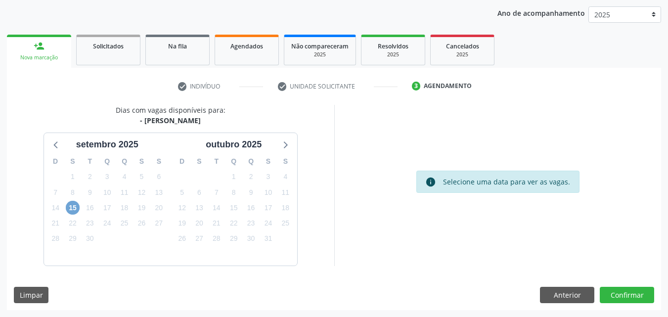
click at [69, 209] on span "15" at bounding box center [73, 208] width 14 height 14
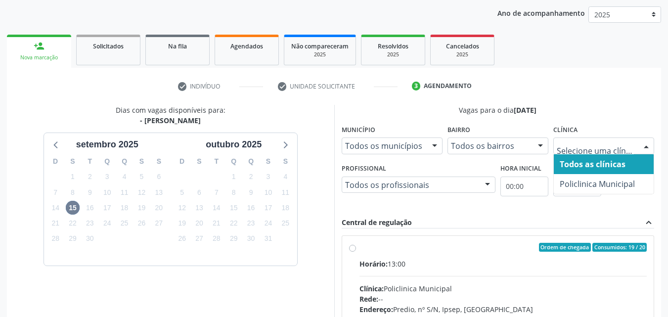
drag, startPoint x: 594, startPoint y: 147, endPoint x: 591, endPoint y: 153, distance: 7.1
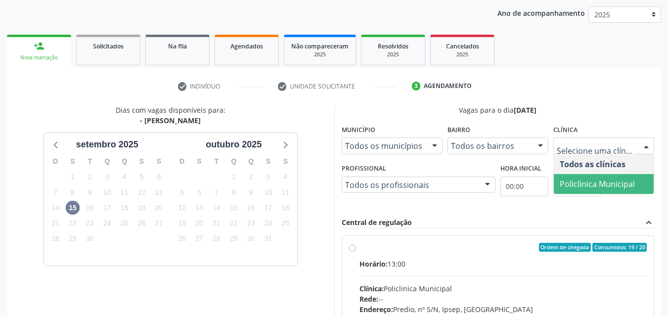
click at [591, 185] on span "Policlinica Municipal" at bounding box center [596, 183] width 75 height 11
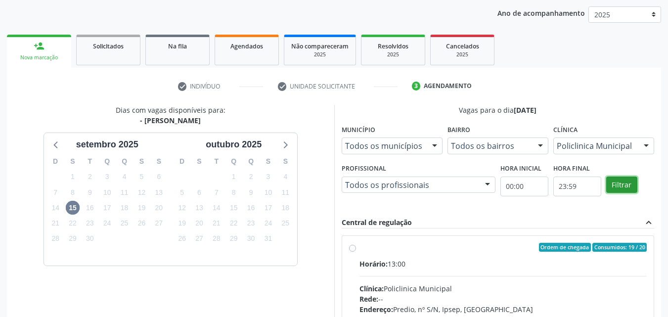
click at [627, 184] on button "Filtrar" at bounding box center [621, 184] width 31 height 17
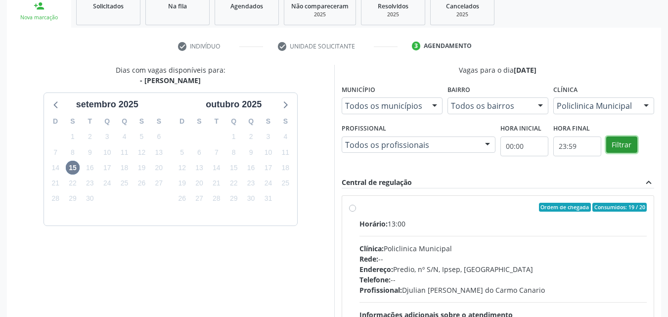
scroll to position [256, 0]
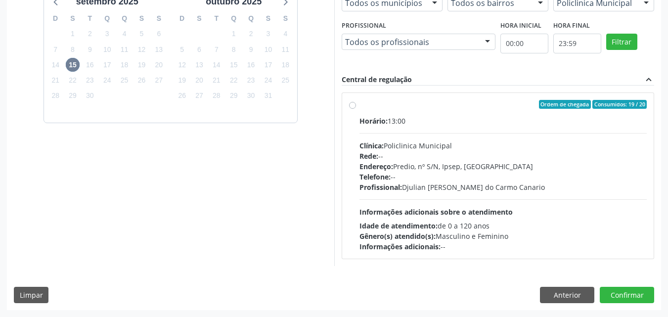
drag, startPoint x: 353, startPoint y: 106, endPoint x: 446, endPoint y: 146, distance: 101.0
click at [359, 107] on label "Ordem de chegada Consumidos: 19 / 20 Horário: 13:00 Clínica: Policlinica Munici…" at bounding box center [503, 176] width 288 height 152
click at [353, 107] on input "Ordem de chegada Consumidos: 19 / 20 Horário: 13:00 Clínica: Policlinica Munici…" at bounding box center [352, 104] width 7 height 9
radio input "true"
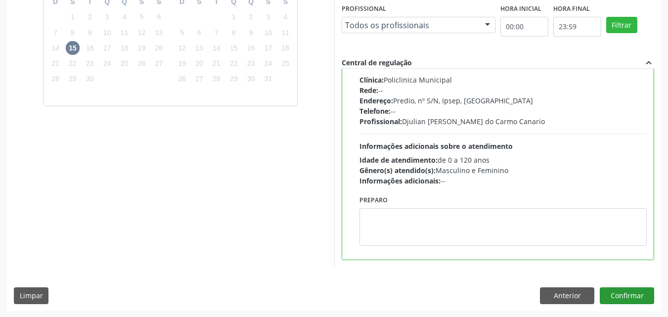
scroll to position [274, 0]
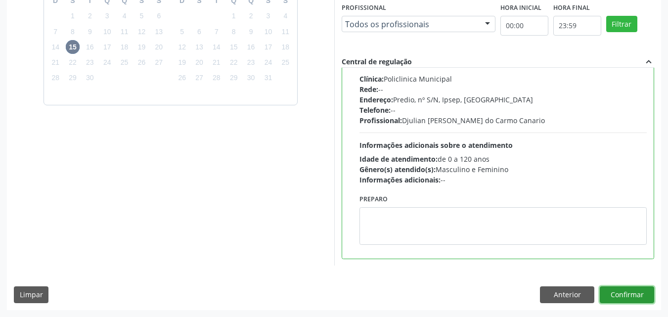
click at [618, 292] on button "Confirmar" at bounding box center [626, 294] width 54 height 17
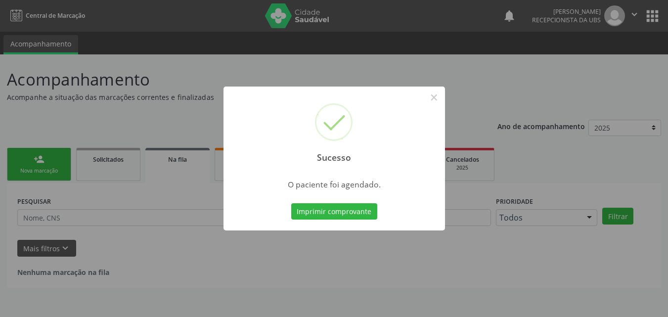
scroll to position [0, 0]
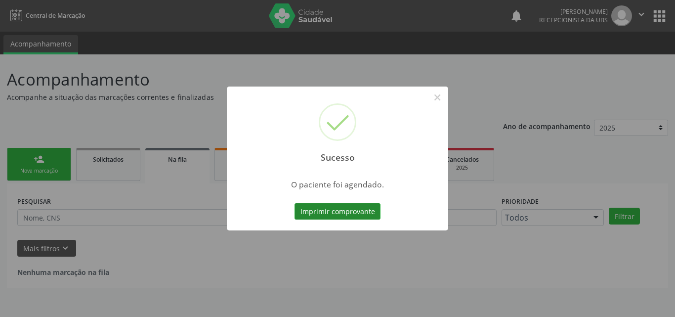
click at [333, 207] on button "Imprimir comprovante" at bounding box center [337, 211] width 86 height 17
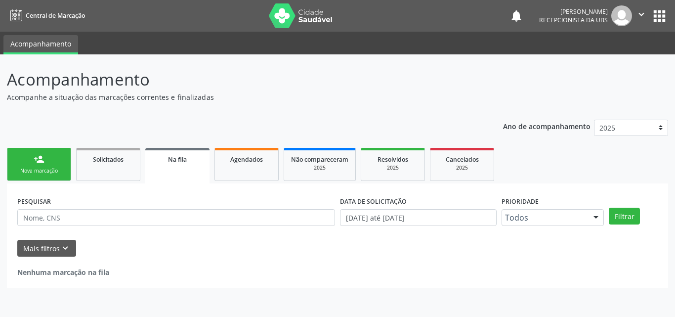
drag, startPoint x: 32, startPoint y: 178, endPoint x: 37, endPoint y: 168, distance: 10.6
click at [33, 179] on link "person_add Nova marcação" at bounding box center [39, 164] width 64 height 33
click at [34, 175] on link "person_add Nova marcação" at bounding box center [39, 164] width 64 height 33
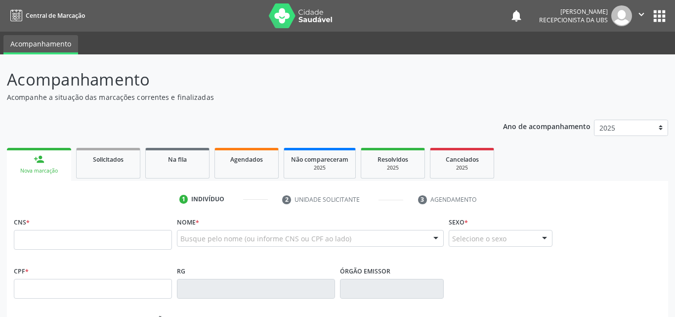
click at [37, 168] on div "Nova marcação" at bounding box center [39, 170] width 50 height 7
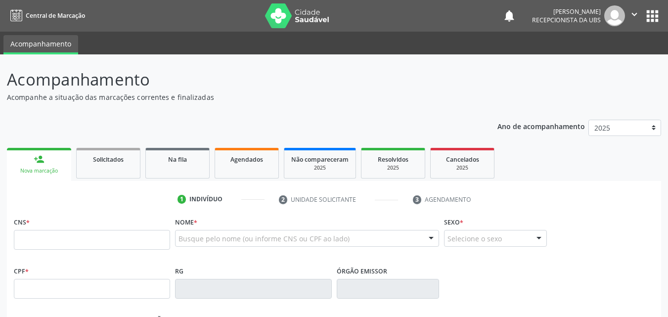
click at [38, 168] on div "Nova marcação" at bounding box center [39, 170] width 50 height 7
click at [54, 241] on input "text" at bounding box center [92, 240] width 156 height 20
click at [33, 236] on input "text" at bounding box center [92, 240] width 156 height 20
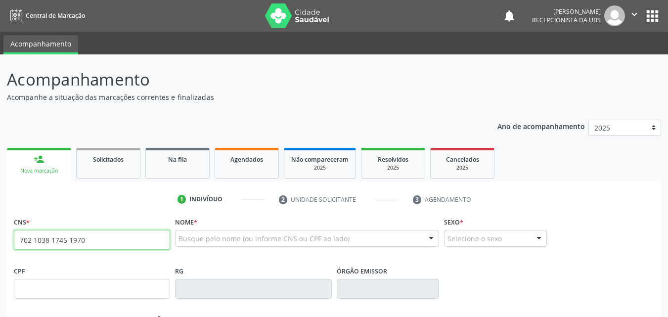
type input "702 1038 1745 1970"
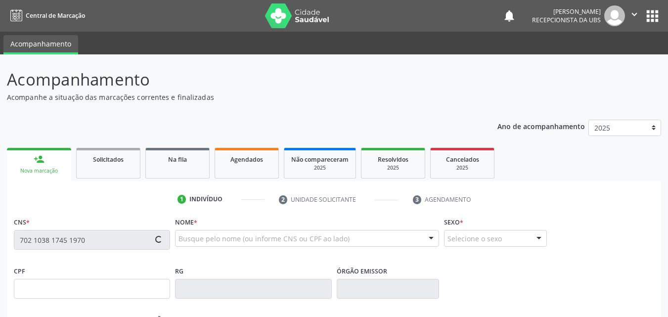
type input "148.120.004-67"
type input "27/09/2017"
type input "Maria Rosemery da Silva"
type input "(87) 99946-4328"
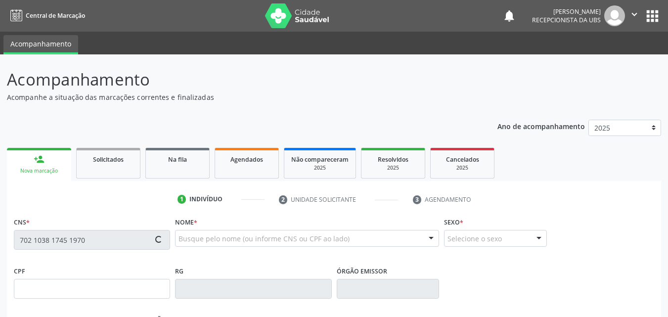
type input "107.982.094-96"
type input "403"
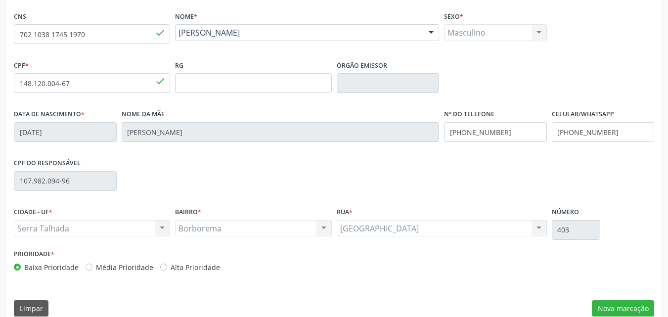
scroll to position [219, 0]
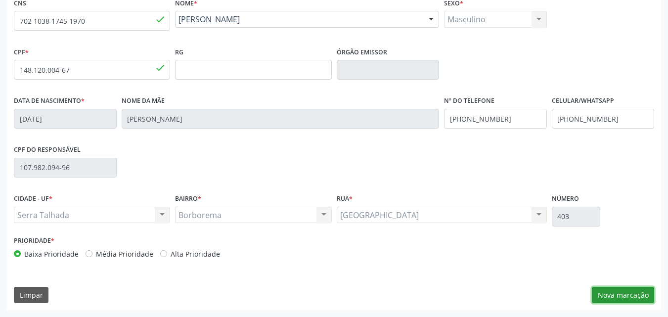
click at [609, 292] on button "Nova marcação" at bounding box center [622, 295] width 62 height 17
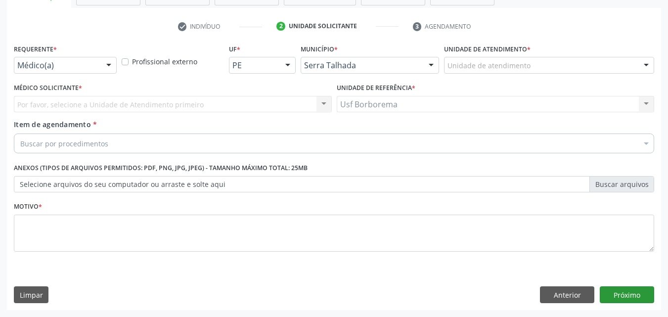
scroll to position [173, 0]
click at [530, 59] on div "Unidade de atendimento" at bounding box center [549, 65] width 210 height 17
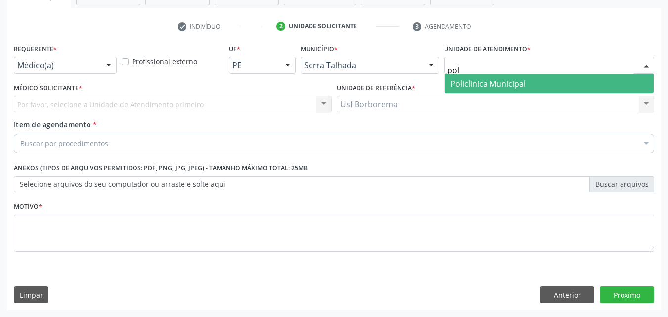
type input "poli"
click at [503, 80] on span "Policlinica Municipal" at bounding box center [487, 83] width 75 height 11
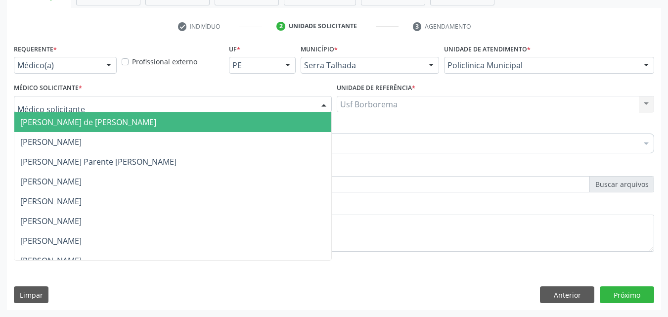
click at [170, 104] on div at bounding box center [173, 104] width 318 height 17
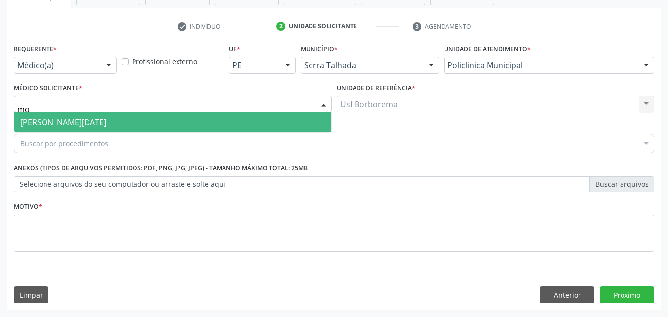
type input "m"
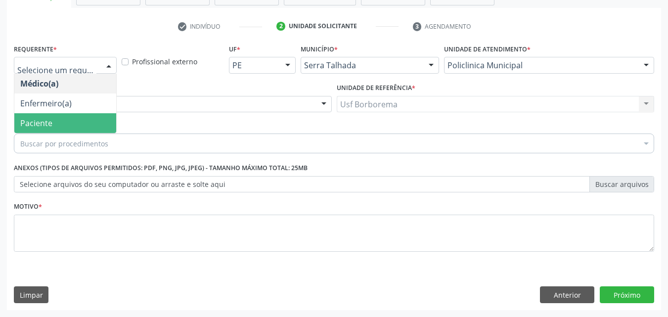
click at [42, 126] on span "Paciente" at bounding box center [36, 123] width 32 height 11
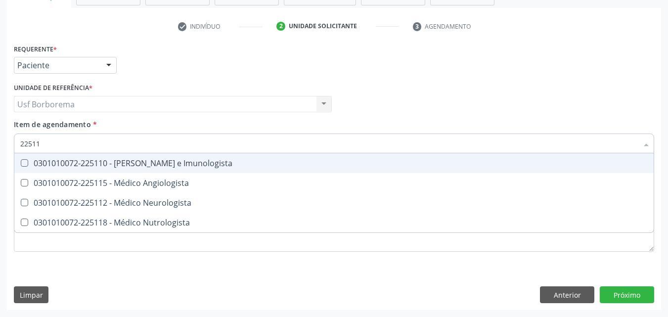
type input "225112"
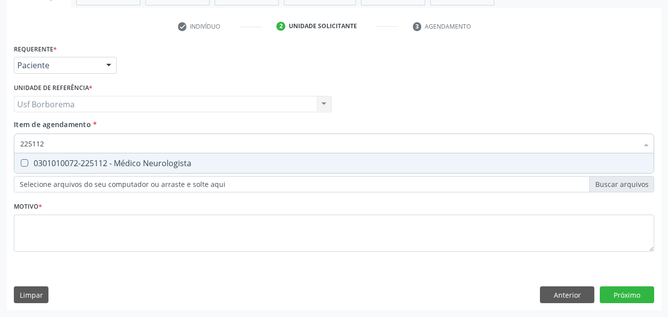
click at [65, 162] on div "0301010072-225112 - Médico Neurologista" at bounding box center [333, 163] width 627 height 8
checkbox Neurologista "true"
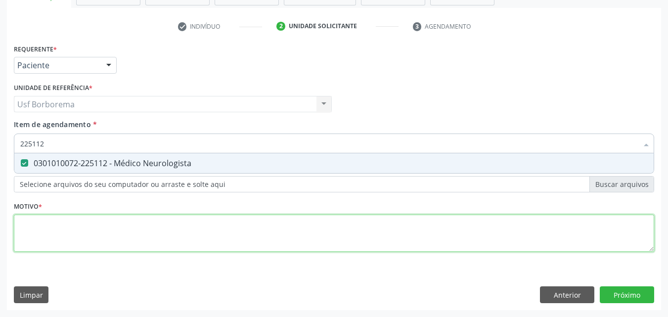
click at [59, 233] on div "Requerente * Paciente Médico(a) Enfermeiro(a) Paciente Nenhum resultado encontr…" at bounding box center [334, 154] width 640 height 224
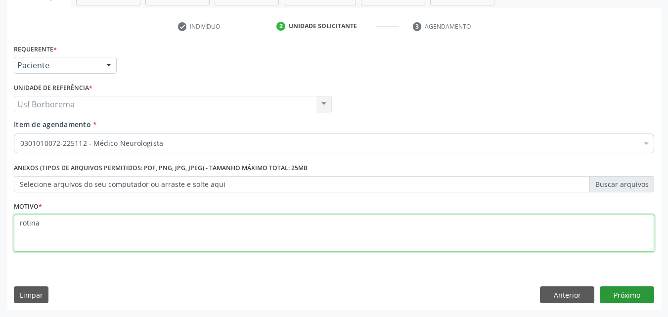
type textarea "rotina"
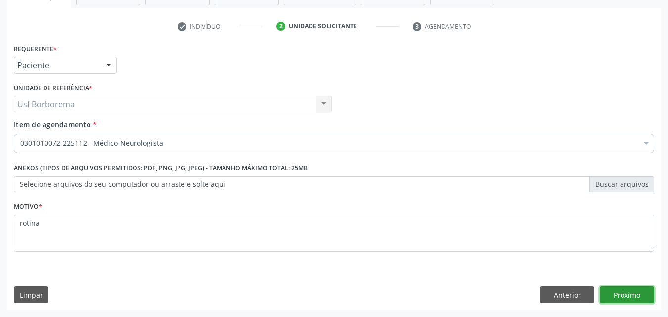
click at [612, 295] on button "Próximo" at bounding box center [626, 294] width 54 height 17
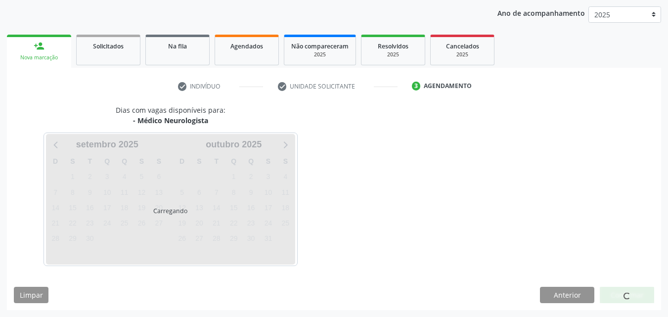
scroll to position [113, 0]
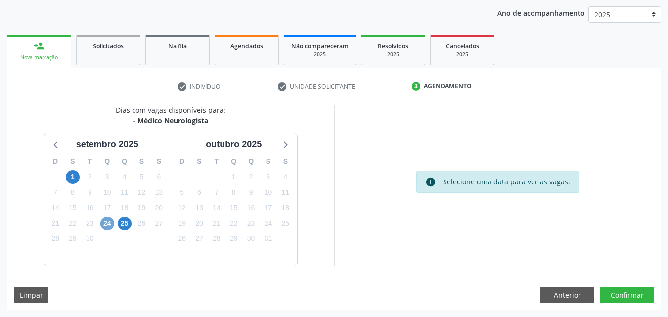
click at [103, 224] on span "24" at bounding box center [107, 223] width 14 height 14
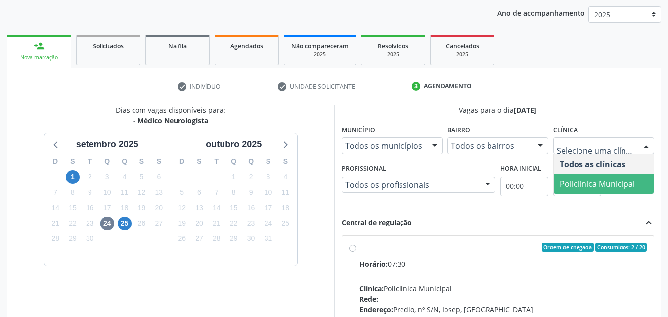
click at [589, 183] on span "Policlinica Municipal" at bounding box center [596, 183] width 75 height 11
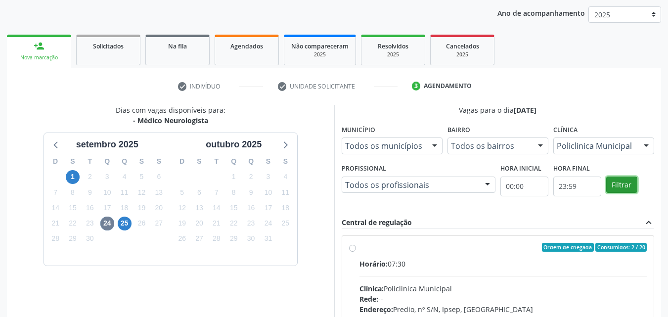
click at [617, 182] on button "Filtrar" at bounding box center [621, 184] width 31 height 17
click at [616, 181] on button "Filtrar" at bounding box center [621, 184] width 31 height 17
click at [615, 181] on button "Filtrar" at bounding box center [621, 184] width 31 height 17
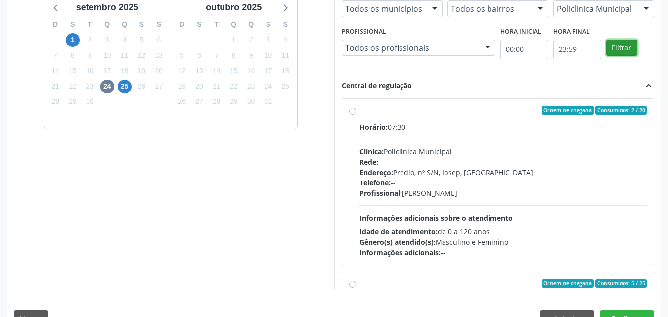
scroll to position [261, 0]
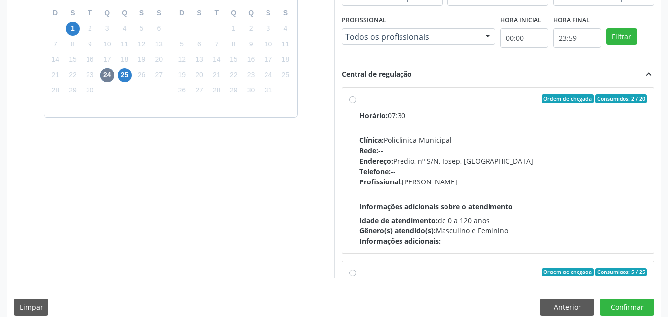
click at [359, 98] on label "Ordem de chegada Consumidos: 2 / 20 Horário: 07:30 Clínica: Policlinica Municip…" at bounding box center [503, 170] width 288 height 152
click at [353, 98] on input "Ordem de chegada Consumidos: 2 / 20 Horário: 07:30 Clínica: Policlinica Municip…" at bounding box center [352, 98] width 7 height 9
radio input "true"
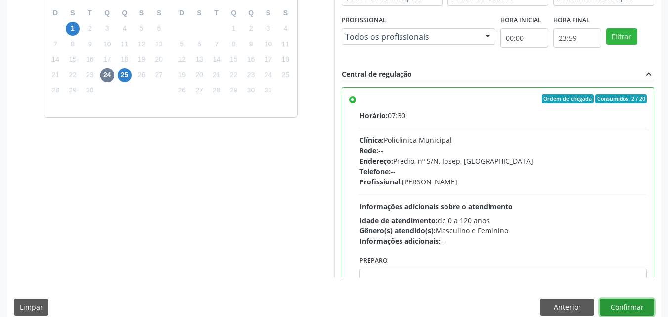
click at [640, 301] on button "Confirmar" at bounding box center [626, 306] width 54 height 17
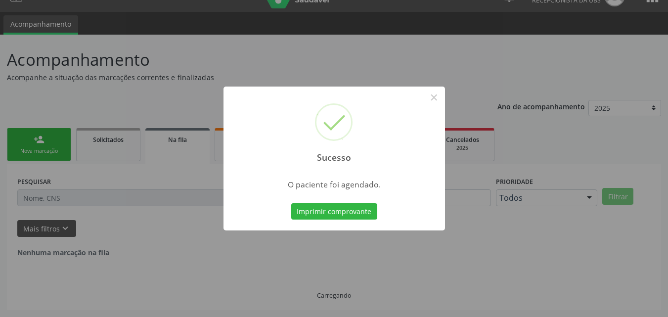
scroll to position [0, 0]
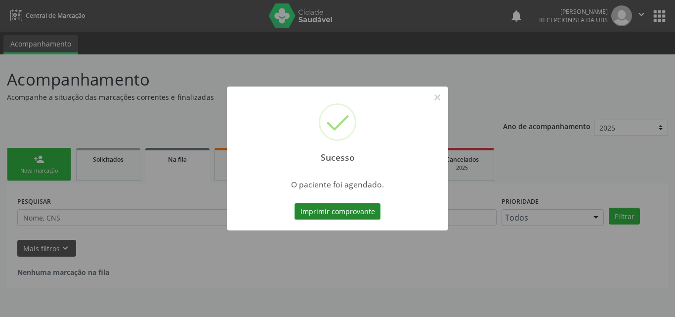
click at [372, 209] on button "Imprimir comprovante" at bounding box center [337, 211] width 86 height 17
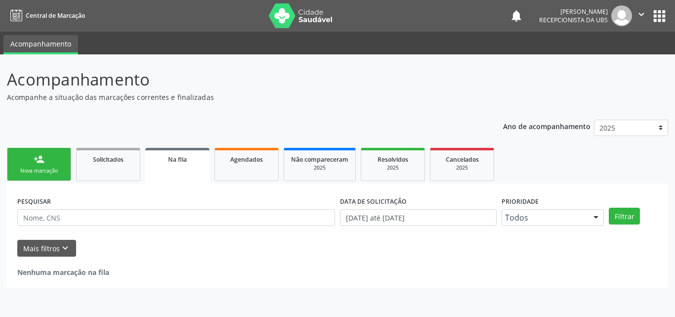
click at [30, 170] on div "Nova marcação" at bounding box center [38, 170] width 49 height 7
click at [31, 170] on div "Nova marcação" at bounding box center [38, 170] width 49 height 7
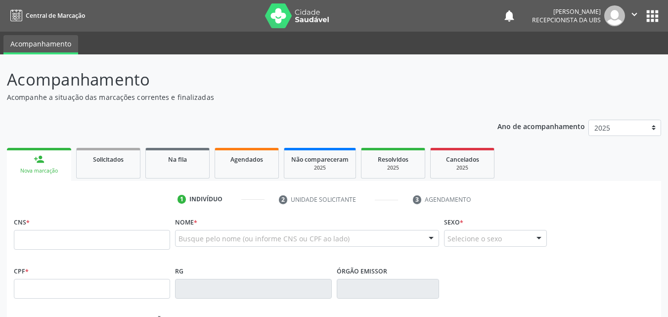
click at [31, 169] on div "Nova marcação" at bounding box center [39, 170] width 50 height 7
click at [33, 241] on input "text" at bounding box center [92, 240] width 156 height 20
click at [250, 174] on link "Agendados" at bounding box center [246, 163] width 64 height 31
click at [249, 174] on link "Agendados" at bounding box center [246, 163] width 64 height 31
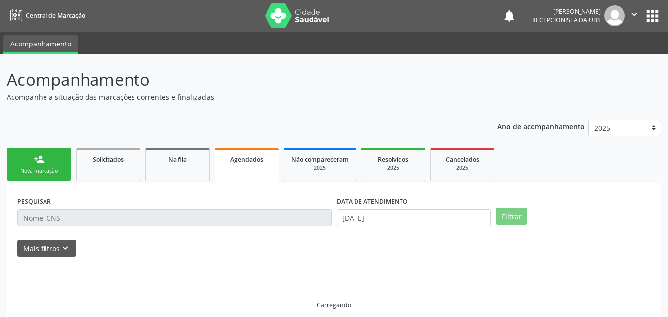
click at [249, 174] on link "Agendados" at bounding box center [246, 166] width 64 height 36
click at [251, 176] on link "Agendados" at bounding box center [246, 166] width 64 height 36
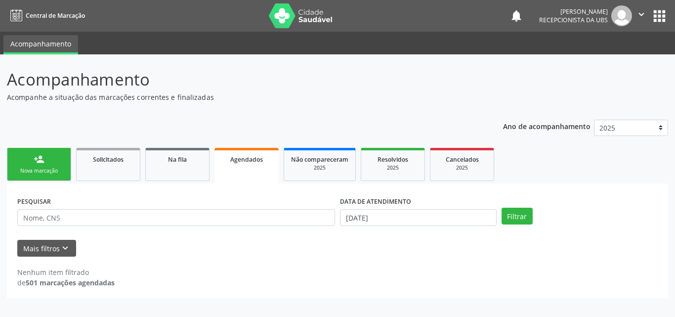
click at [246, 166] on link "Agendados" at bounding box center [246, 166] width 64 height 36
click at [244, 164] on div "Agendados" at bounding box center [246, 159] width 50 height 10
click at [244, 162] on span "Agendados" at bounding box center [246, 159] width 33 height 8
click at [245, 161] on span "Agendados" at bounding box center [246, 159] width 33 height 8
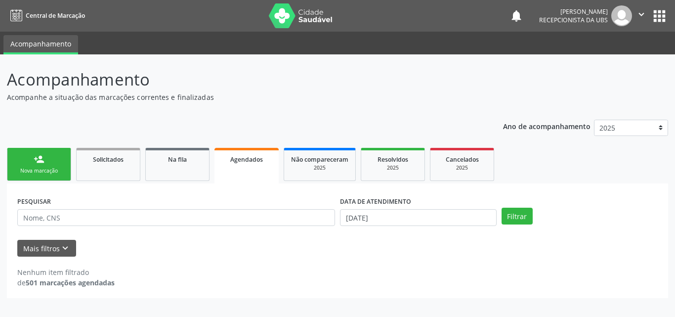
click at [42, 173] on div "Nova marcação" at bounding box center [38, 170] width 49 height 7
click at [43, 173] on div "Nova marcação" at bounding box center [38, 170] width 49 height 7
click at [44, 173] on div "Nova marcação" at bounding box center [38, 170] width 49 height 7
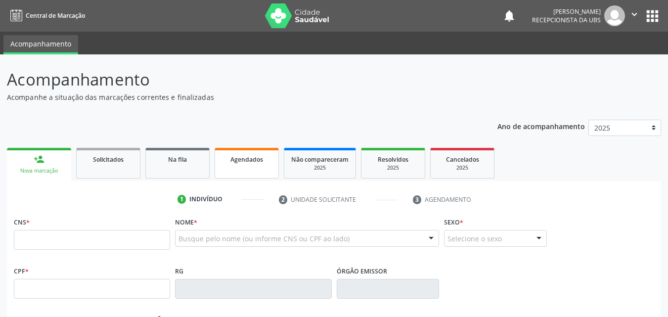
click at [245, 166] on link "Agendados" at bounding box center [246, 163] width 64 height 31
select select "8"
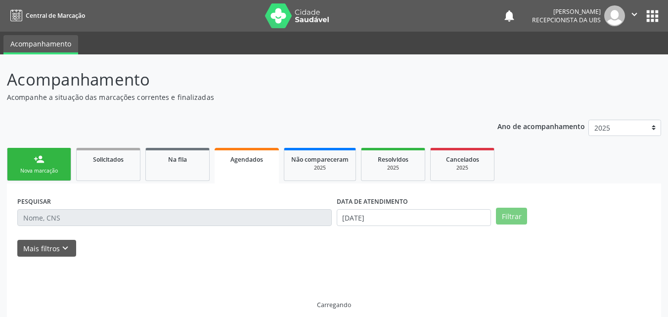
click at [245, 166] on link "Agendados" at bounding box center [246, 166] width 64 height 36
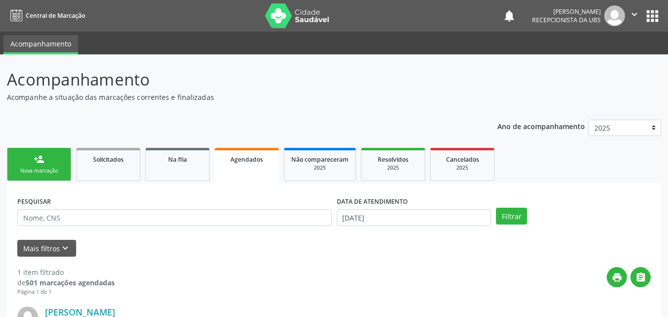
click at [243, 164] on div "Agendados" at bounding box center [246, 159] width 50 height 10
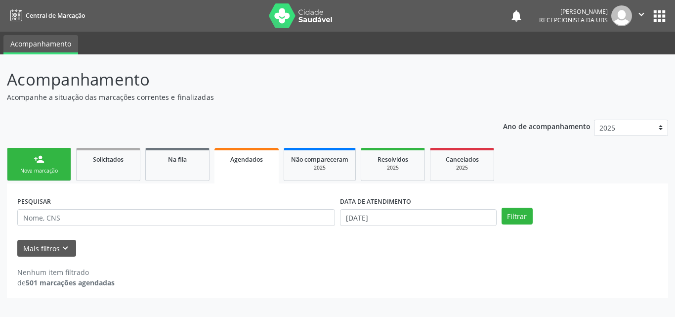
click at [243, 162] on span "Agendados" at bounding box center [246, 159] width 33 height 8
click at [398, 214] on input "01/09/2025" at bounding box center [418, 217] width 157 height 17
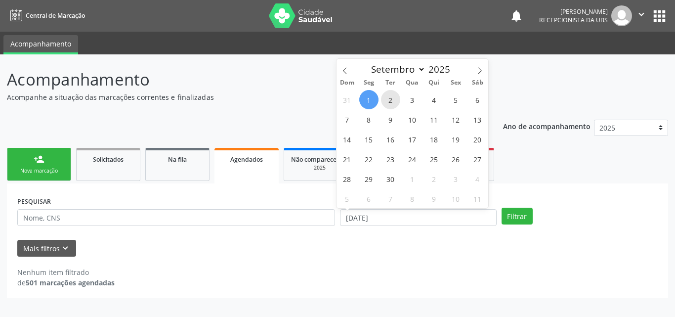
click at [384, 98] on span "2" at bounding box center [390, 99] width 19 height 19
type input "02/09/2025"
click at [384, 98] on span "2" at bounding box center [390, 99] width 19 height 19
click at [384, 98] on p "Acompanhe a situação das marcações correntes e finalizadas" at bounding box center [238, 97] width 463 height 10
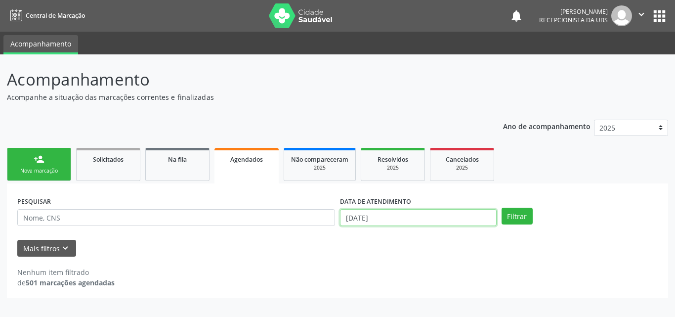
click at [386, 213] on input "02/09/2025" at bounding box center [418, 217] width 157 height 17
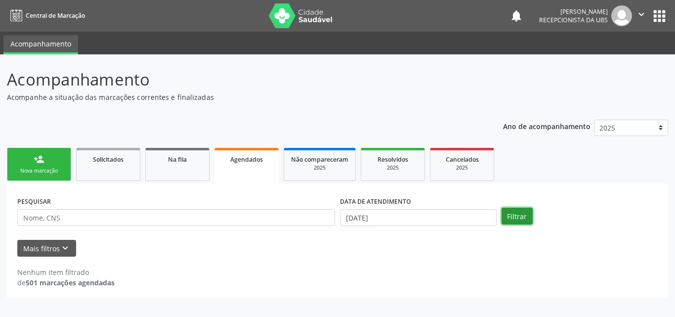
click at [522, 220] on button "Filtrar" at bounding box center [517, 216] width 31 height 17
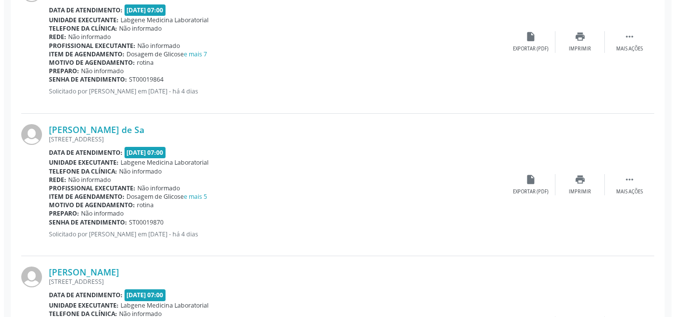
scroll to position [544, 0]
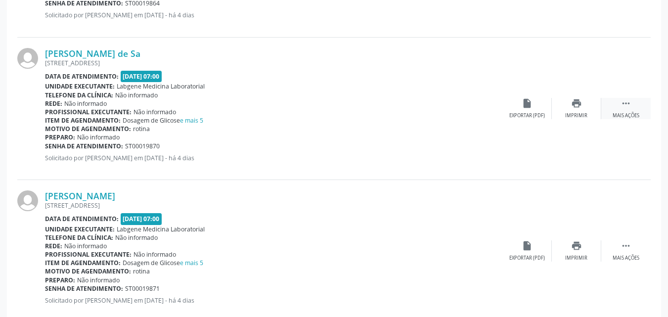
click at [623, 105] on icon "" at bounding box center [625, 103] width 11 height 11
click at [534, 113] on div "cancel Cancelar" at bounding box center [526, 108] width 49 height 21
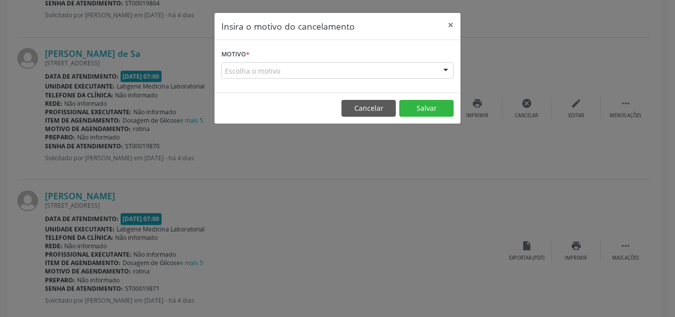
click at [345, 74] on div "Escolha o motivo" at bounding box center [337, 70] width 232 height 17
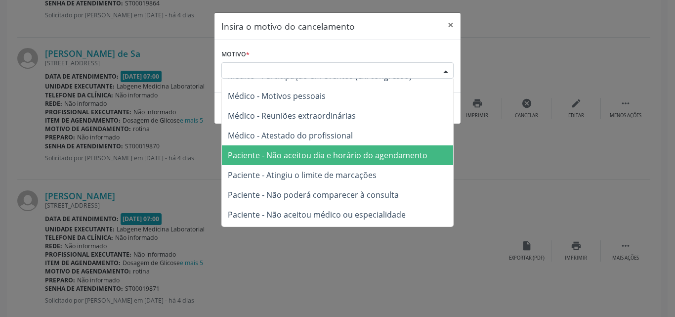
scroll to position [49, 0]
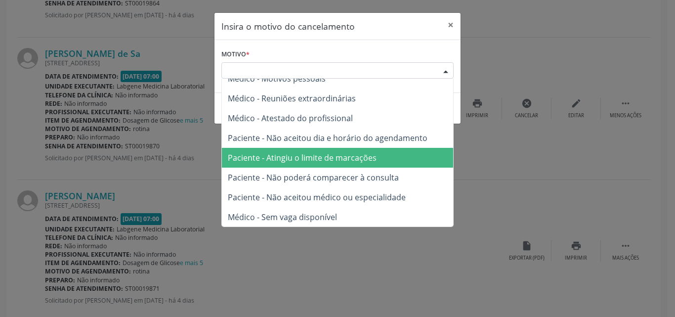
click at [297, 159] on span "Paciente - Atingiu o limite de marcações" at bounding box center [302, 157] width 149 height 11
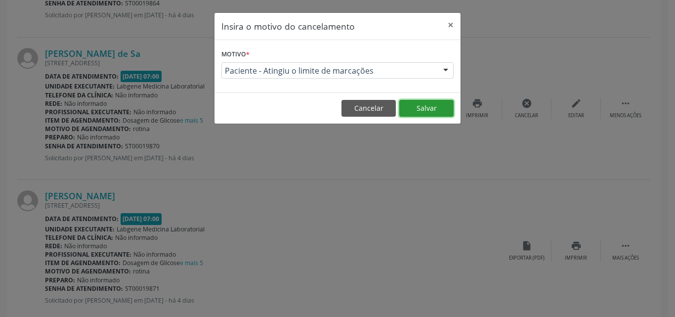
click at [436, 104] on button "Salvar" at bounding box center [426, 108] width 54 height 17
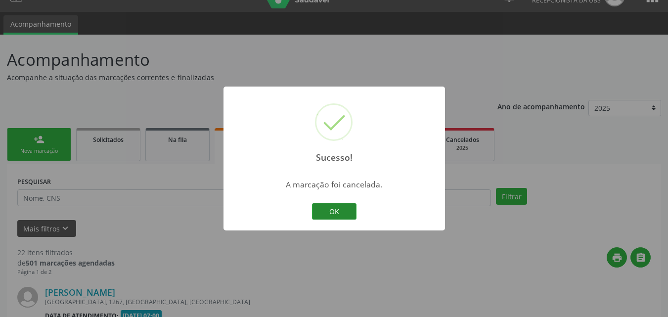
scroll to position [544, 0]
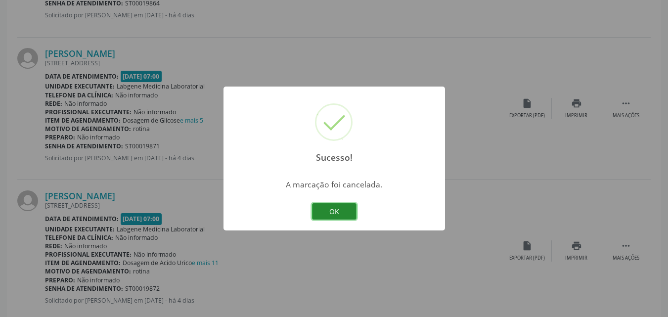
click at [331, 211] on button "OK" at bounding box center [334, 211] width 44 height 17
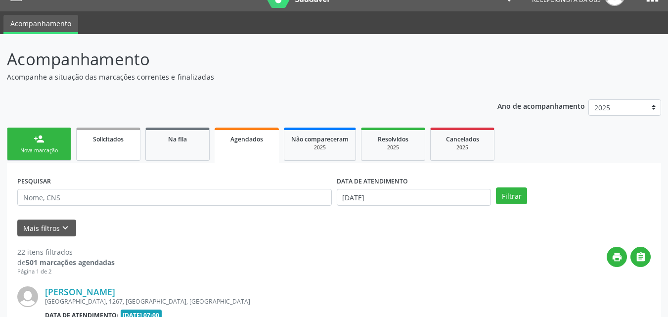
scroll to position [0, 0]
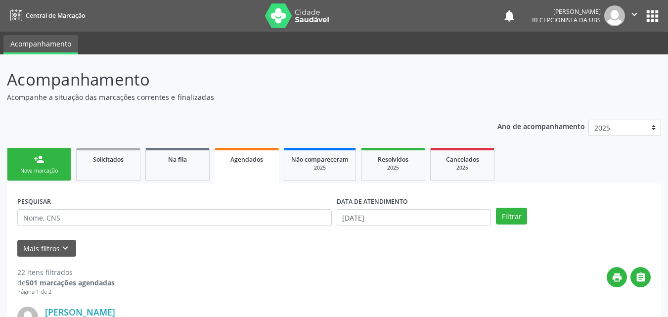
click at [30, 169] on div "Nova marcação" at bounding box center [38, 170] width 49 height 7
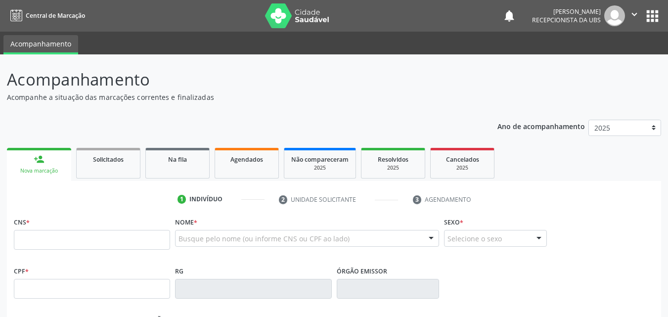
click at [30, 169] on div "Nova marcação" at bounding box center [39, 170] width 50 height 7
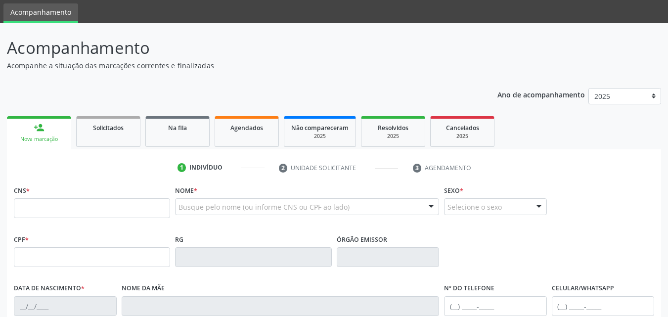
scroll to position [49, 0]
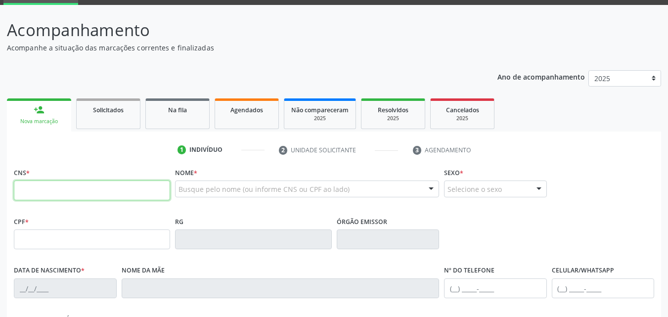
click at [61, 192] on input "text" at bounding box center [92, 190] width 156 height 20
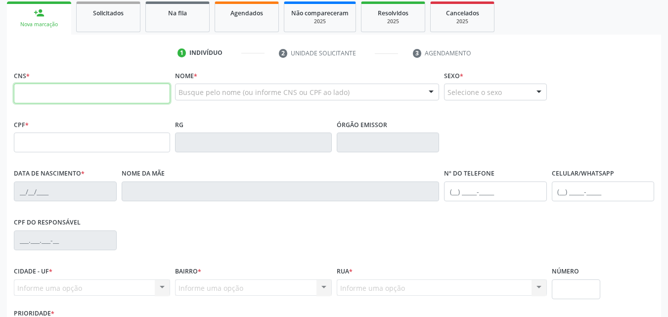
scroll to position [148, 0]
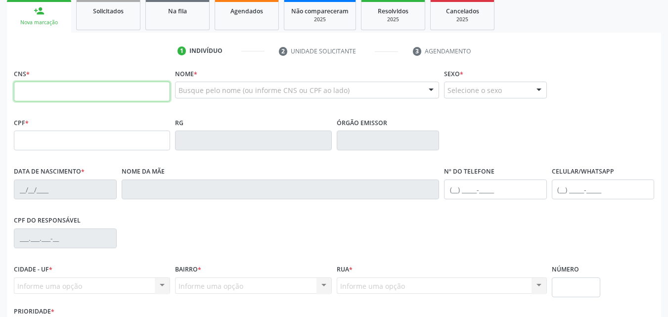
click at [44, 96] on input "text" at bounding box center [92, 92] width 156 height 20
paste input "705 2014 3069 1976"
type input "705 2014 3069 1976"
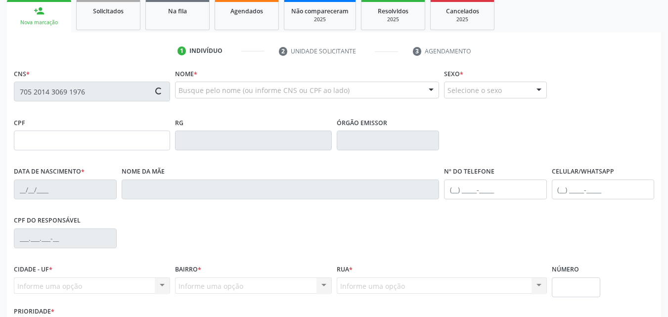
type input "032.050.254-66"
type input "20/02/1978"
type input "Creuza Timoteo de Sa"
type input "(87) 99819-5428"
type input "317.460.394-34"
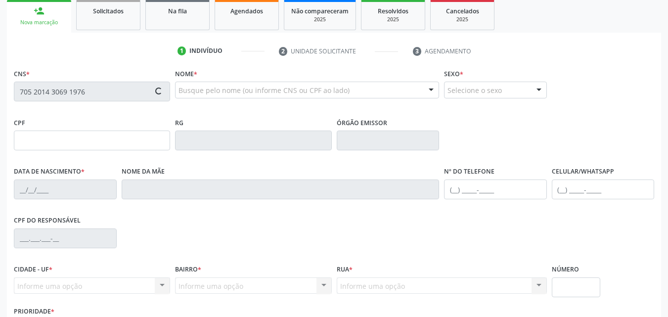
type input "142"
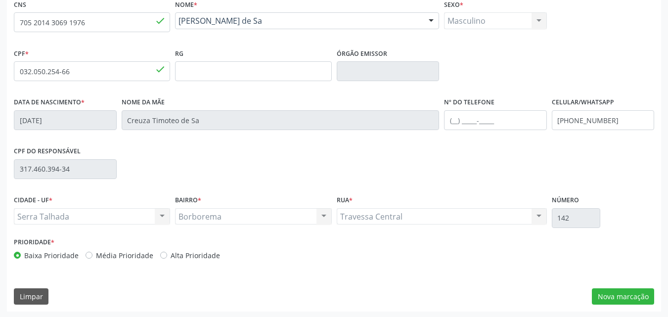
scroll to position [219, 0]
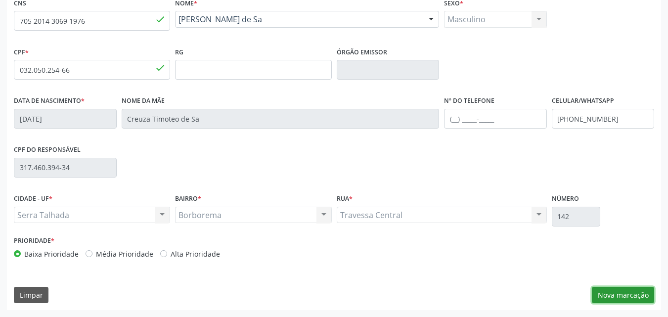
click at [610, 294] on button "Nova marcação" at bounding box center [622, 295] width 62 height 17
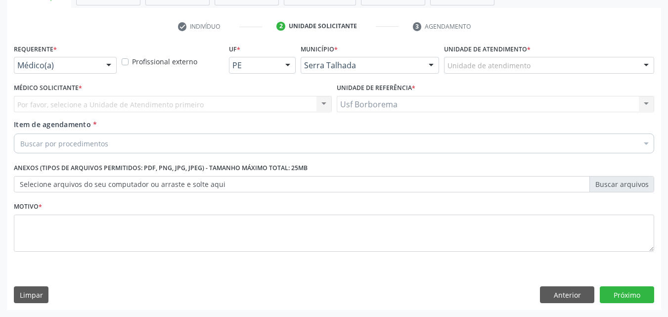
scroll to position [173, 0]
click at [563, 66] on div "Unidade de atendimento" at bounding box center [549, 65] width 210 height 17
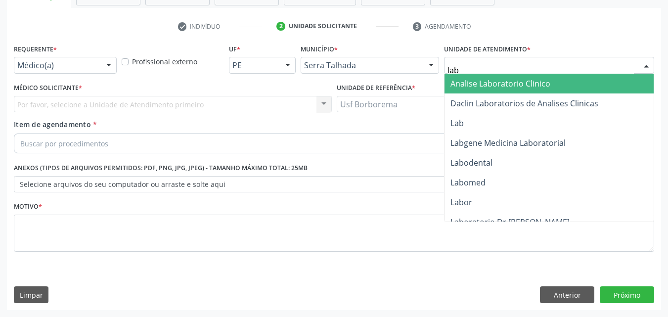
type input "labg"
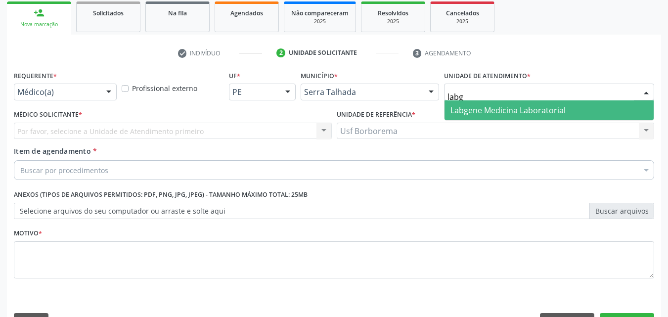
scroll to position [124, 0]
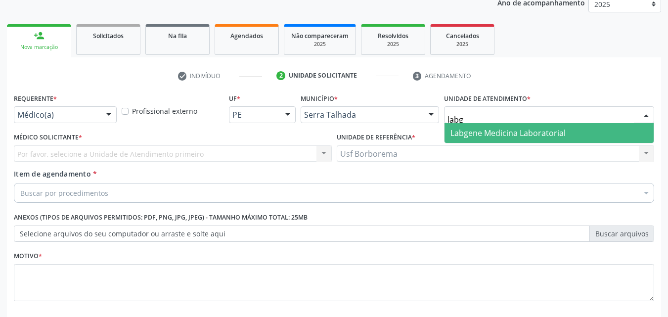
click at [544, 132] on span "Labgene Medicina Laboratorial" at bounding box center [507, 132] width 115 height 11
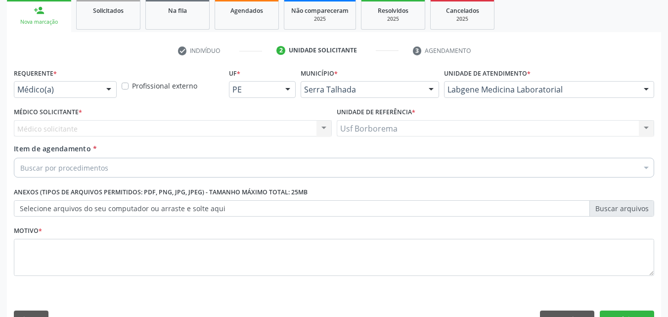
scroll to position [173, 0]
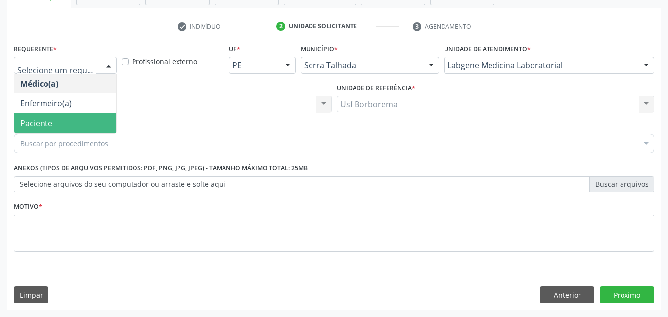
click at [84, 129] on span "Paciente" at bounding box center [65, 123] width 102 height 20
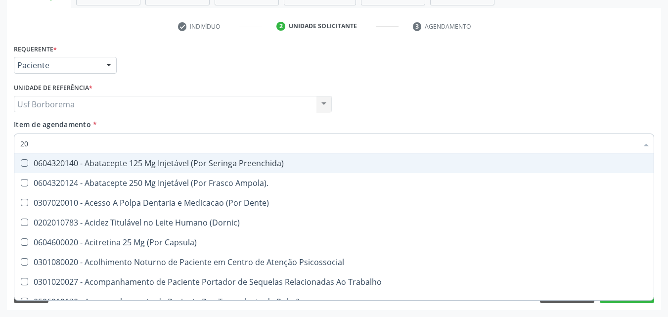
type input "2"
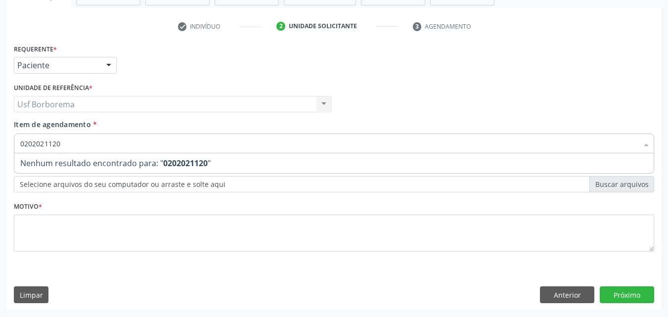
click at [77, 138] on input "0202021120" at bounding box center [328, 143] width 617 height 20
type input "0"
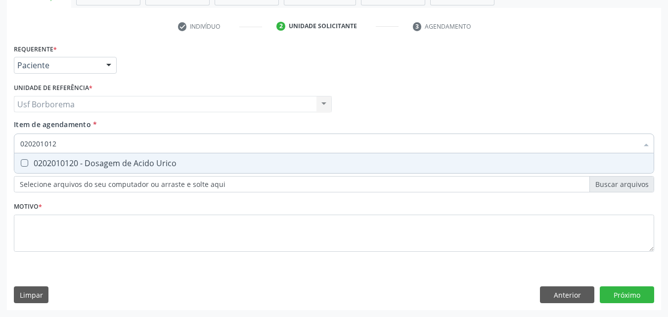
type input "0202010120"
click at [57, 162] on div "0202010120 - Dosagem de Acido Urico" at bounding box center [333, 163] width 627 height 8
checkbox Urico "true"
click at [87, 142] on input "0202010120" at bounding box center [328, 143] width 617 height 20
type input "02020101"
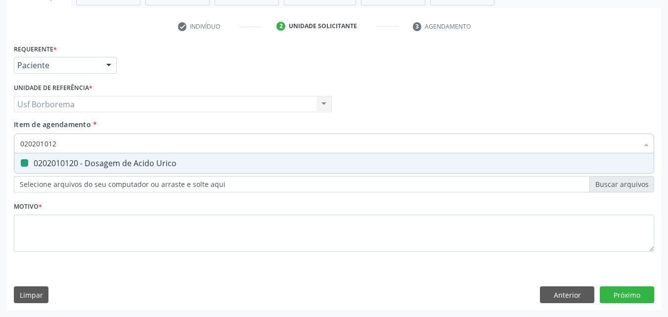
checkbox Urico "false"
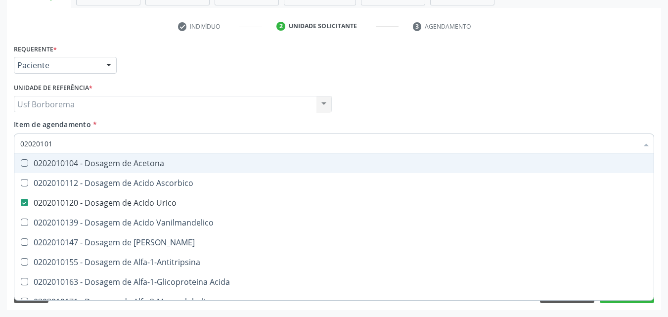
type input "0202010"
checkbox Urico "false"
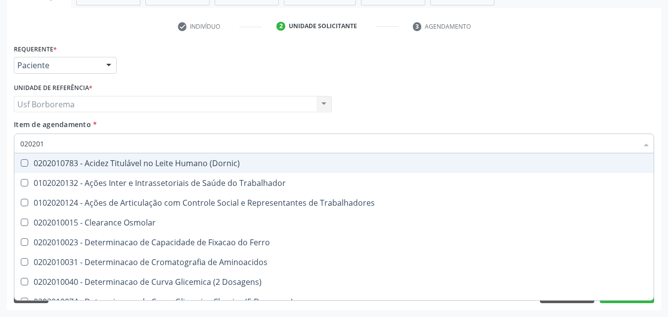
type input "02020"
checkbox Urico "false"
checkbox Trabalho "true"
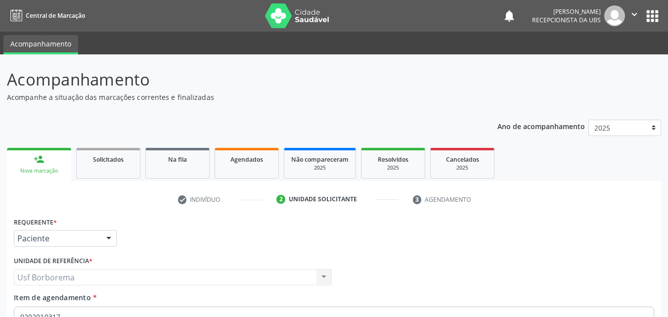
scroll to position [173, 0]
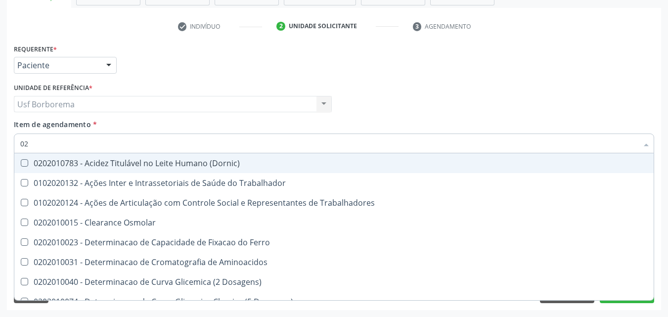
type input "0"
checkbox \(Tap\) "false"
checkbox Urico "false"
checkbox Glicose "false"
checkbox Glicosilada "false"
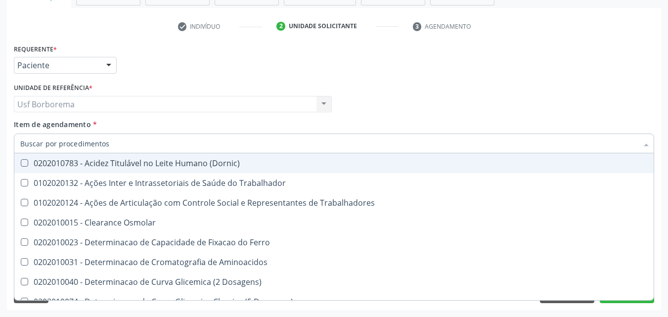
checkbox Isomerase-Fosfohexose "false"
checkbox Muco-Proteinas "false"
checkbox Fracoes "false"
checkbox \(Tgo\) "false"
checkbox Triglicerideos "false"
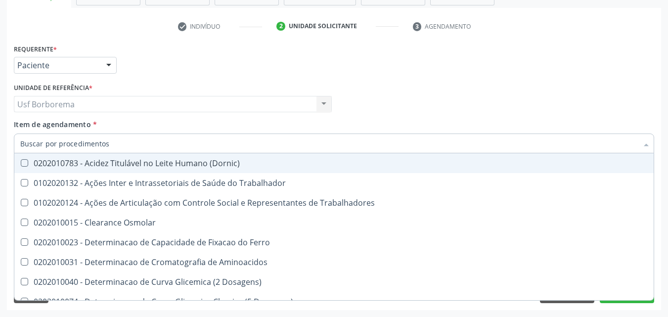
checkbox Ureia "false"
checkbox Trabalho "false"
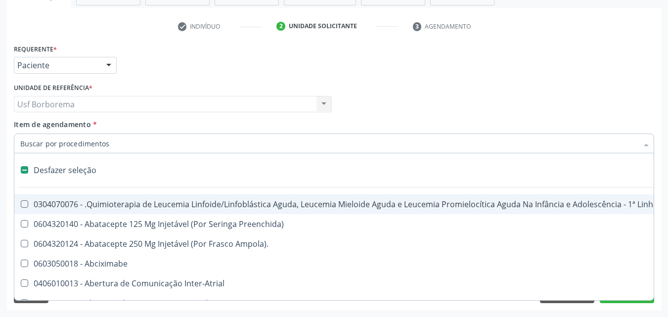
click at [497, 113] on div "Médico Solicitante Por favor, selecione a Unidade de Atendimento primeiro Nenhu…" at bounding box center [333, 100] width 645 height 39
checkbox Preenchida\) "true"
checkbox Ampola\)\ "true"
checkbox Abciximabe "true"
checkbox Inter-Atrial "true"
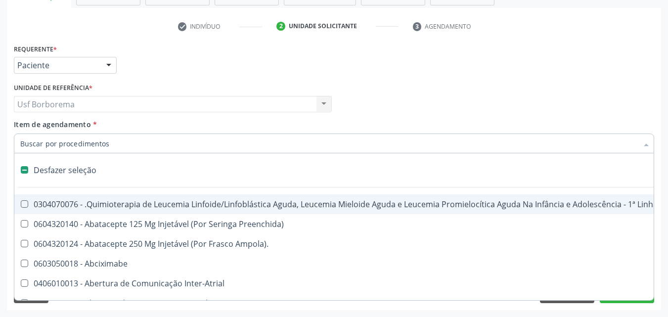
checkbox Valvar "true"
checkbox Adolescente\) "true"
checkbox Valvar "true"
checkbox Adolescente\) "true"
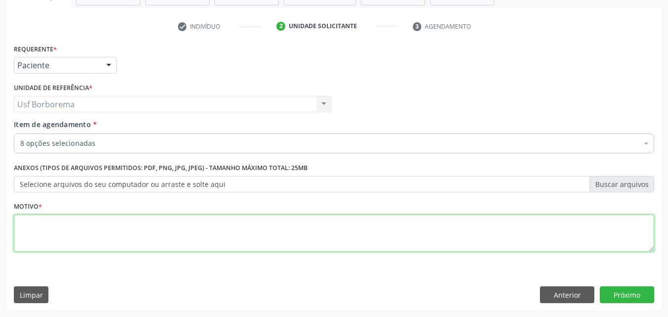
click at [378, 240] on textarea at bounding box center [334, 233] width 640 height 38
type textarea "rotina"
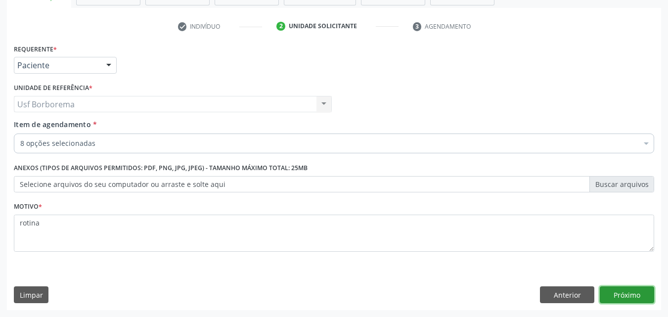
click at [633, 291] on button "Próximo" at bounding box center [626, 294] width 54 height 17
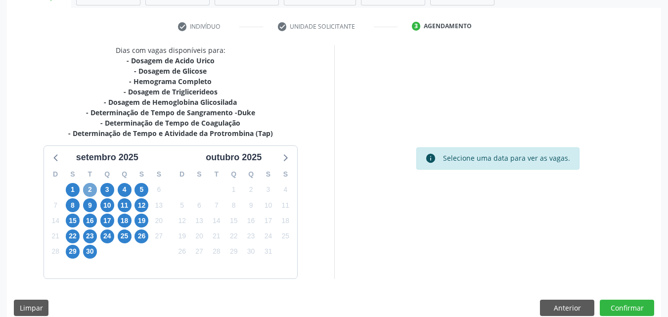
click at [86, 190] on span "2" at bounding box center [90, 190] width 14 height 14
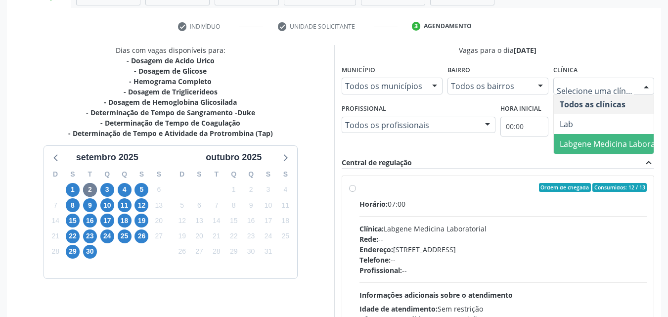
drag, startPoint x: 578, startPoint y: 137, endPoint x: 587, endPoint y: 134, distance: 9.5
click at [579, 138] on span "Labgene Medicina Laboratorial" at bounding box center [616, 144] width 127 height 20
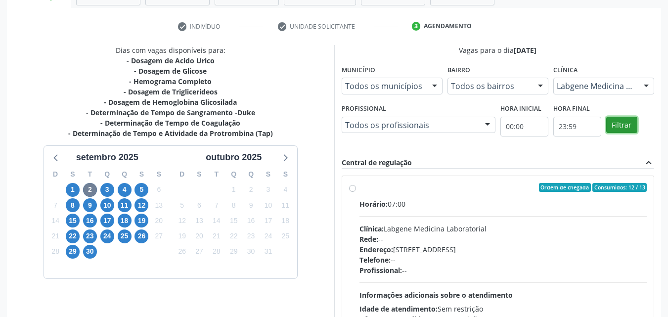
click at [614, 123] on button "Filtrar" at bounding box center [621, 125] width 31 height 17
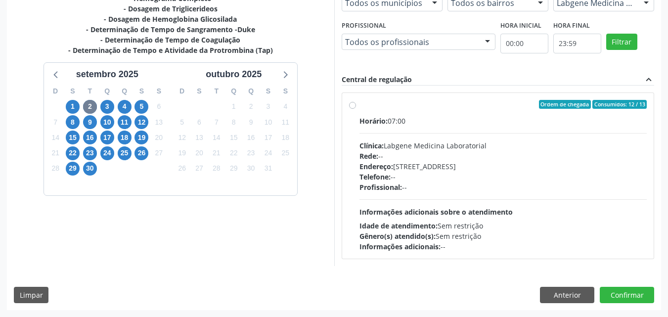
click at [359, 106] on label "Ordem de chegada Consumidos: 12 / 13 Horário: 07:00 Clínica: Labgene Medicina L…" at bounding box center [503, 176] width 288 height 152
click at [352, 106] on input "Ordem de chegada Consumidos: 12 / 13 Horário: 07:00 Clínica: Labgene Medicina L…" at bounding box center [352, 104] width 7 height 9
radio input "true"
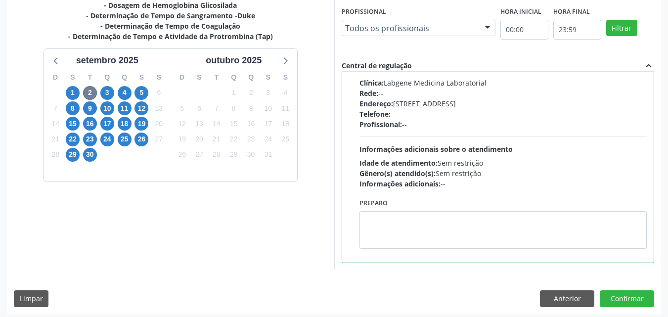
scroll to position [274, 0]
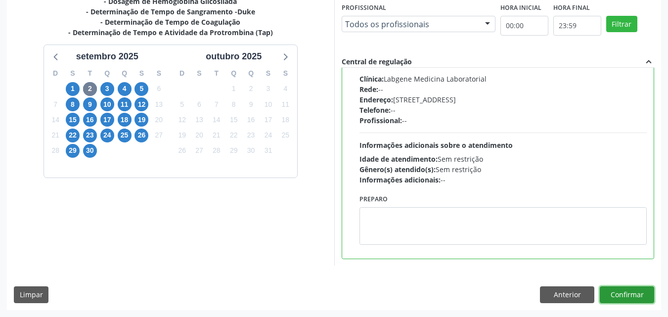
click at [627, 294] on button "Confirmar" at bounding box center [626, 294] width 54 height 17
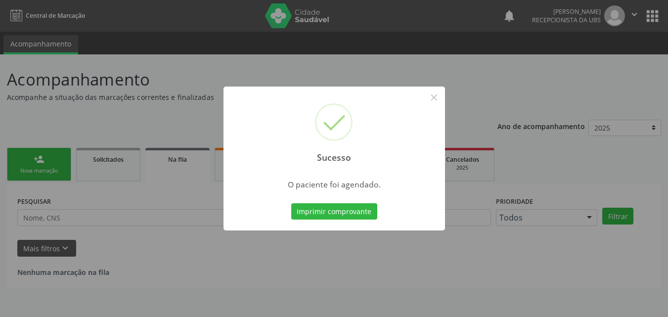
scroll to position [0, 0]
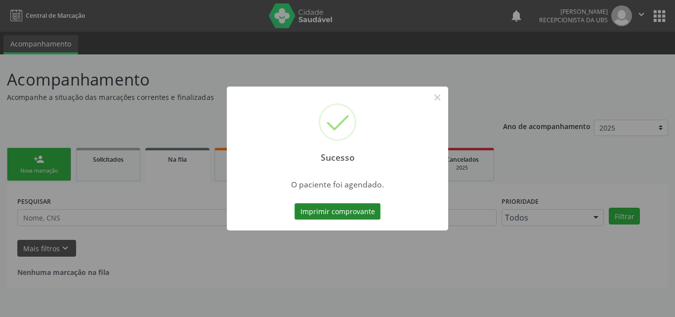
click at [334, 207] on button "Imprimir comprovante" at bounding box center [337, 211] width 86 height 17
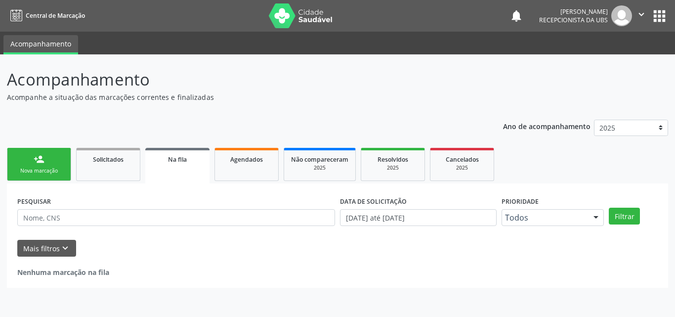
click at [37, 153] on link "person_add Nova marcação" at bounding box center [39, 164] width 64 height 33
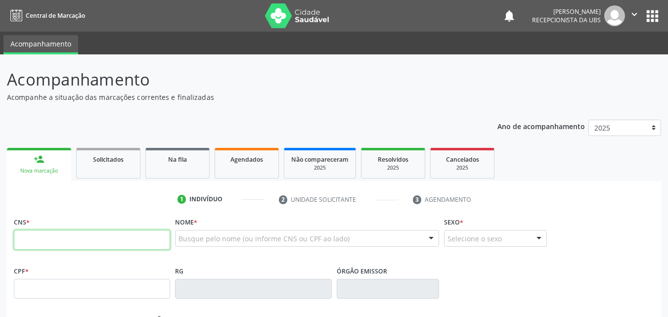
click at [117, 245] on input "text" at bounding box center [92, 240] width 156 height 20
click at [138, 247] on input "text" at bounding box center [92, 240] width 156 height 20
click at [155, 235] on input "text" at bounding box center [92, 240] width 156 height 20
click at [166, 215] on div "CNS *" at bounding box center [92, 231] width 156 height 35
drag, startPoint x: 166, startPoint y: 215, endPoint x: 154, endPoint y: 215, distance: 11.9
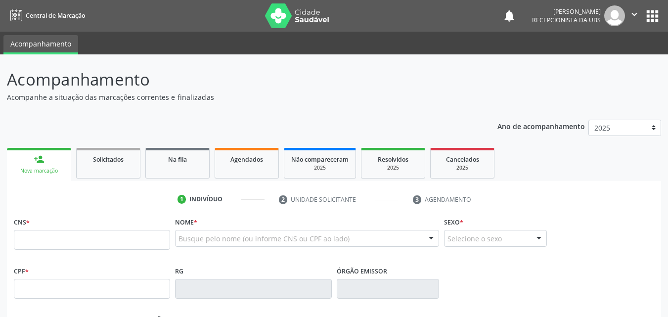
click at [165, 215] on div "CNS *" at bounding box center [92, 231] width 156 height 35
click at [130, 239] on input "text" at bounding box center [92, 240] width 156 height 20
click at [156, 223] on div "CNS *" at bounding box center [92, 231] width 156 height 35
click at [142, 232] on input "text" at bounding box center [92, 240] width 156 height 20
click at [157, 224] on div "CNS *" at bounding box center [92, 231] width 156 height 35
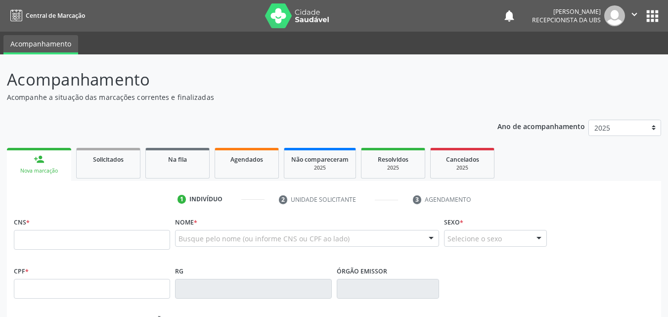
click at [159, 222] on div "CNS *" at bounding box center [92, 231] width 156 height 35
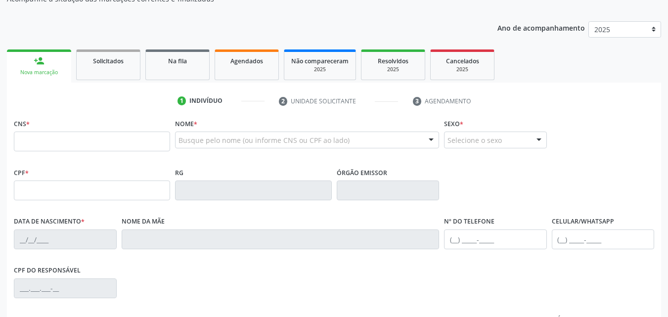
scroll to position [99, 0]
click at [114, 144] on input "text" at bounding box center [92, 141] width 156 height 20
click at [115, 101] on ul "1 Indivíduo 2 Unidade solicitante 3 Agendamento" at bounding box center [334, 100] width 654 height 16
click at [70, 142] on input "text" at bounding box center [92, 141] width 156 height 20
click at [69, 139] on input "text" at bounding box center [92, 141] width 156 height 20
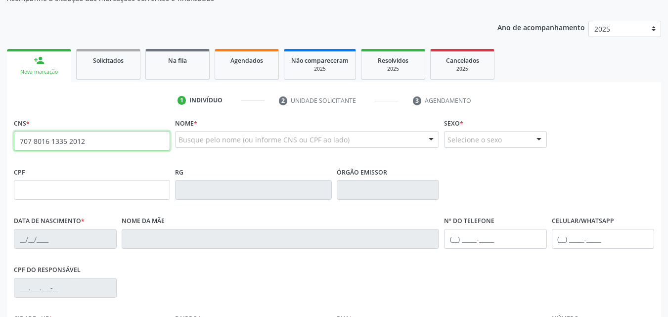
type input "707 8016 1335 2012"
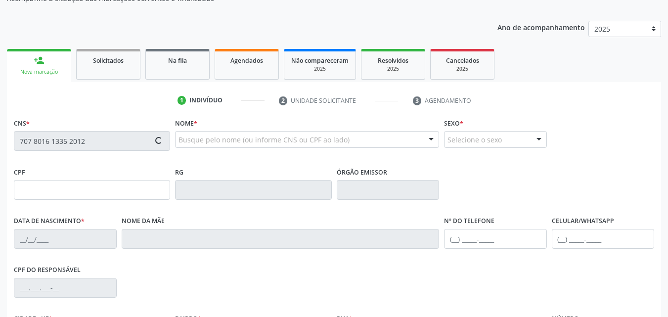
type input "107.982.094-96"
type input "10/11/1985"
type input "Maria de Lourdes Magalhaes"
type input "(87) 99946-4328"
type input "403"
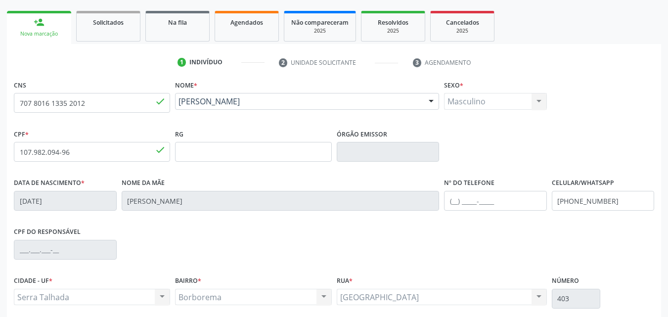
scroll to position [219, 0]
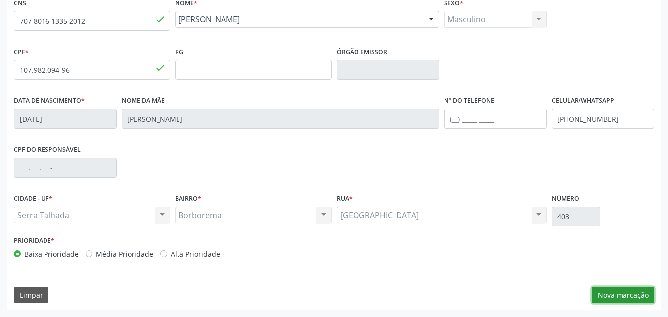
click at [596, 294] on button "Nova marcação" at bounding box center [622, 295] width 62 height 17
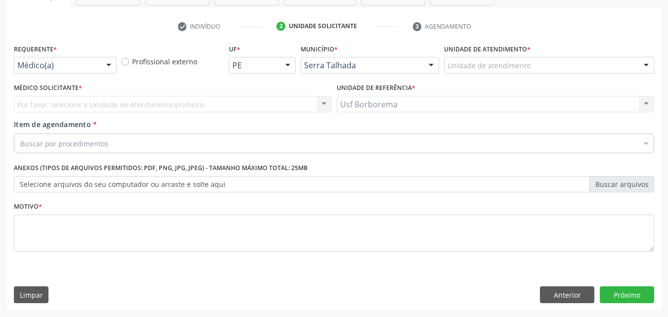
scroll to position [173, 0]
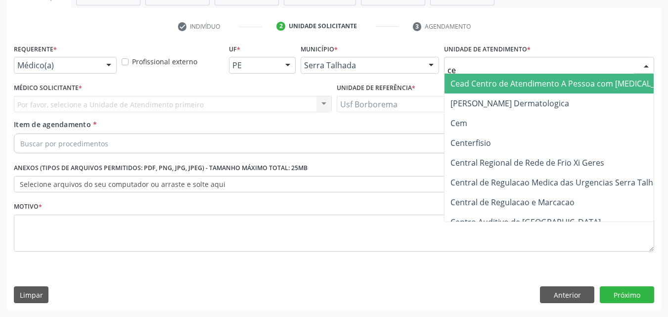
type input "cem"
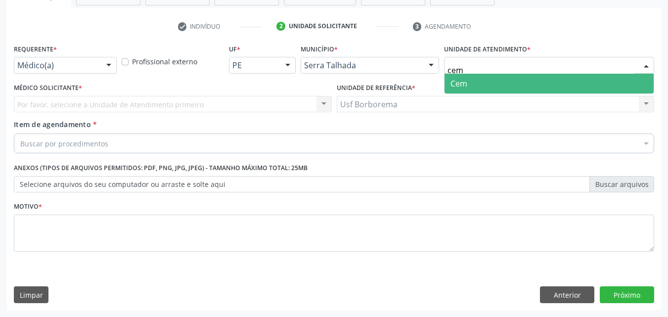
click at [486, 79] on span "Cem" at bounding box center [548, 84] width 209 height 20
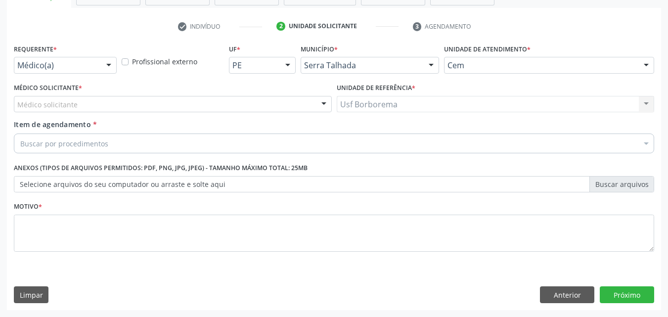
click at [157, 145] on div "Buscar por procedimentos" at bounding box center [334, 143] width 640 height 20
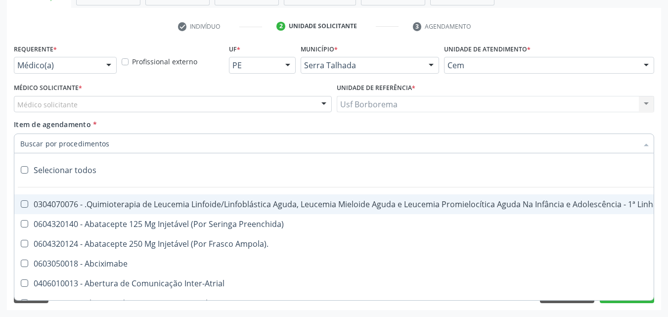
click at [97, 69] on div "Médico(a)" at bounding box center [65, 65] width 103 height 17
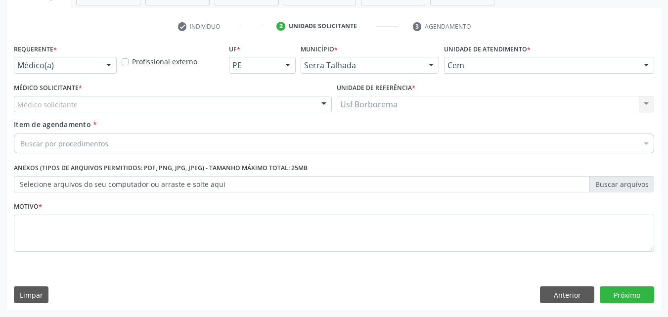
click at [108, 41] on div "check Indivíduo 2 Unidade solicitante 3 Agendamento CNS 707 8016 1335 2012 done…" at bounding box center [334, 164] width 654 height 292
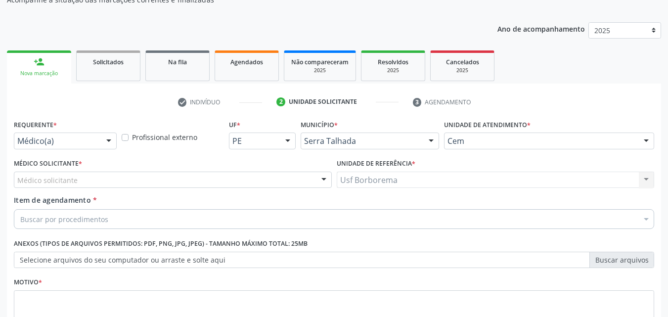
scroll to position [25, 0]
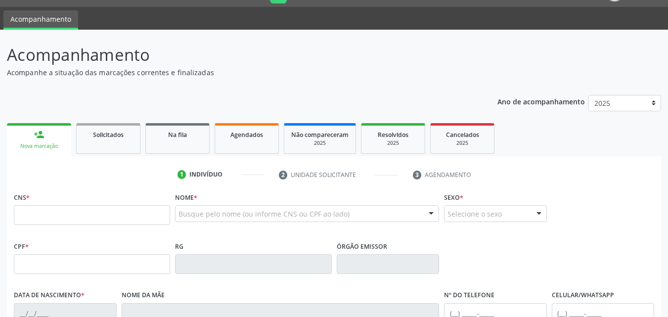
scroll to position [74, 0]
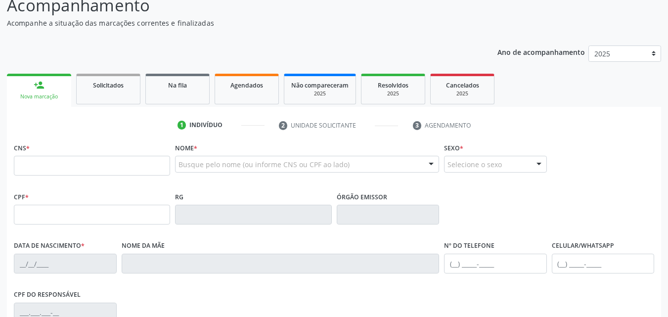
click at [73, 164] on input "text" at bounding box center [92, 166] width 156 height 20
click at [72, 145] on div "CNS *" at bounding box center [92, 157] width 156 height 35
click at [67, 165] on input "text" at bounding box center [92, 166] width 156 height 20
